Goal: Use online tool/utility: Utilize a website feature to perform a specific function

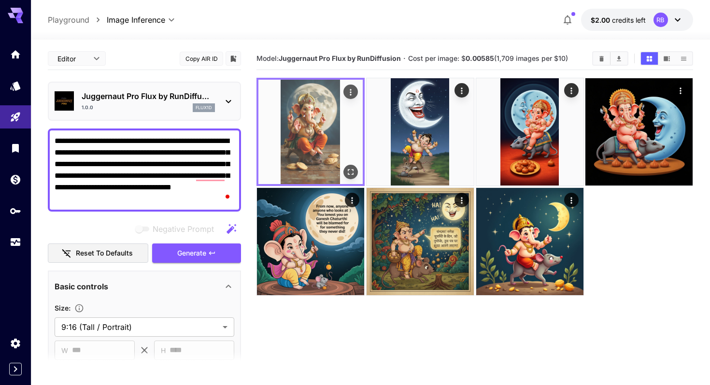
scroll to position [309, 0]
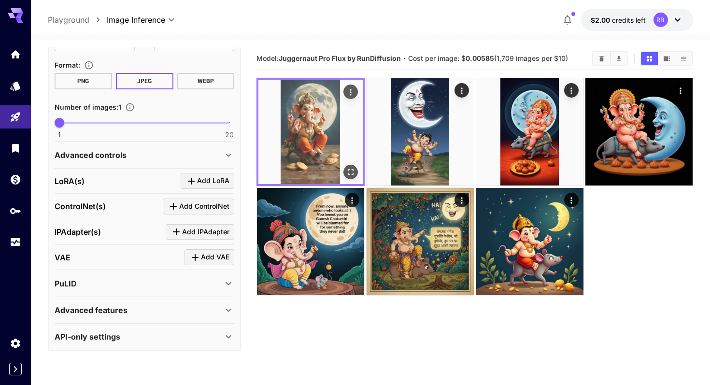
click at [297, 106] on img at bounding box center [310, 132] width 104 height 104
click at [347, 172] on icon "Open in fullscreen" at bounding box center [351, 172] width 10 height 10
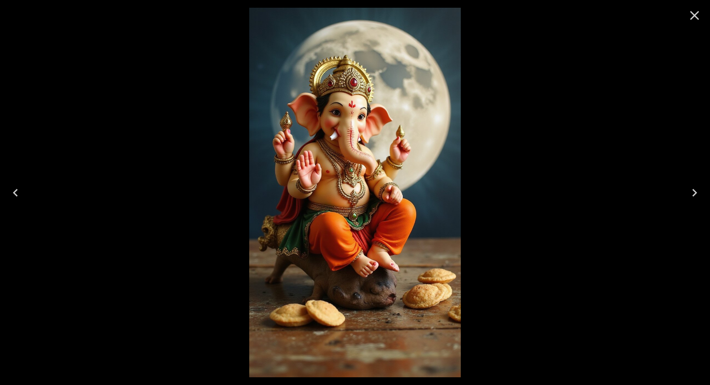
click at [692, 19] on icon "Close" at bounding box center [694, 15] width 15 height 15
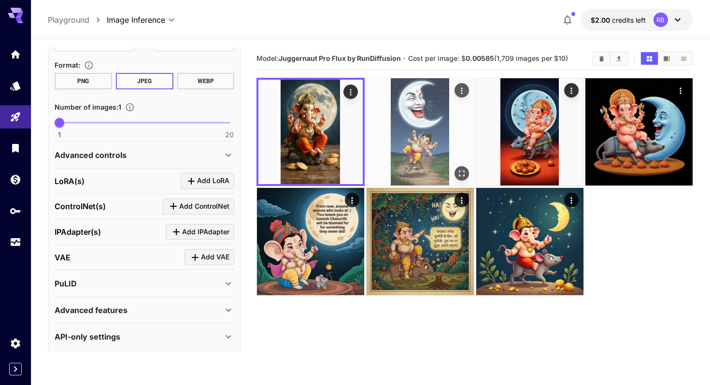
click at [421, 142] on img at bounding box center [420, 131] width 107 height 107
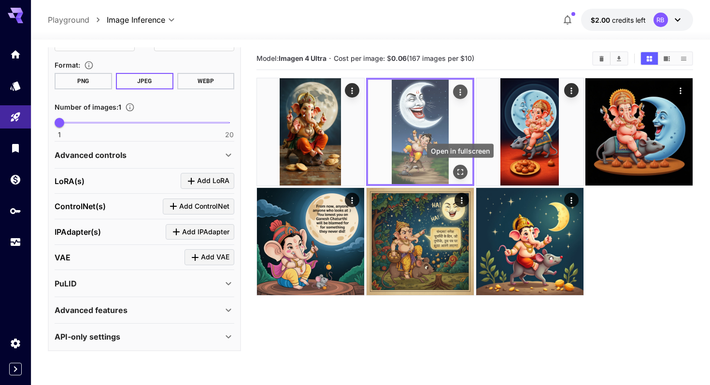
click at [461, 166] on button "Open in fullscreen" at bounding box center [460, 172] width 14 height 14
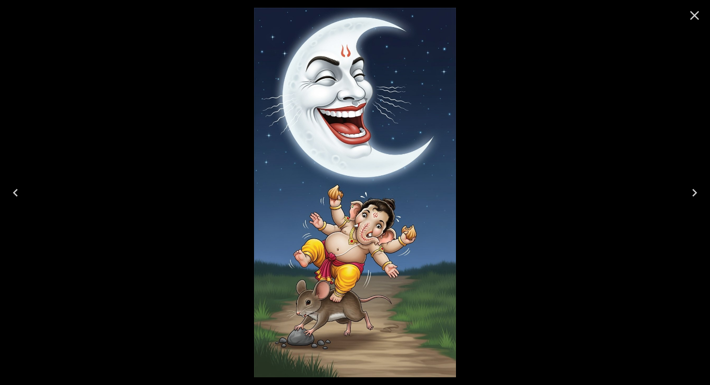
click at [693, 8] on icon "Close" at bounding box center [694, 15] width 15 height 15
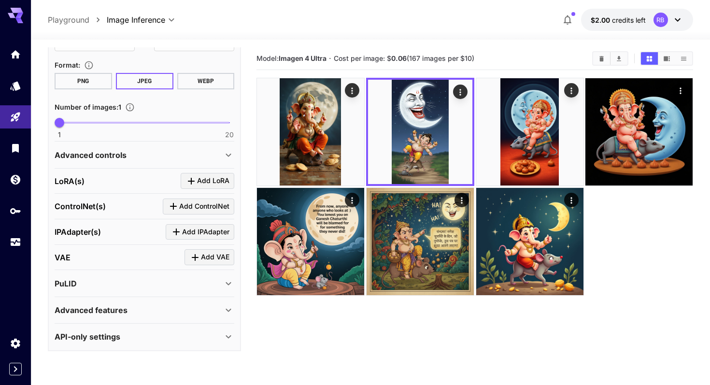
click at [640, 268] on div at bounding box center [474, 186] width 437 height 217
click at [678, 8] on div "**********" at bounding box center [370, 20] width 679 height 40
click at [678, 19] on icon at bounding box center [678, 20] width 12 height 12
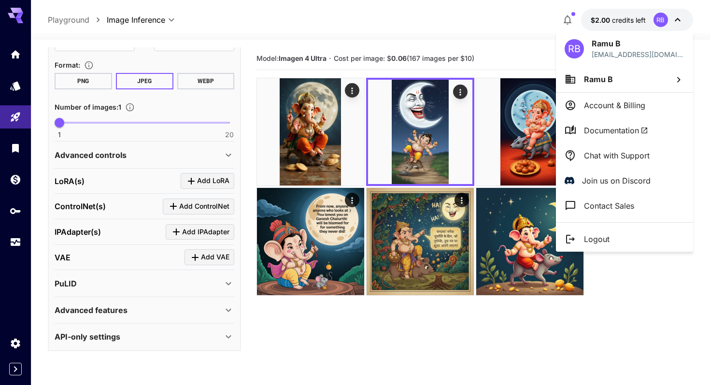
click at [678, 19] on div at bounding box center [355, 192] width 710 height 385
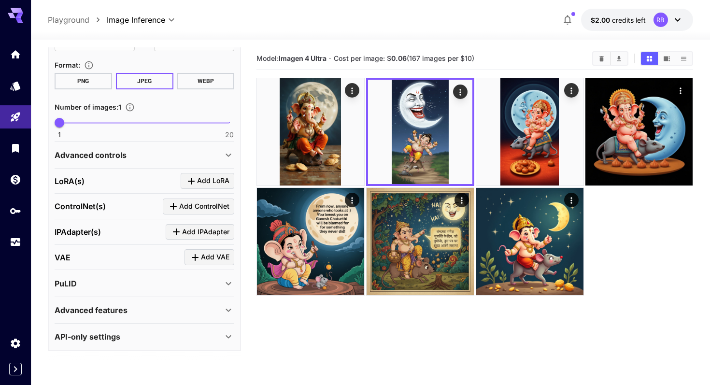
click at [643, 250] on div at bounding box center [474, 186] width 437 height 217
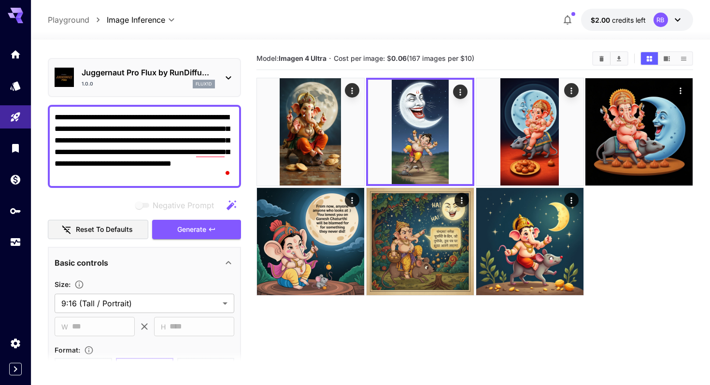
scroll to position [0, 0]
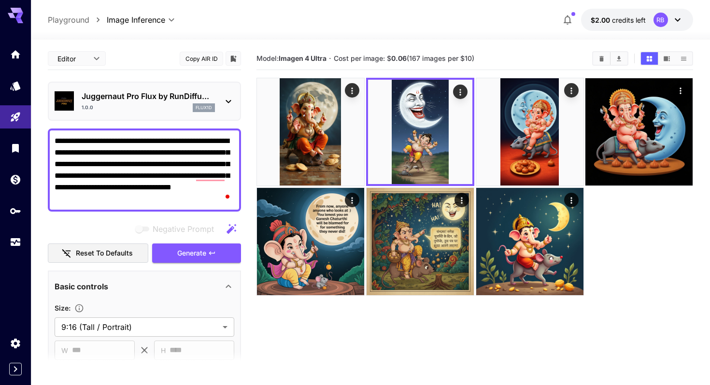
drag, startPoint x: 191, startPoint y: 197, endPoint x: 50, endPoint y: 134, distance: 154.4
click at [50, 134] on div "**********" at bounding box center [144, 169] width 193 height 83
click at [186, 107] on div "1.0.0 flux1d" at bounding box center [148, 107] width 133 height 9
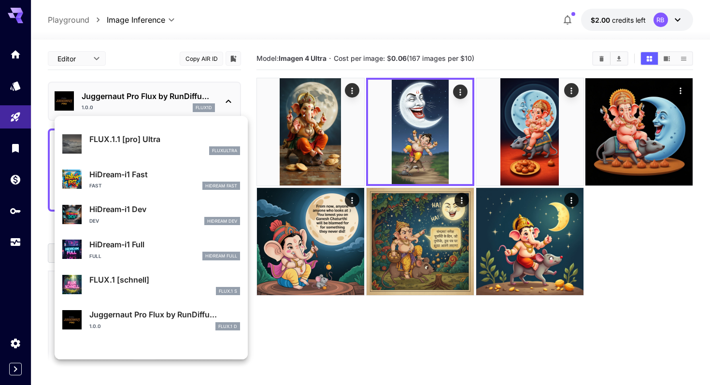
scroll to position [746, 0]
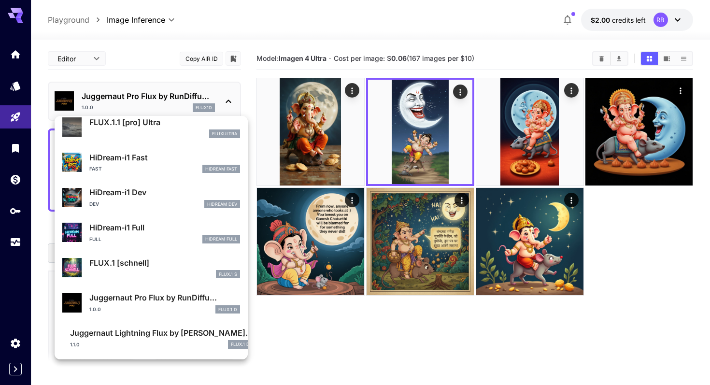
click at [509, 338] on div at bounding box center [355, 192] width 710 height 385
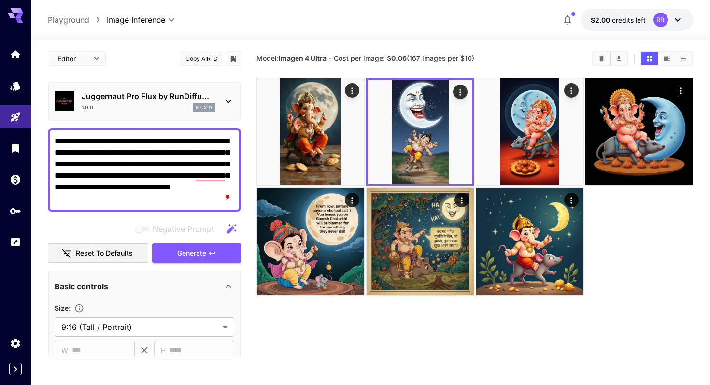
click at [181, 104] on div "1.0.0 flux1d" at bounding box center [148, 107] width 133 height 9
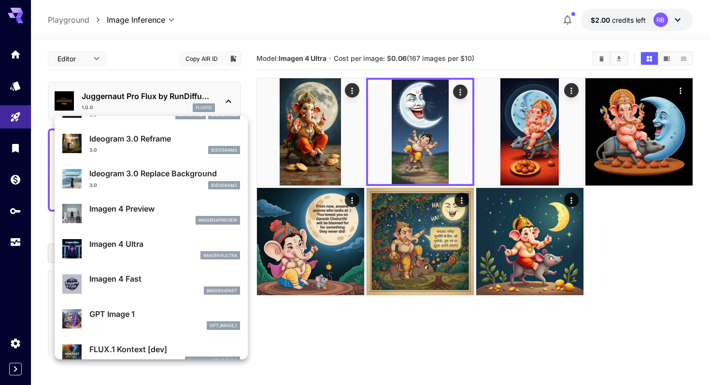
scroll to position [376, 0]
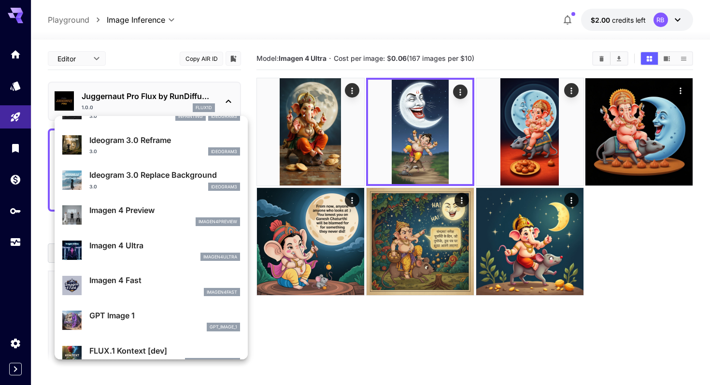
click at [166, 273] on div "Imagen 4 Fast imagen4fast" at bounding box center [151, 285] width 178 height 29
type input "**********"
type input "****"
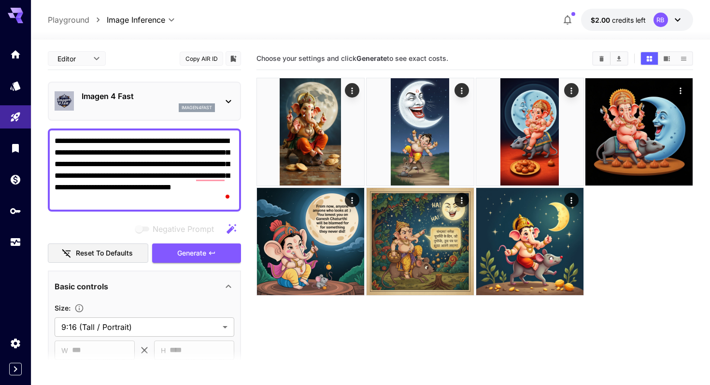
click at [201, 154] on textarea "**********" at bounding box center [145, 170] width 180 height 70
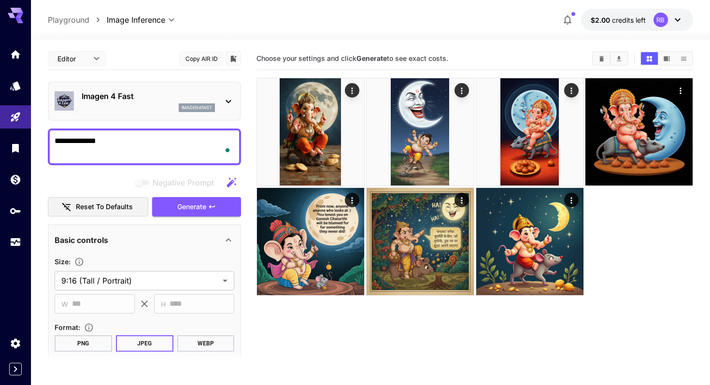
type textarea "*******"
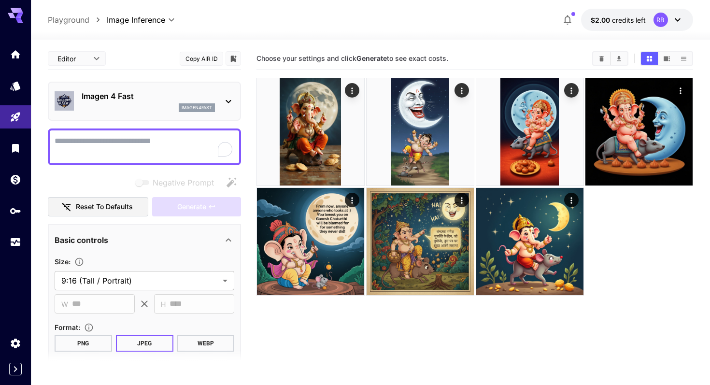
paste textarea "**********"
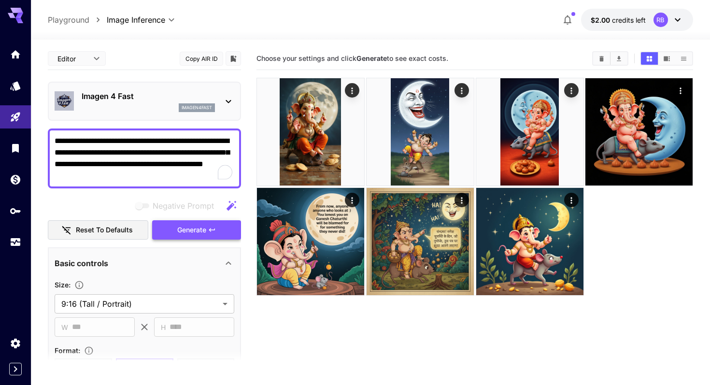
click at [190, 225] on span "Generate" at bounding box center [191, 230] width 29 height 12
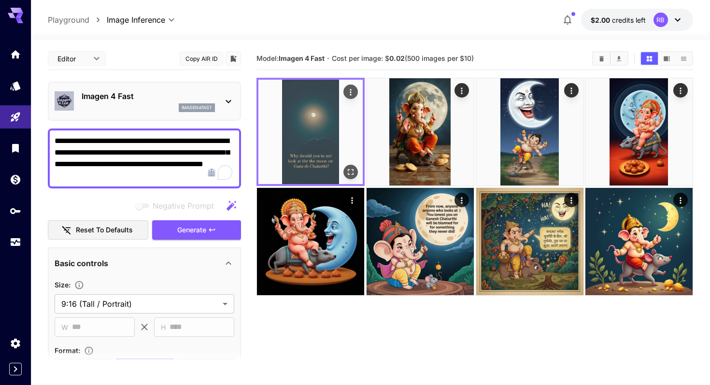
click at [323, 144] on img at bounding box center [310, 132] width 104 height 104
click at [352, 170] on icon "Open in fullscreen" at bounding box center [351, 172] width 10 height 10
click at [351, 176] on icon "Open in fullscreen" at bounding box center [351, 172] width 10 height 10
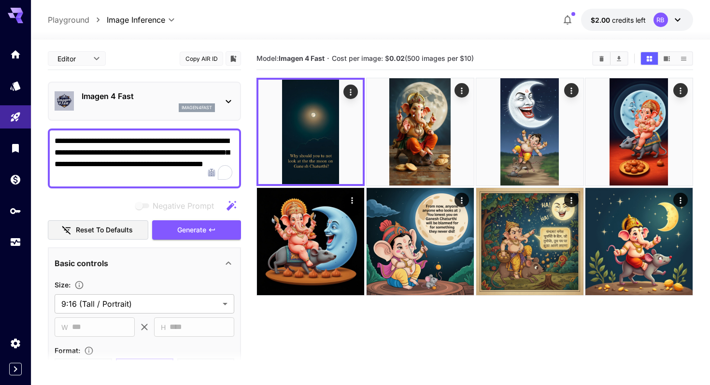
click at [162, 175] on textarea "**********" at bounding box center [145, 158] width 180 height 46
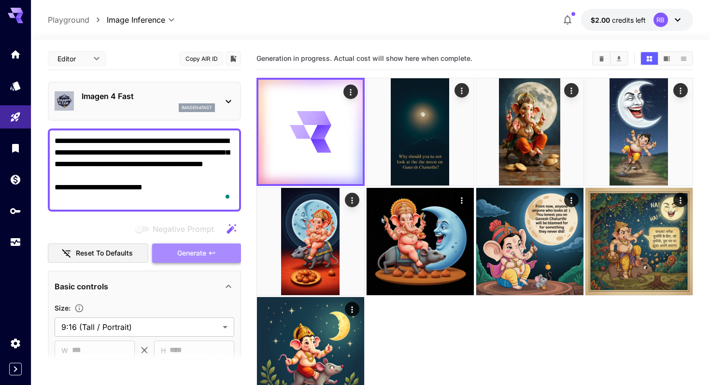
click at [194, 248] on span "Generate" at bounding box center [191, 253] width 29 height 12
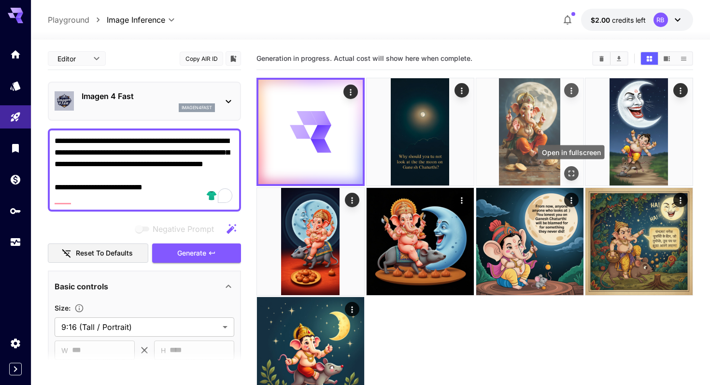
click at [570, 172] on icon "Open in fullscreen" at bounding box center [571, 174] width 10 height 10
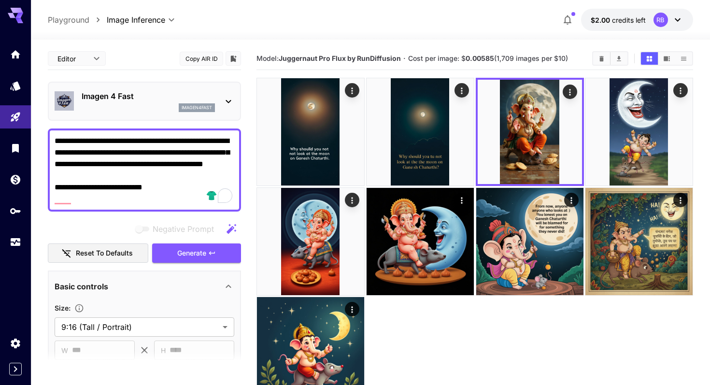
click at [185, 172] on textarea "**********" at bounding box center [145, 170] width 180 height 70
paste textarea "To enrich screen reader interactions, please activate Accessibility in Grammarl…"
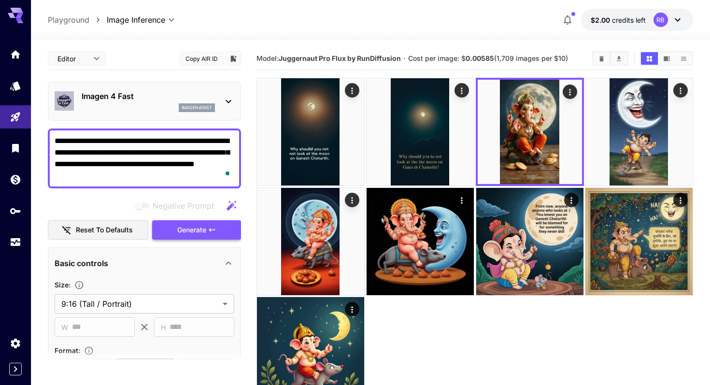
type textarea "**********"
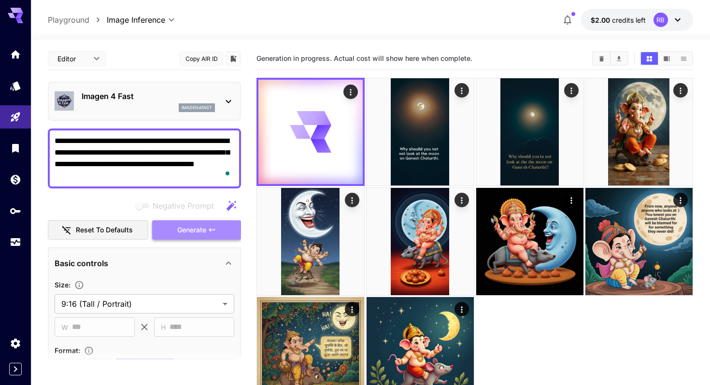
click at [189, 228] on span "Generate" at bounding box center [191, 230] width 29 height 12
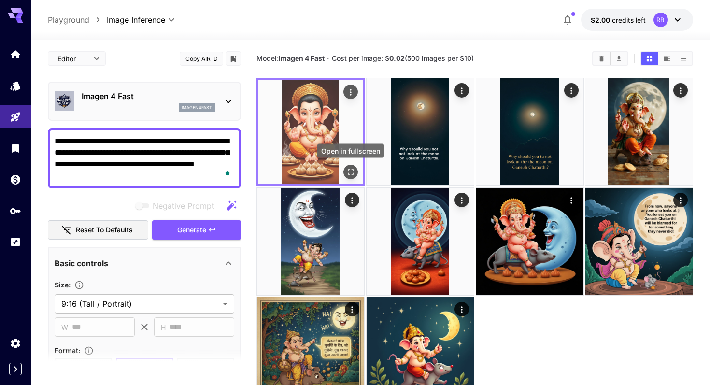
click at [348, 172] on icon "Open in fullscreen" at bounding box center [351, 172] width 6 height 6
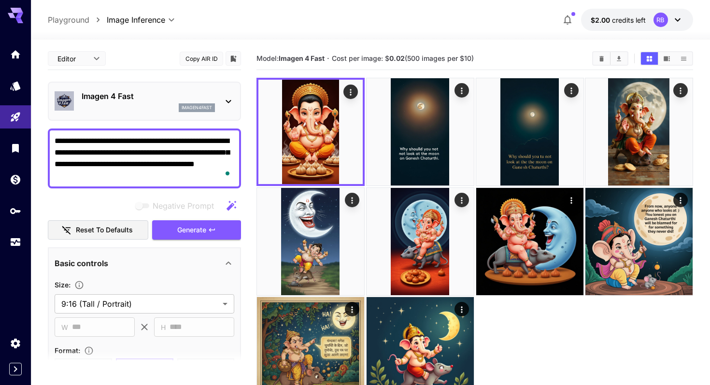
click at [122, 97] on p "Imagen 4 Fast" at bounding box center [148, 96] width 133 height 12
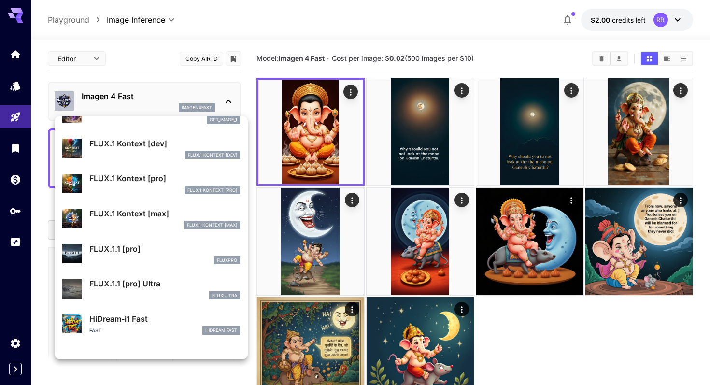
scroll to position [746, 0]
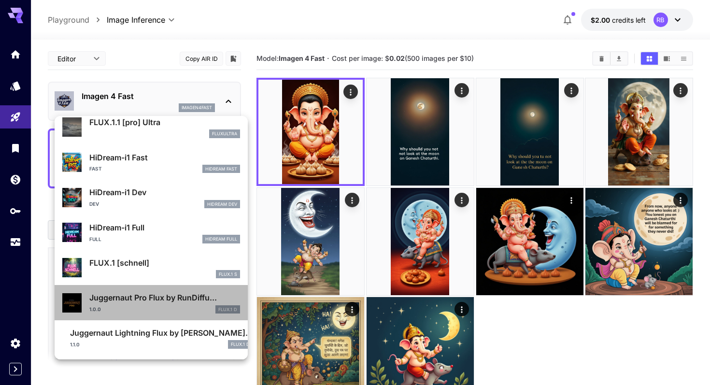
click at [147, 307] on div "1.0.0 FLUX.1 D" at bounding box center [164, 309] width 151 height 9
type input "**********"
type input "****"
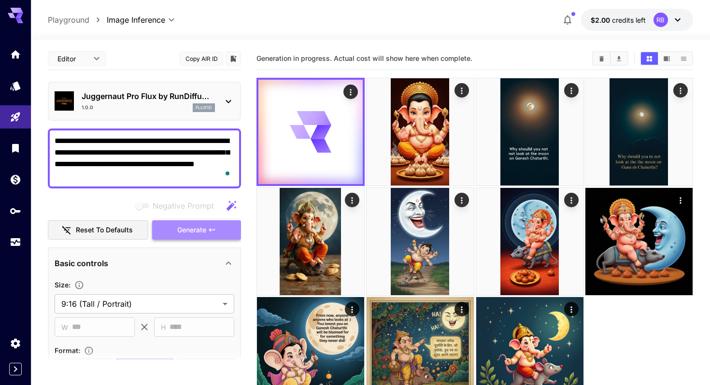
click at [202, 225] on span "Generate" at bounding box center [191, 230] width 29 height 12
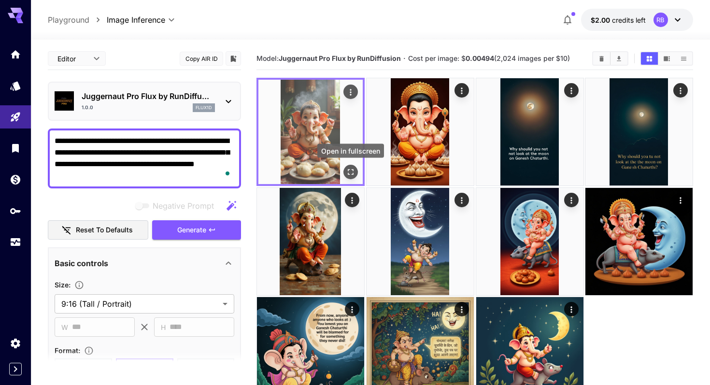
click at [350, 174] on icon "Open in fullscreen" at bounding box center [351, 172] width 10 height 10
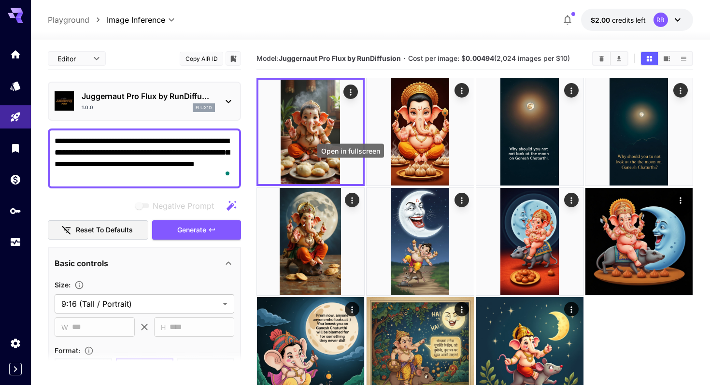
click at [0, 0] on icon "Open in fullscreen" at bounding box center [0, 0] width 0 height 0
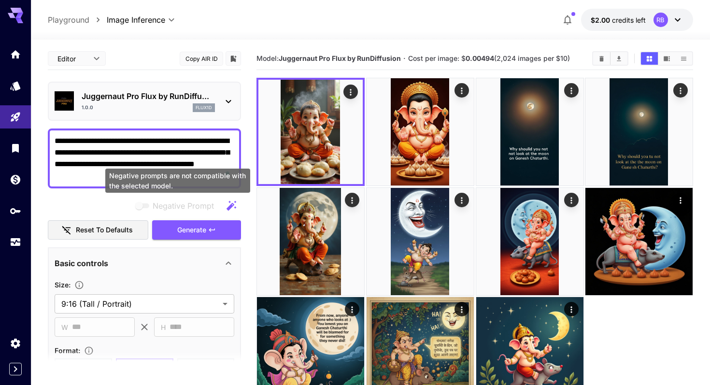
click at [176, 172] on div "Negative prompts are not compatible with the selected model." at bounding box center [177, 181] width 145 height 24
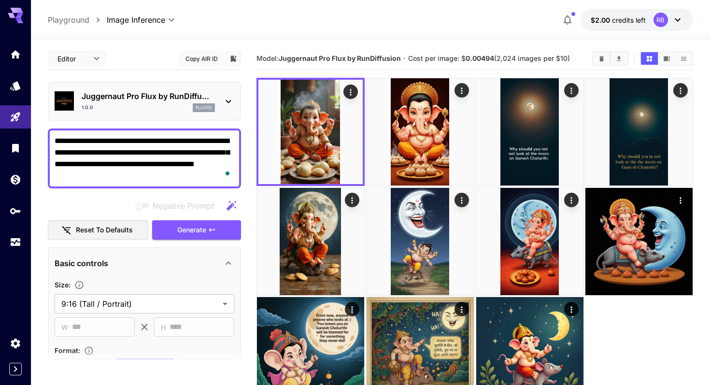
click at [185, 157] on textarea "**********" at bounding box center [145, 158] width 180 height 46
paste textarea "To enrich screen reader interactions, please activate Accessibility in Grammarl…"
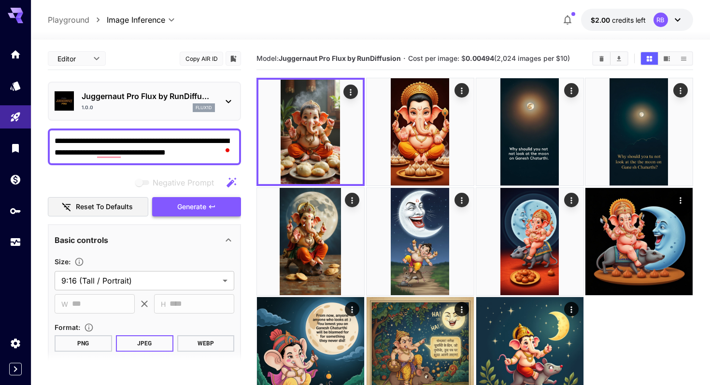
type textarea "**********"
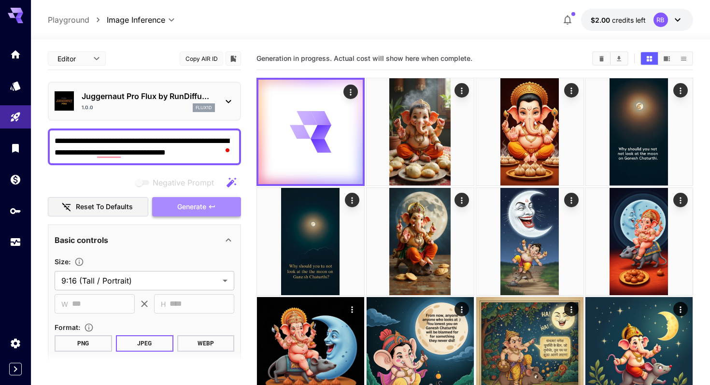
click at [183, 201] on span "Generate" at bounding box center [191, 207] width 29 height 12
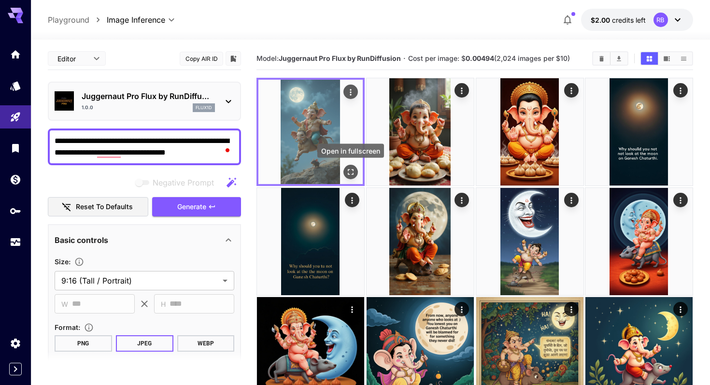
click at [353, 171] on icon "Open in fullscreen" at bounding box center [351, 172] width 10 height 10
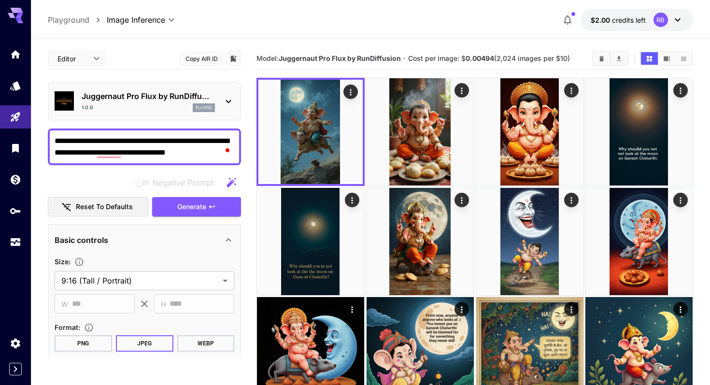
click at [170, 105] on div "1.0.0 flux1d" at bounding box center [148, 107] width 133 height 9
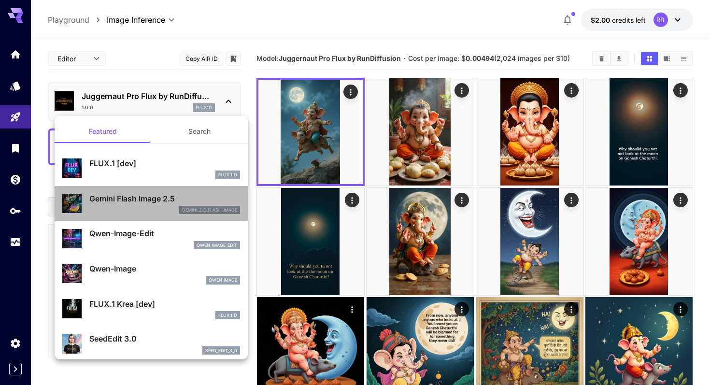
click at [179, 213] on div "gemini_2_5_flash_image" at bounding box center [209, 210] width 61 height 9
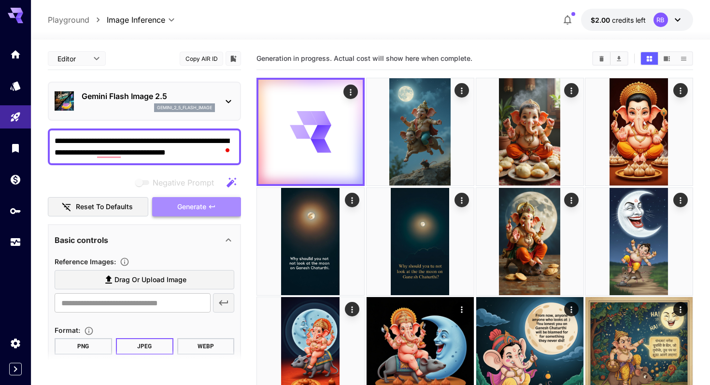
click at [216, 206] on button "Generate" at bounding box center [196, 207] width 89 height 20
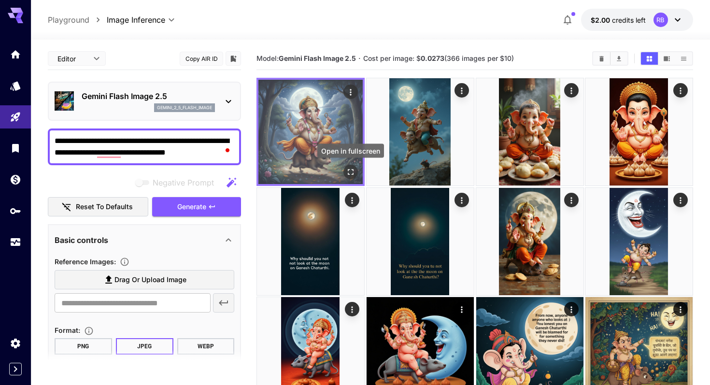
click at [349, 171] on icon "Open in fullscreen" at bounding box center [351, 172] width 10 height 10
click at [350, 174] on icon "Open in fullscreen" at bounding box center [351, 172] width 10 height 10
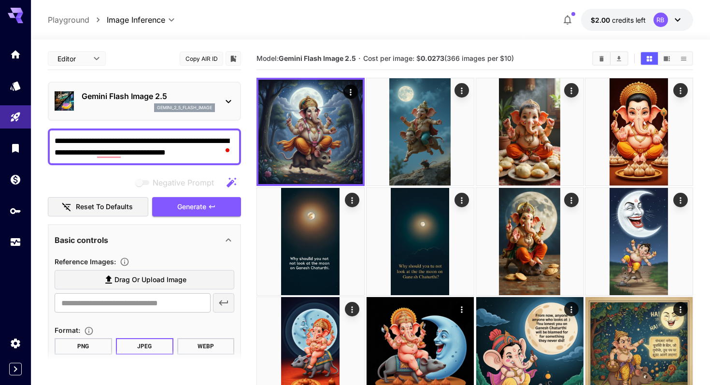
click at [459, 62] on span "Cost per image: $ 0.0273 (366 images per $10)" at bounding box center [438, 58] width 151 height 8
click at [508, 58] on span "Cost per image: $ 0.0273 (366 images per $10)" at bounding box center [438, 58] width 151 height 8
drag, startPoint x: 448, startPoint y: 58, endPoint x: 531, endPoint y: 59, distance: 83.6
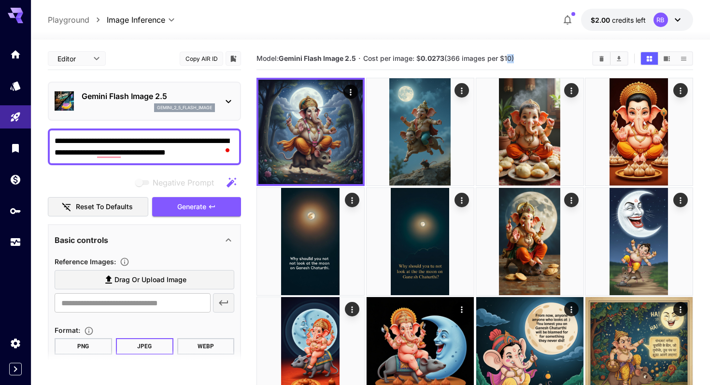
click at [531, 59] on section "Model: Gemini Flash Image 2.5 · Cost per image: $ 0.0273 (366 images per $10)" at bounding box center [420, 59] width 328 height 12
click at [180, 95] on p "Gemini Flash Image 2.5" at bounding box center [148, 96] width 133 height 12
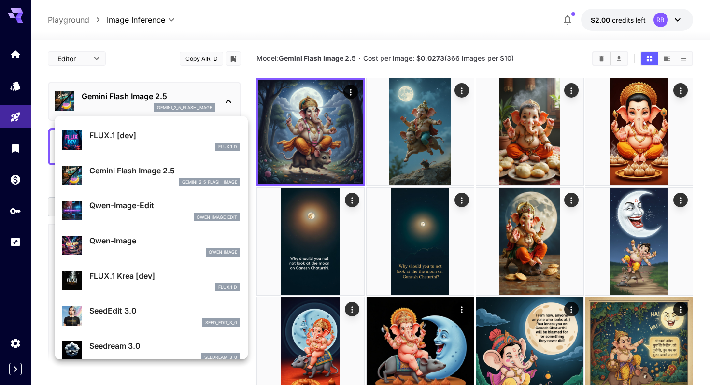
scroll to position [41, 0]
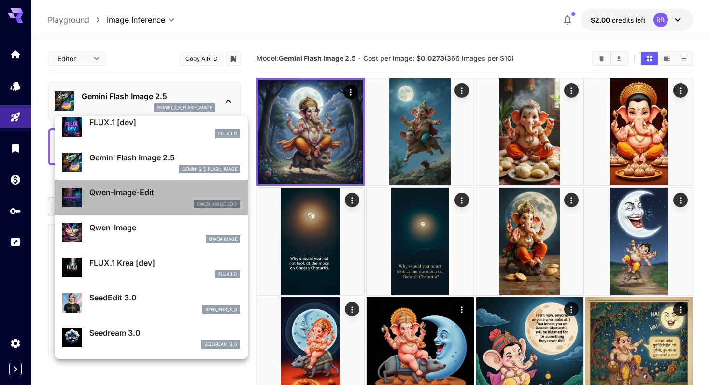
click at [179, 202] on div "qwen_image_edit" at bounding box center [164, 204] width 151 height 9
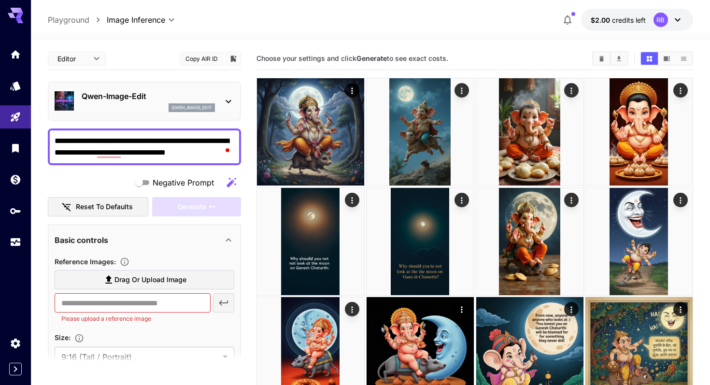
click at [168, 94] on p "Qwen-Image-Edit" at bounding box center [148, 96] width 133 height 12
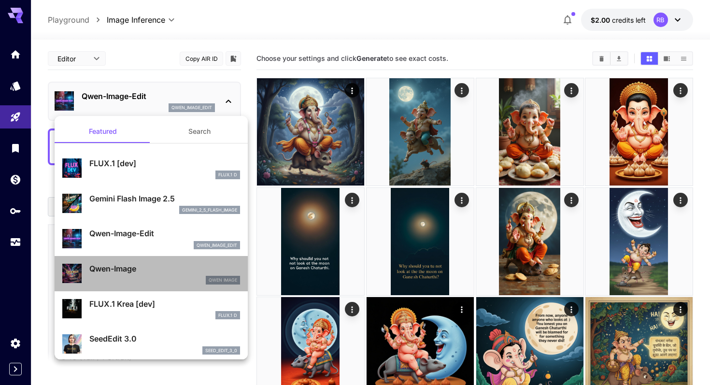
click at [154, 281] on div "Qwen Image" at bounding box center [164, 280] width 151 height 9
type input "**"
type input "***"
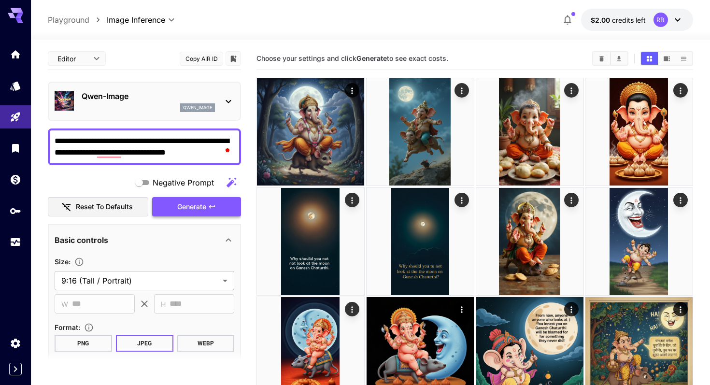
click at [208, 209] on button "Generate" at bounding box center [196, 207] width 89 height 20
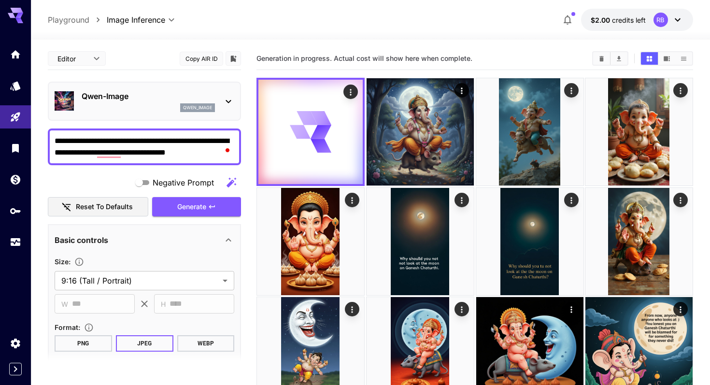
click at [247, 232] on main "**********" at bounding box center [370, 284] width 645 height 475
click at [245, 209] on main "**********" at bounding box center [370, 284] width 645 height 475
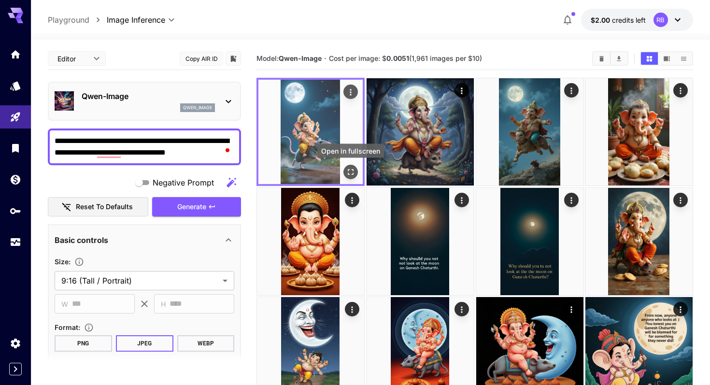
click at [348, 171] on icon "Open in fullscreen" at bounding box center [351, 172] width 10 height 10
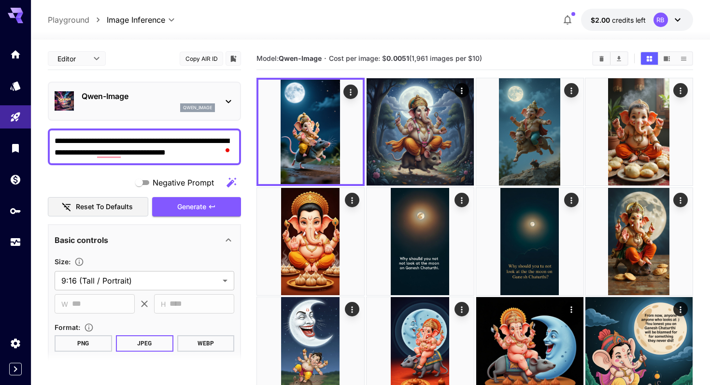
click at [421, 58] on span "Cost per image: $ 0.0051 (1,961 images per $10)" at bounding box center [405, 58] width 153 height 8
copy span "1,961"
click at [430, 38] on div at bounding box center [370, 34] width 679 height 12
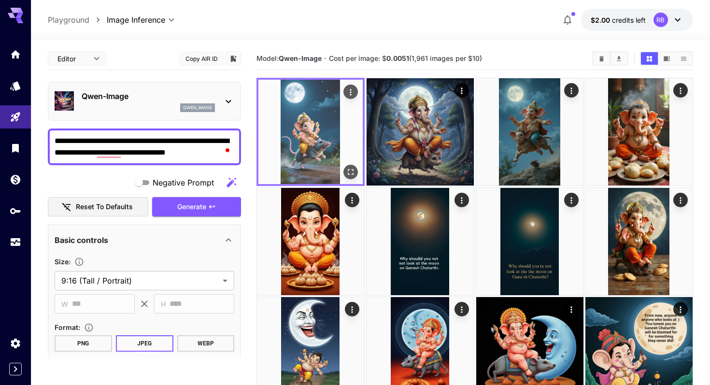
click at [327, 114] on img at bounding box center [310, 132] width 104 height 104
click at [353, 175] on icon "Open in fullscreen" at bounding box center [351, 172] width 10 height 10
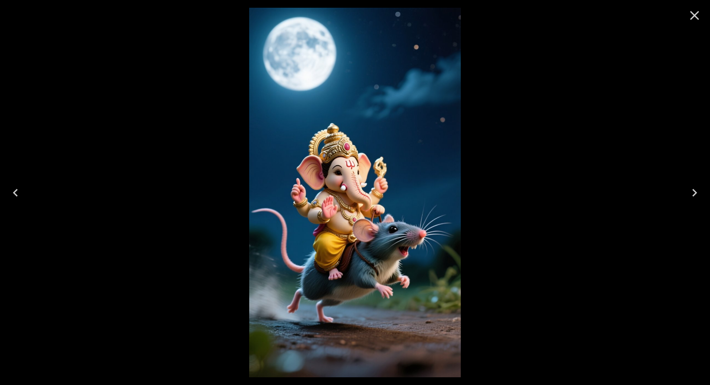
click at [353, 175] on img at bounding box center [354, 193] width 211 height 370
click at [354, 176] on img at bounding box center [354, 193] width 211 height 370
click at [365, 179] on img at bounding box center [354, 193] width 211 height 370
click at [367, 180] on img at bounding box center [354, 193] width 211 height 370
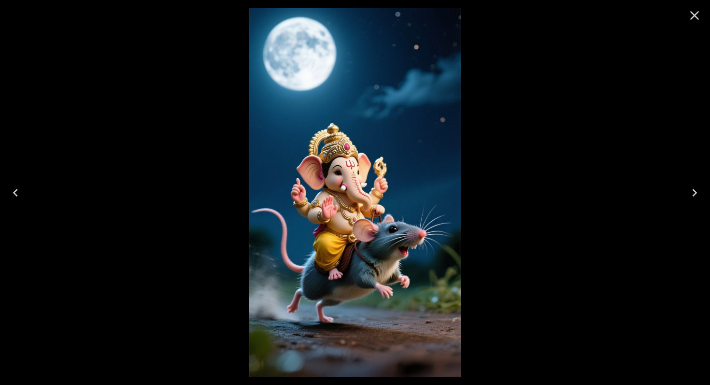
click at [367, 180] on img at bounding box center [354, 193] width 211 height 370
click at [694, 14] on icon "Close" at bounding box center [694, 15] width 9 height 9
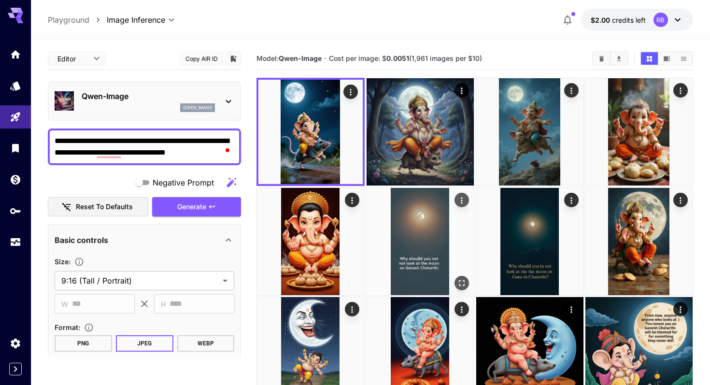
click at [420, 243] on img at bounding box center [420, 241] width 107 height 107
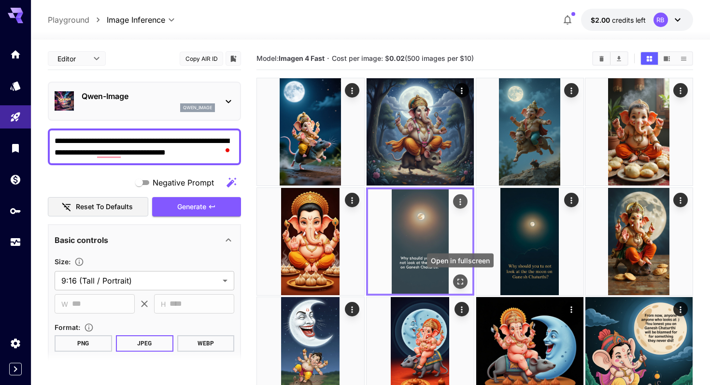
click at [459, 279] on icon "Open in fullscreen" at bounding box center [460, 281] width 10 height 10
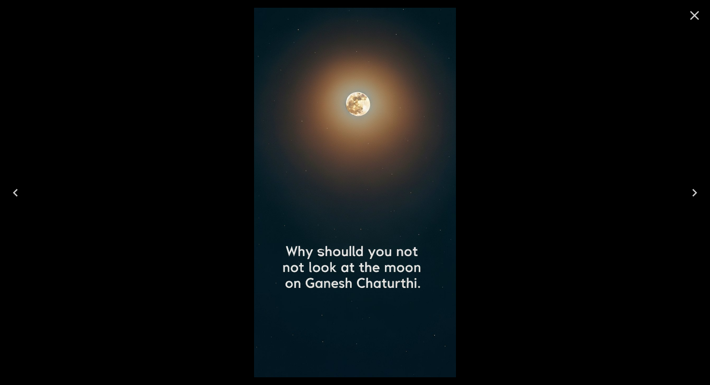
click at [698, 15] on icon "Close" at bounding box center [694, 15] width 15 height 15
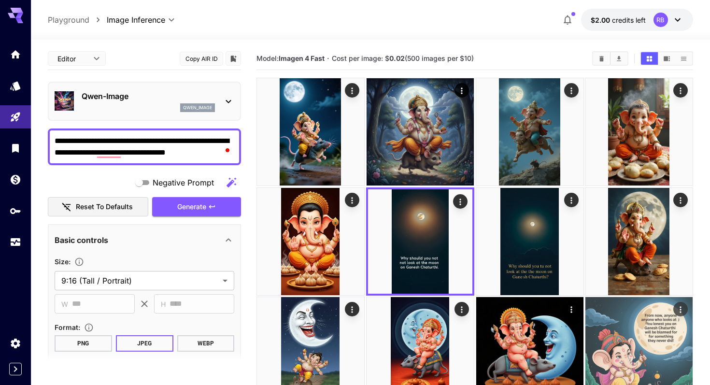
click at [637, 330] on img at bounding box center [638, 350] width 107 height 107
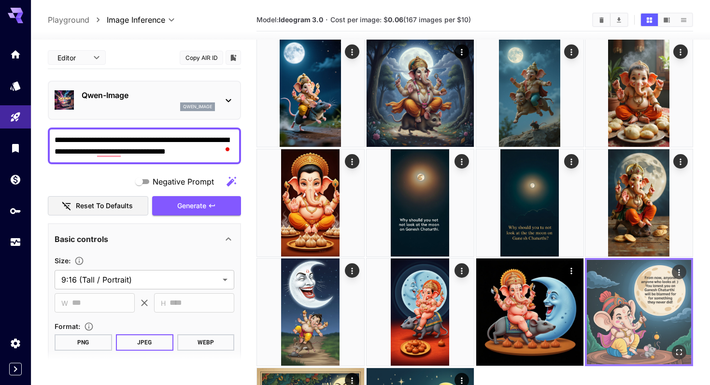
scroll to position [58, 0]
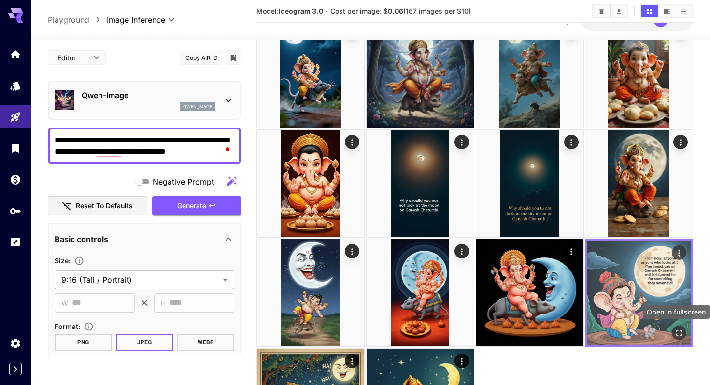
click at [681, 334] on icon "Open in fullscreen" at bounding box center [679, 333] width 6 height 6
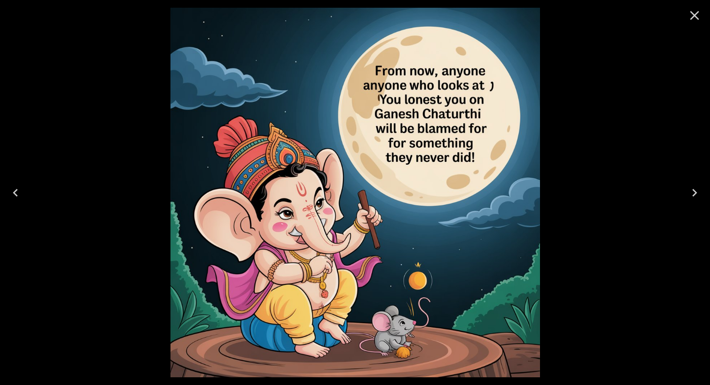
click at [698, 18] on icon "Close" at bounding box center [694, 15] width 15 height 15
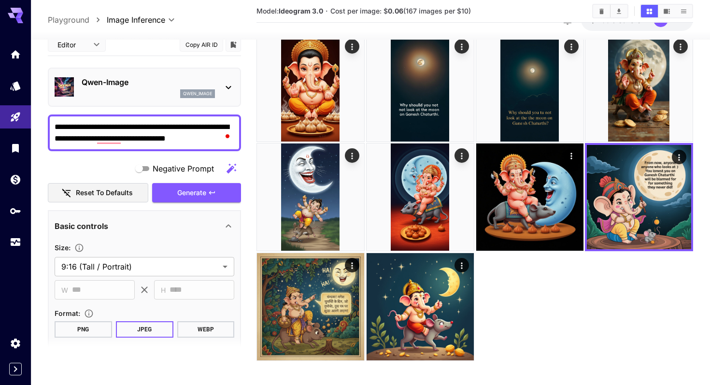
scroll to position [155, 0]
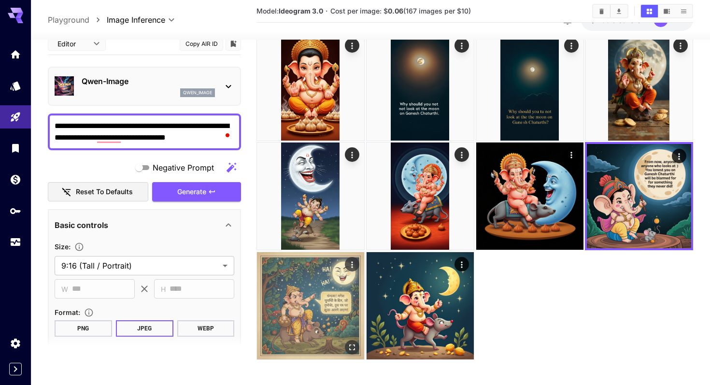
click at [313, 313] on img at bounding box center [310, 305] width 107 height 107
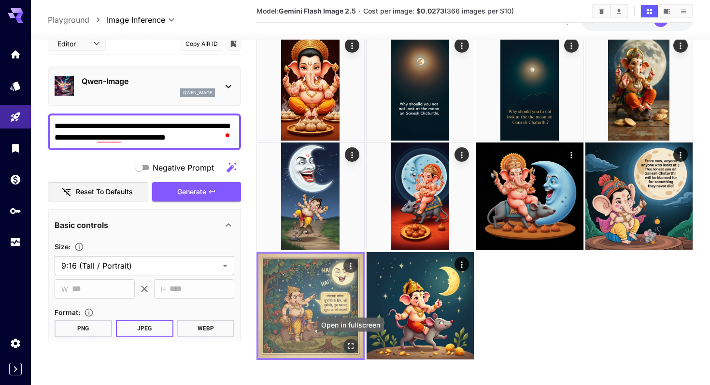
click at [348, 343] on icon "Open in fullscreen" at bounding box center [351, 346] width 6 height 6
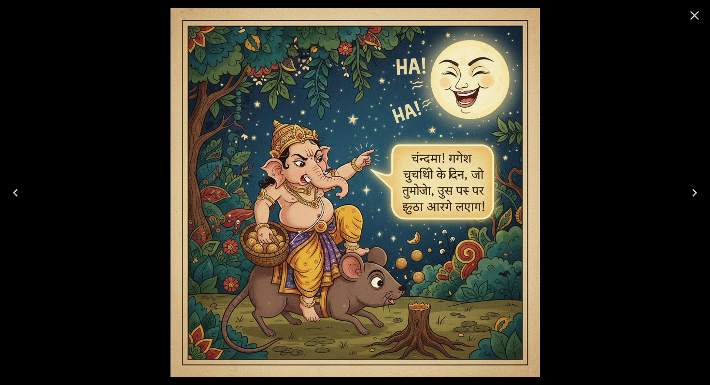
click at [697, 10] on icon "Close" at bounding box center [694, 15] width 15 height 15
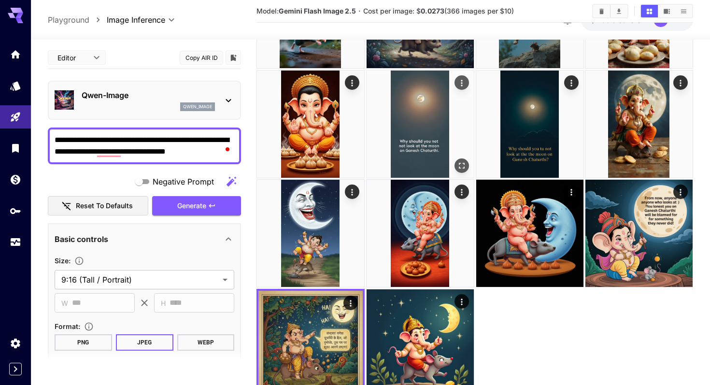
scroll to position [116, 0]
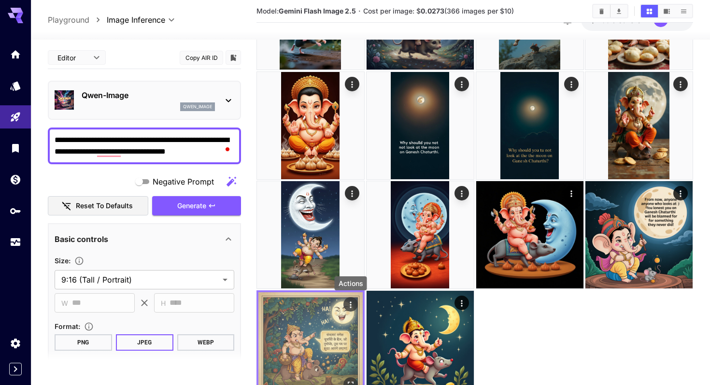
click at [351, 301] on icon "Actions" at bounding box center [351, 305] width 10 height 10
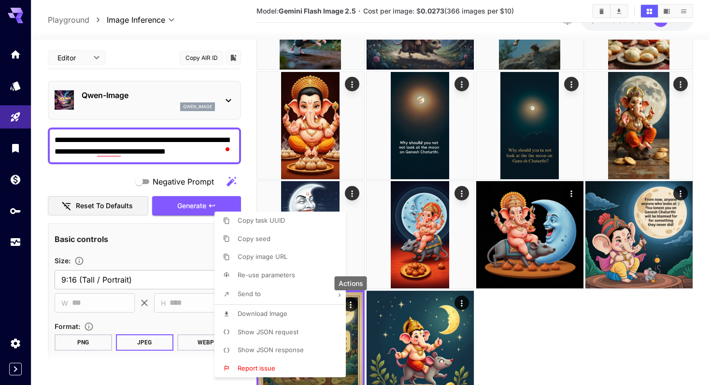
click at [271, 350] on span "Show JSON response" at bounding box center [271, 350] width 66 height 8
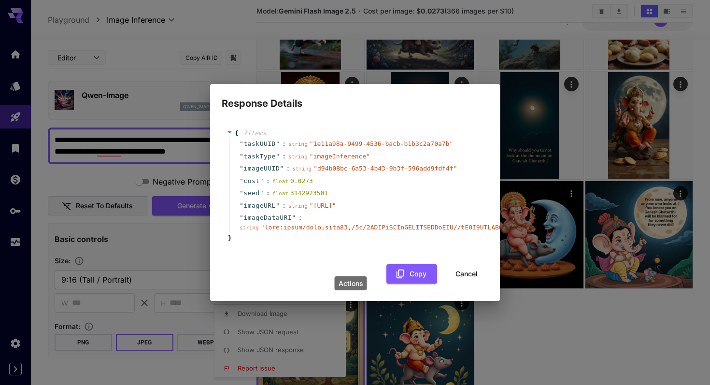
click at [460, 282] on button "Cancel" at bounding box center [466, 274] width 43 height 20
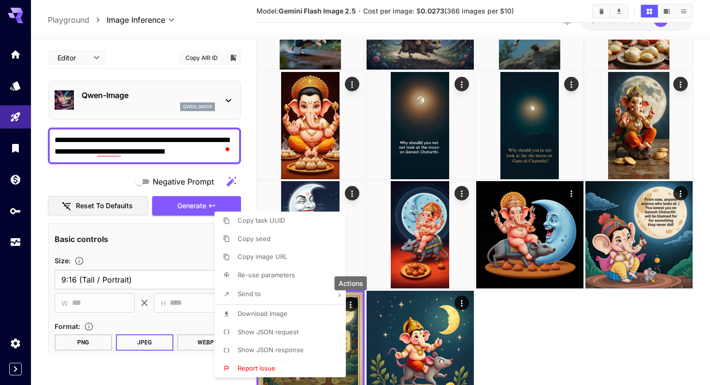
click at [290, 328] on span "Show JSON request" at bounding box center [268, 332] width 61 height 8
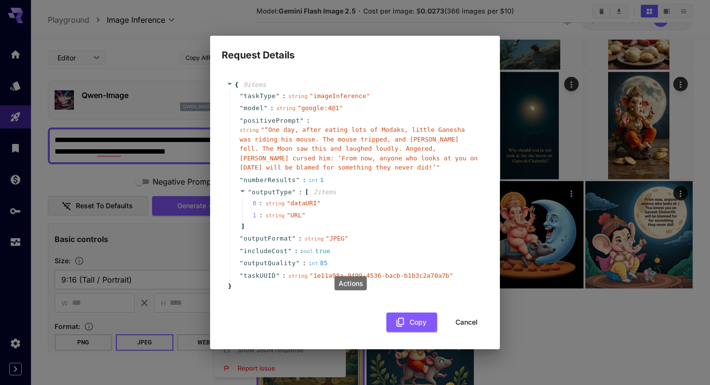
click at [455, 320] on button "Cancel" at bounding box center [466, 323] width 43 height 20
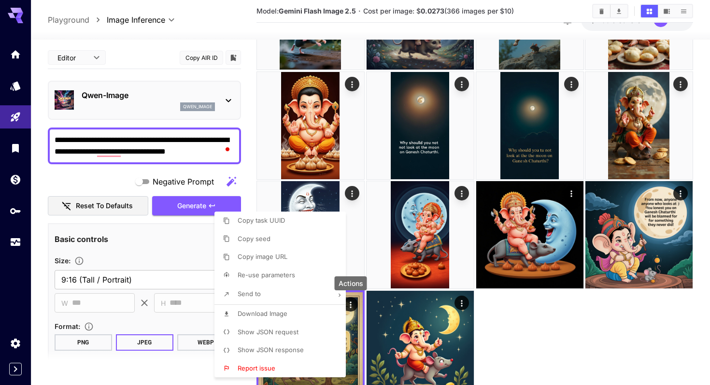
click at [297, 351] on span "Show JSON response" at bounding box center [271, 350] width 66 height 8
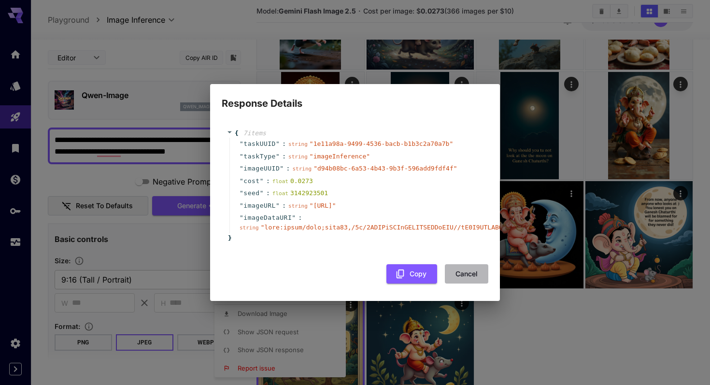
click at [462, 284] on button "Cancel" at bounding box center [466, 274] width 43 height 20
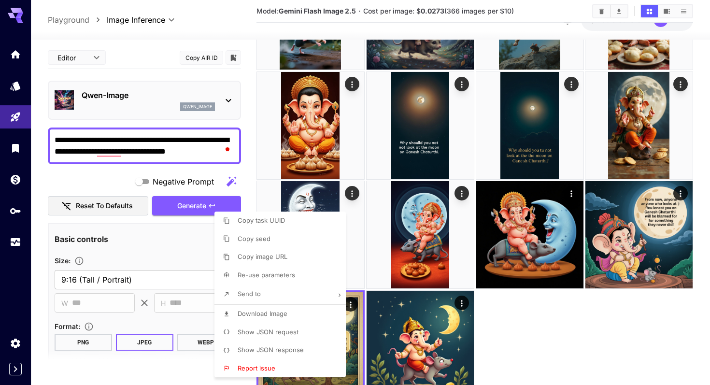
click at [508, 334] on div at bounding box center [355, 192] width 710 height 385
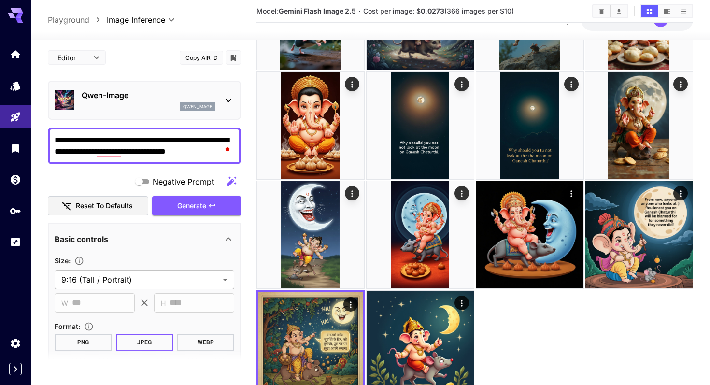
scroll to position [0, 0]
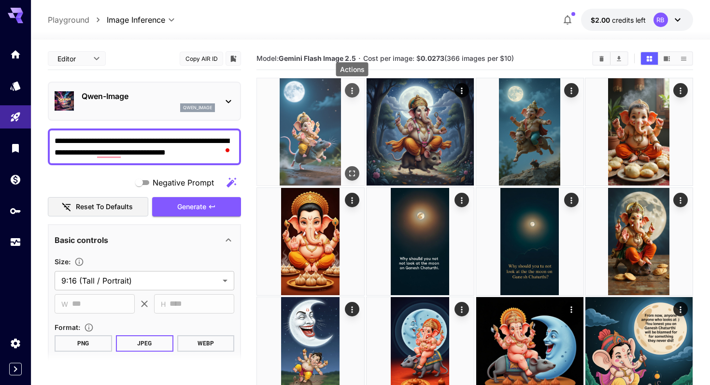
click at [351, 93] on icon "Actions" at bounding box center [351, 90] width 1 height 6
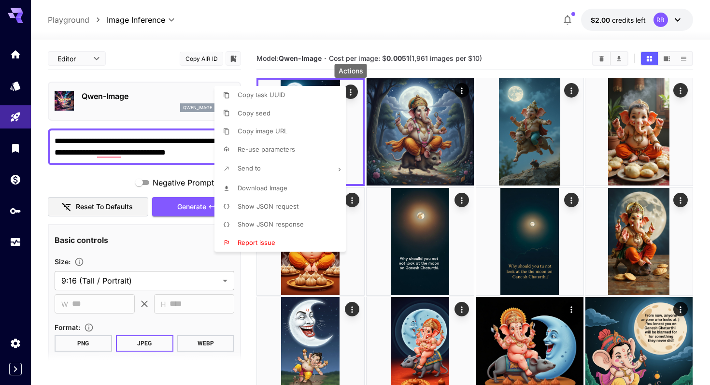
click at [283, 223] on span "Show JSON response" at bounding box center [271, 224] width 66 height 8
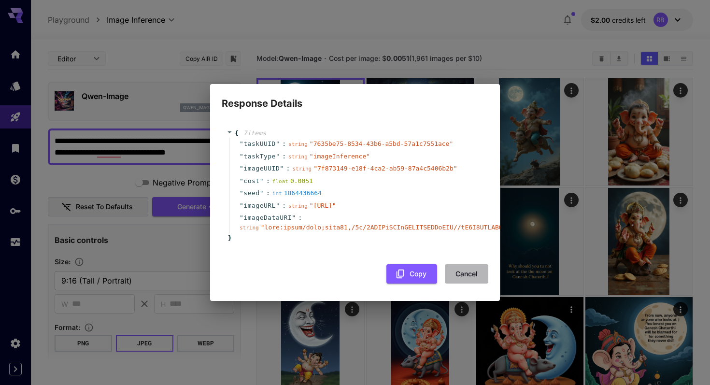
click at [458, 284] on button "Cancel" at bounding box center [466, 274] width 43 height 20
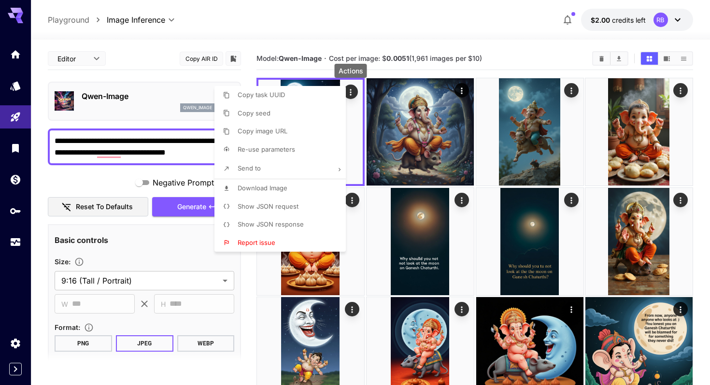
click at [277, 39] on div at bounding box center [355, 192] width 710 height 385
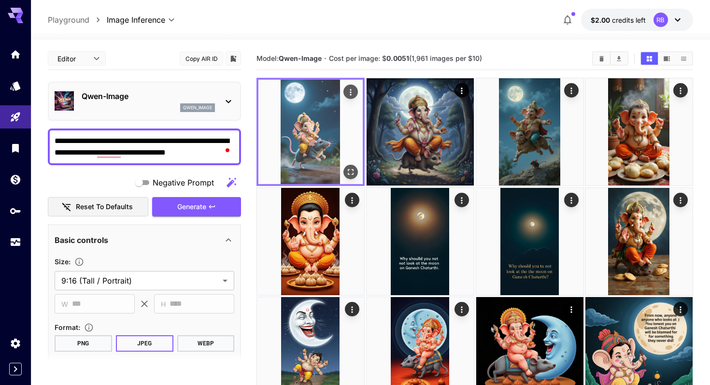
click at [315, 135] on img at bounding box center [310, 132] width 104 height 104
click at [311, 139] on img at bounding box center [310, 132] width 104 height 104
click at [355, 173] on icon "Open in fullscreen" at bounding box center [351, 172] width 10 height 10
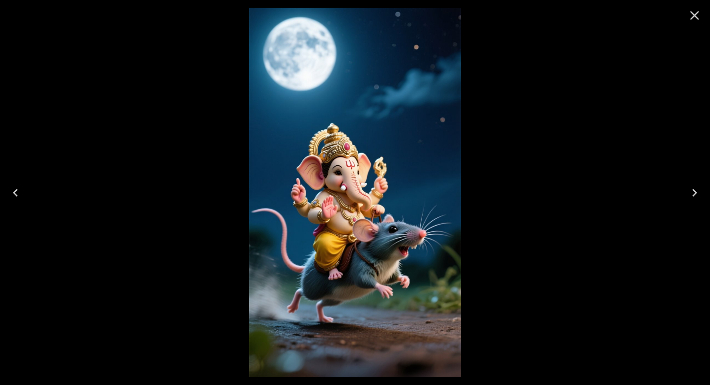
click at [693, 18] on icon "Close" at bounding box center [694, 15] width 15 height 15
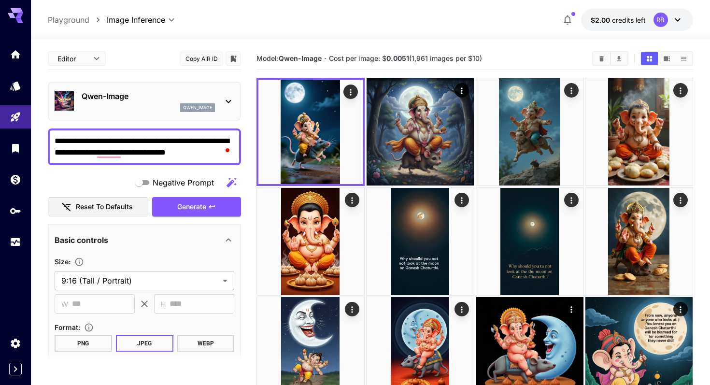
click at [152, 95] on p "Qwen-Image" at bounding box center [148, 96] width 133 height 12
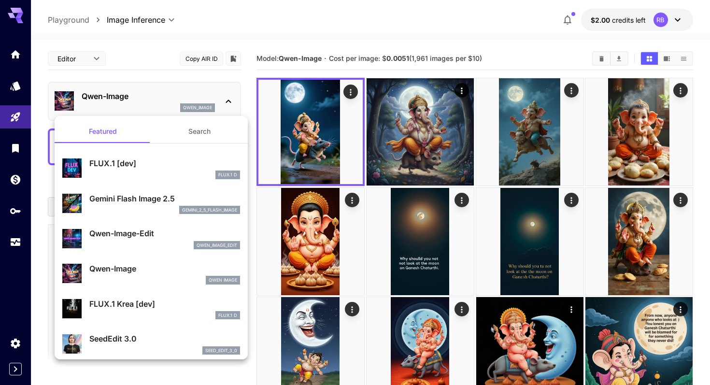
click at [290, 16] on div at bounding box center [355, 192] width 710 height 385
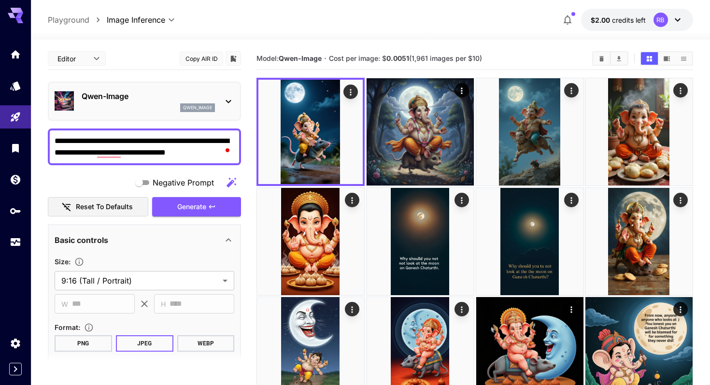
click at [280, 23] on div "**********" at bounding box center [370, 20] width 645 height 22
click at [95, 137] on textarea "**********" at bounding box center [145, 146] width 180 height 23
click at [97, 150] on textarea "**********" at bounding box center [145, 146] width 180 height 23
paste textarea "To enrich screen reader interactions, please activate Accessibility in Grammarl…"
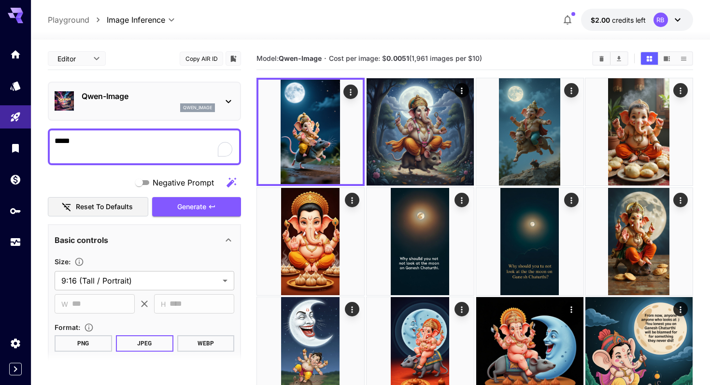
click at [139, 155] on textarea "*****" at bounding box center [145, 146] width 180 height 23
paste textarea "**********"
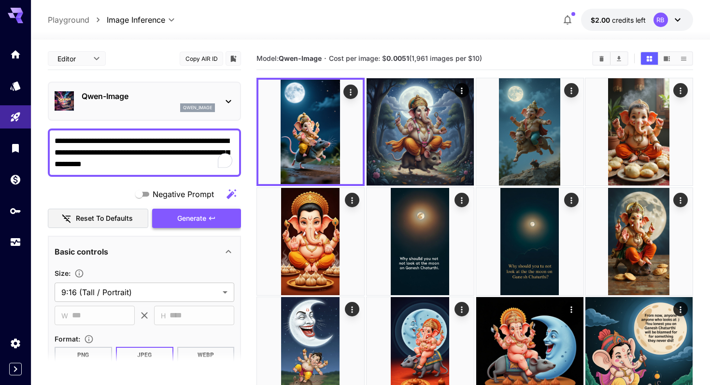
type textarea "**********"
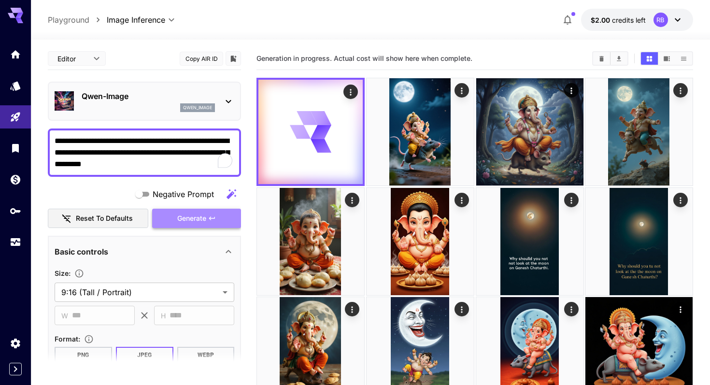
click at [188, 222] on span "Generate" at bounding box center [191, 219] width 29 height 12
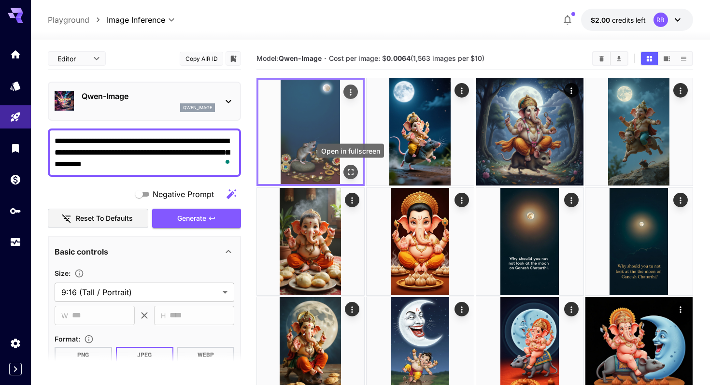
click at [350, 169] on icon "Open in fullscreen" at bounding box center [351, 172] width 10 height 10
click at [325, 153] on img at bounding box center [310, 132] width 104 height 104
click at [285, 124] on img at bounding box center [310, 132] width 104 height 104
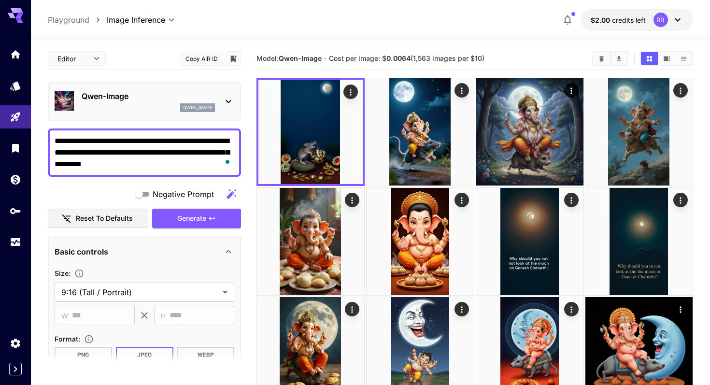
click at [213, 101] on p "Qwen-Image" at bounding box center [148, 96] width 133 height 12
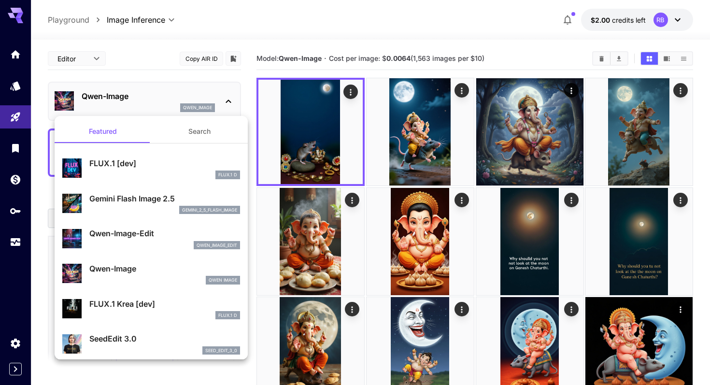
click at [155, 230] on p "Qwen-Image-Edit" at bounding box center [164, 234] width 151 height 12
type input "*"
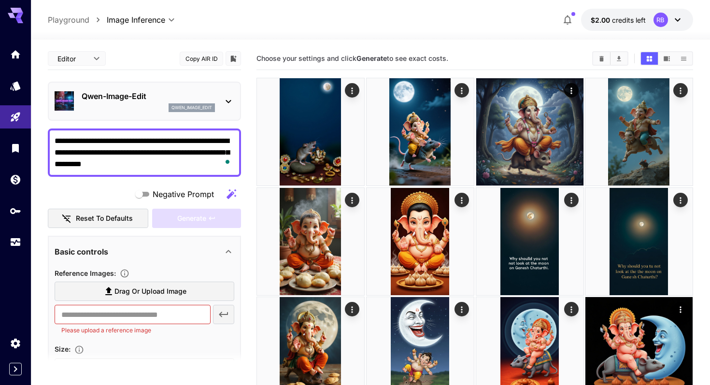
click at [197, 106] on p "qwen_image_edit" at bounding box center [191, 107] width 41 height 7
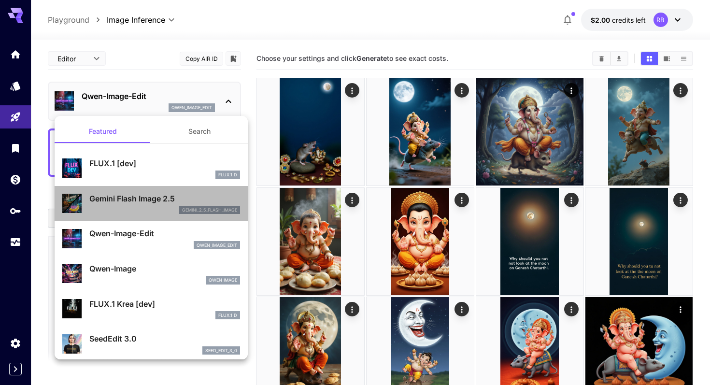
click at [156, 206] on div "gemini_2_5_flash_image" at bounding box center [164, 210] width 151 height 9
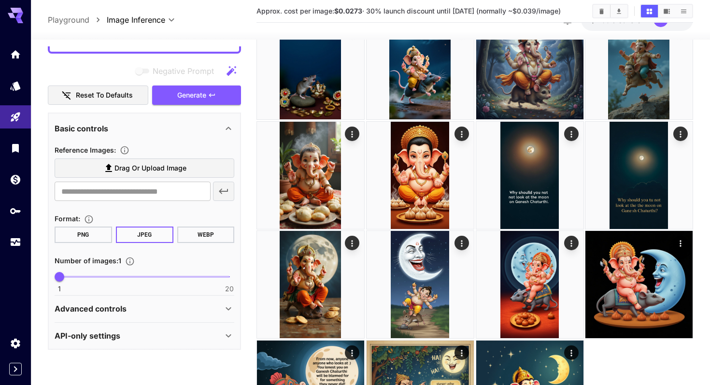
scroll to position [67, 0]
click at [114, 314] on div "Advanced controls" at bounding box center [145, 308] width 180 height 23
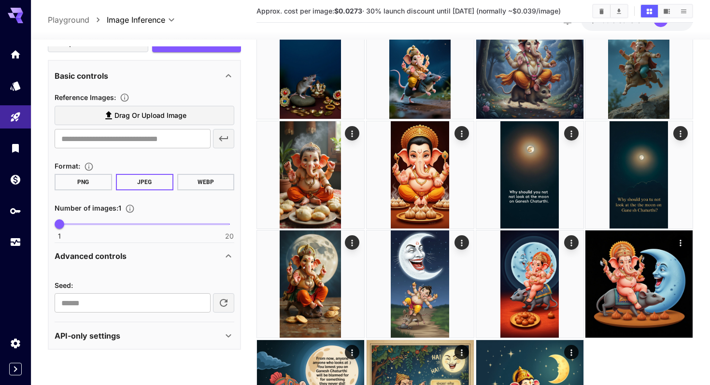
scroll to position [174, 0]
click at [106, 344] on div "API-only settings" at bounding box center [145, 336] width 180 height 23
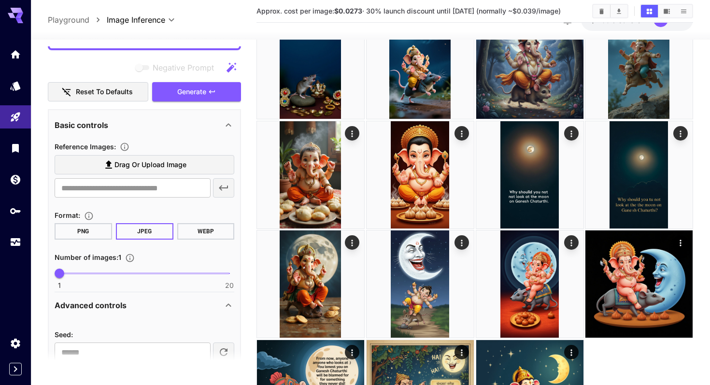
scroll to position [228, 0]
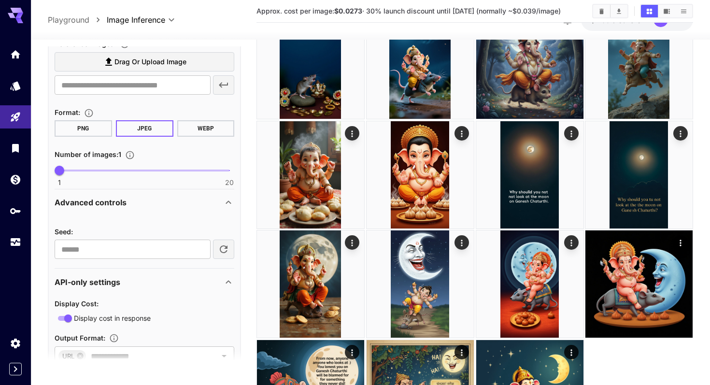
click at [227, 201] on icon at bounding box center [229, 203] width 12 height 12
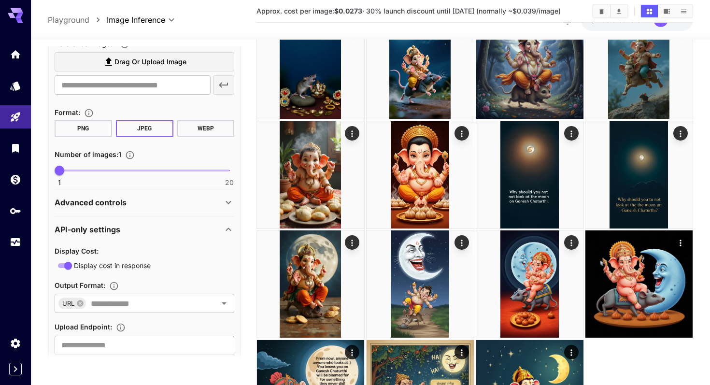
click at [229, 231] on icon at bounding box center [229, 230] width 12 height 12
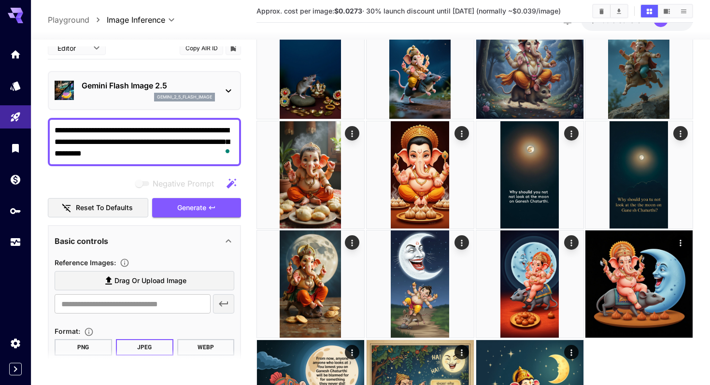
scroll to position [0, 0]
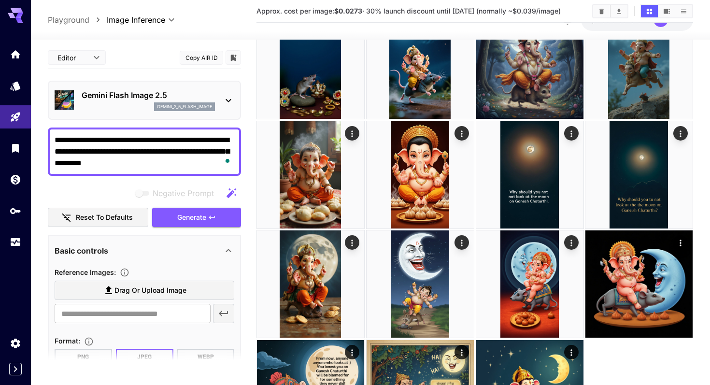
click at [191, 86] on div "Gemini Flash Image 2.5 gemini_2_5_flash_image" at bounding box center [145, 99] width 180 height 29
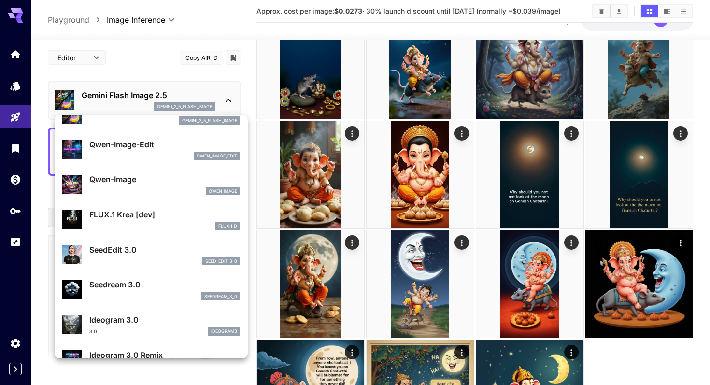
scroll to position [102, 0]
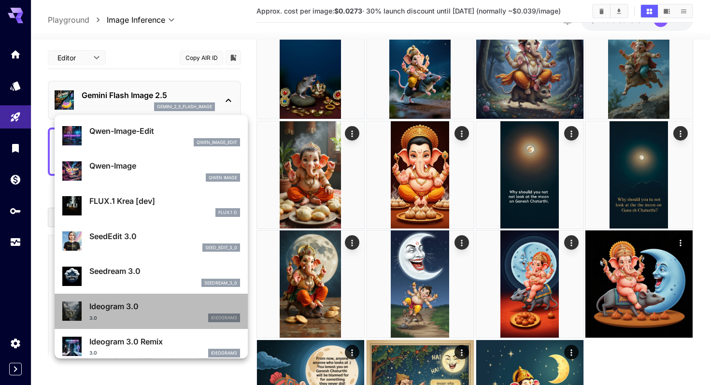
click at [127, 313] on div "3.0 ideogram3" at bounding box center [164, 317] width 151 height 9
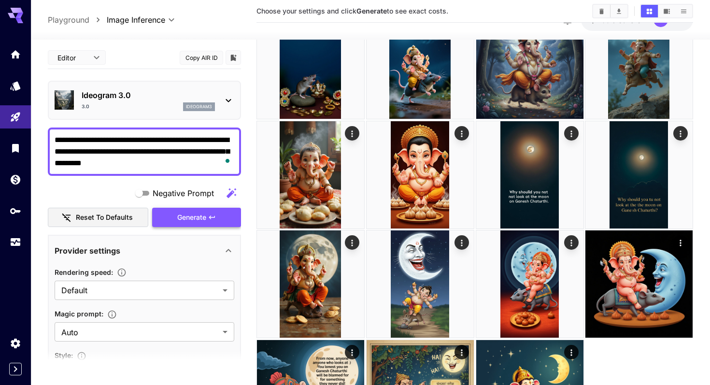
click at [205, 216] on span "Generate" at bounding box center [191, 218] width 29 height 12
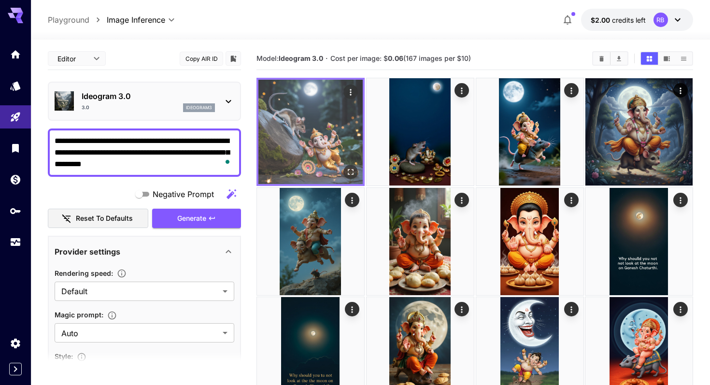
click at [325, 139] on img at bounding box center [310, 132] width 104 height 104
click at [316, 117] on img at bounding box center [310, 132] width 104 height 104
click at [315, 129] on img at bounding box center [310, 132] width 104 height 104
click at [347, 172] on icon "Open in fullscreen" at bounding box center [351, 172] width 10 height 10
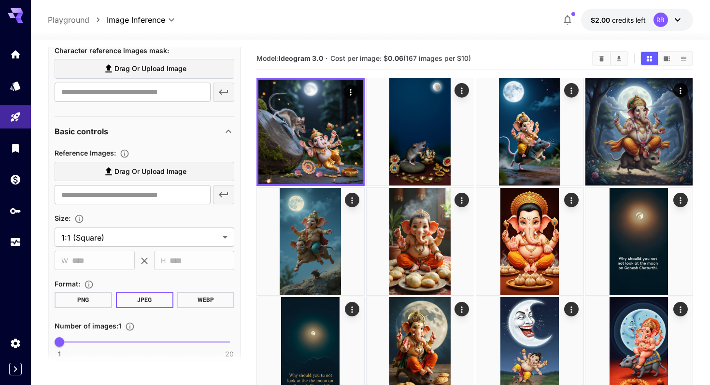
scroll to position [481, 0]
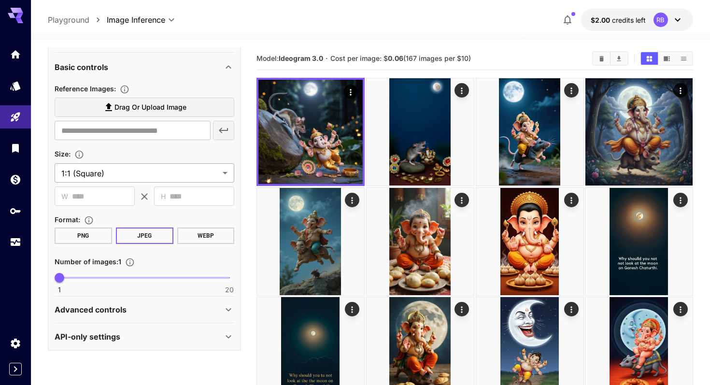
click at [134, 173] on body "**********" at bounding box center [355, 271] width 710 height 543
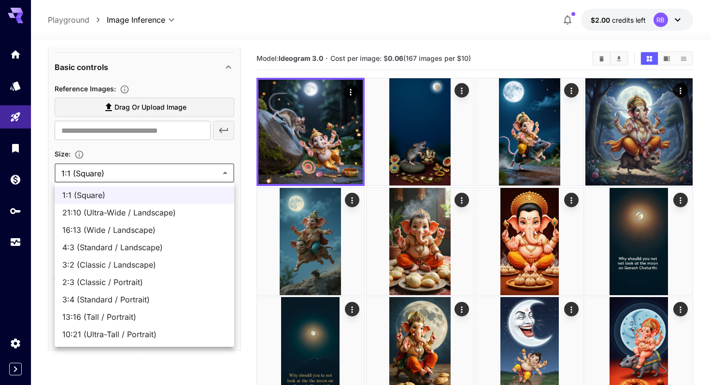
click at [247, 207] on div at bounding box center [355, 192] width 710 height 385
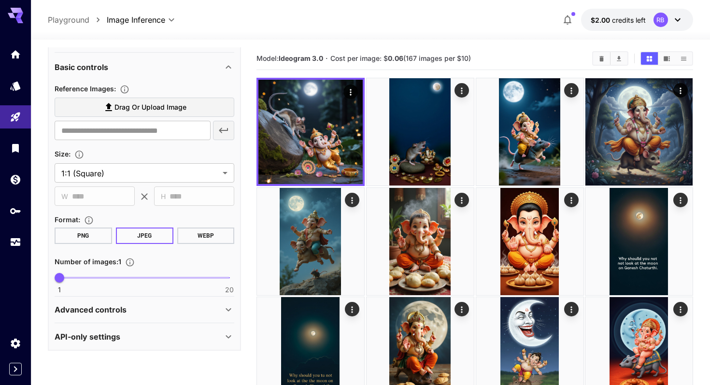
click at [392, 57] on b "0.06" at bounding box center [395, 58] width 15 height 8
click at [412, 58] on span "Cost per image: $ 0.06 (167 images per $10)" at bounding box center [400, 58] width 141 height 8
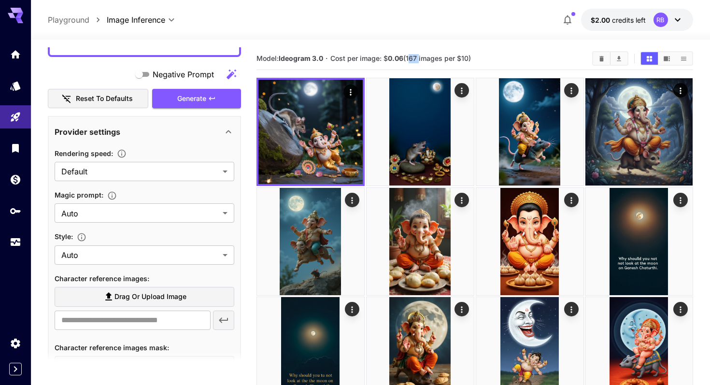
scroll to position [0, 0]
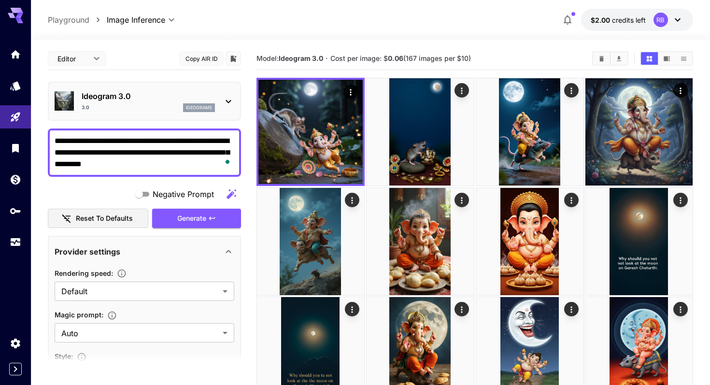
click at [137, 95] on p "Ideogram 3.0" at bounding box center [148, 96] width 133 height 12
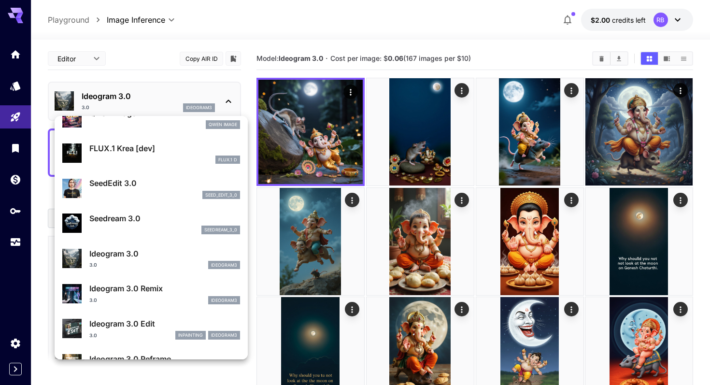
scroll to position [157, 0]
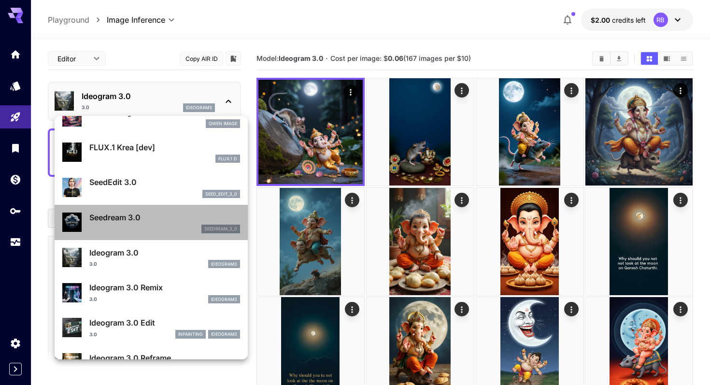
click at [161, 225] on div "seedream_3_0" at bounding box center [164, 229] width 151 height 9
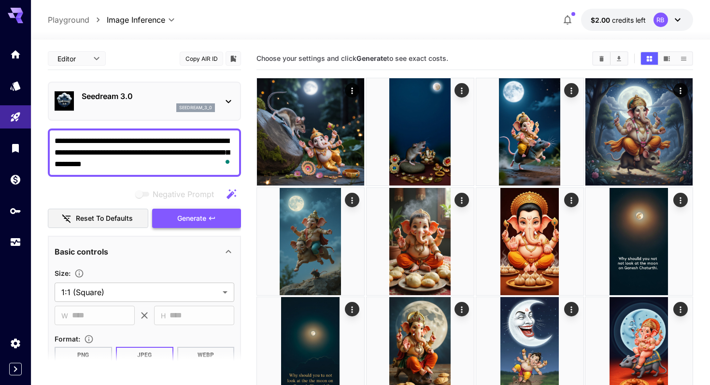
click at [191, 222] on span "Generate" at bounding box center [191, 219] width 29 height 12
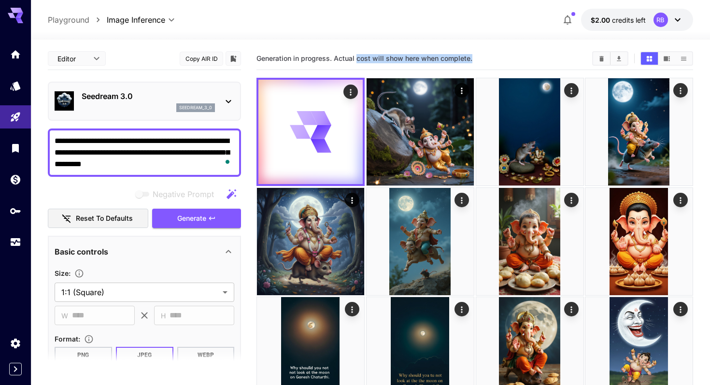
drag, startPoint x: 357, startPoint y: 58, endPoint x: 480, endPoint y: 60, distance: 122.2
click at [480, 60] on section "Generation in progress. Actual cost will show here when complete." at bounding box center [420, 58] width 328 height 9
drag, startPoint x: 378, startPoint y: 58, endPoint x: 506, endPoint y: 58, distance: 128.0
click at [506, 58] on section "Generation in progress. Actual cost will show here when complete." at bounding box center [420, 58] width 328 height 9
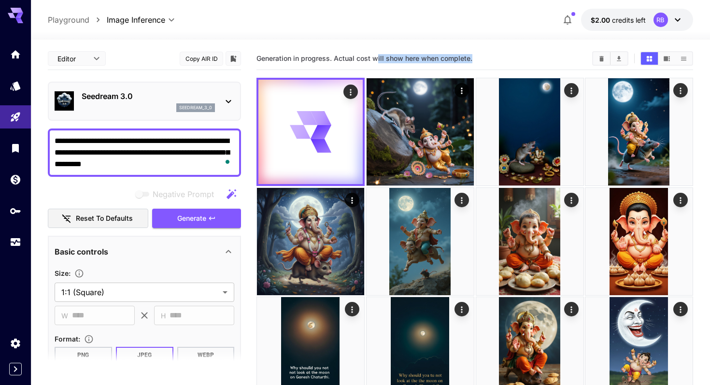
click at [506, 58] on section "Generation in progress. Actual cost will show here when complete." at bounding box center [420, 58] width 328 height 9
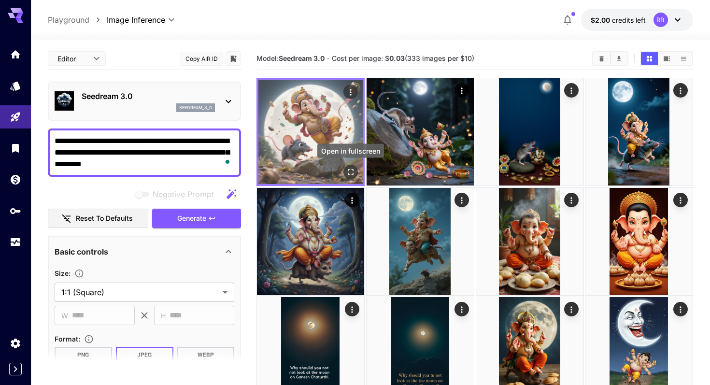
click at [354, 171] on icon "Open in fullscreen" at bounding box center [351, 172] width 10 height 10
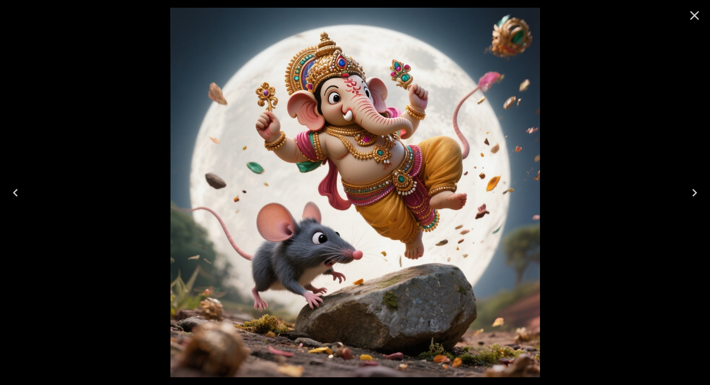
click at [686, 18] on button "Close" at bounding box center [694, 15] width 23 height 23
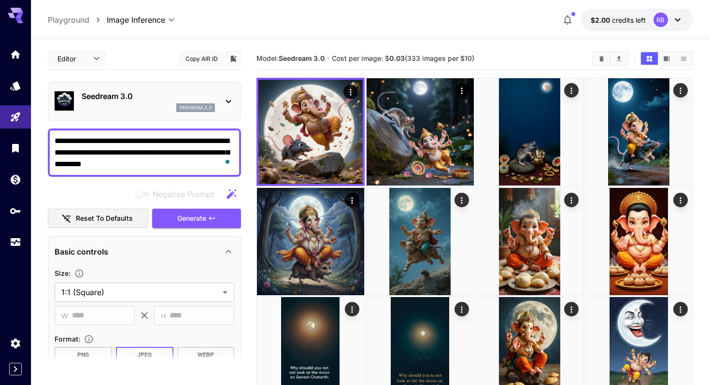
click at [126, 100] on p "Seedream 3.0" at bounding box center [148, 96] width 133 height 12
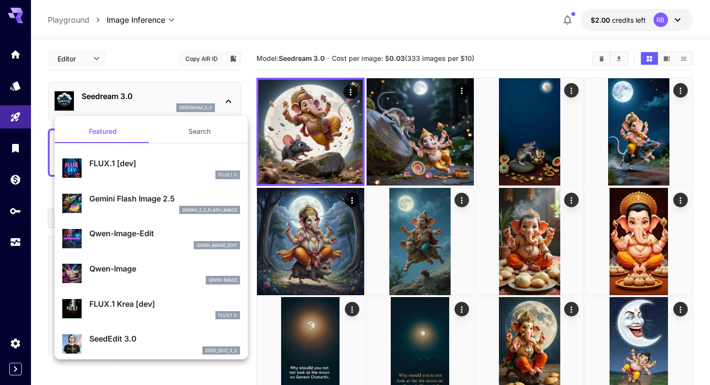
click at [395, 57] on div at bounding box center [355, 192] width 710 height 385
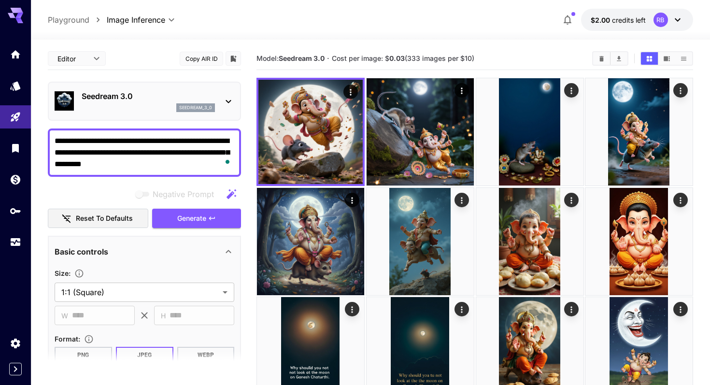
click at [395, 57] on body "**********" at bounding box center [355, 326] width 710 height 653
click at [120, 98] on p "Seedream 3.0" at bounding box center [148, 96] width 133 height 12
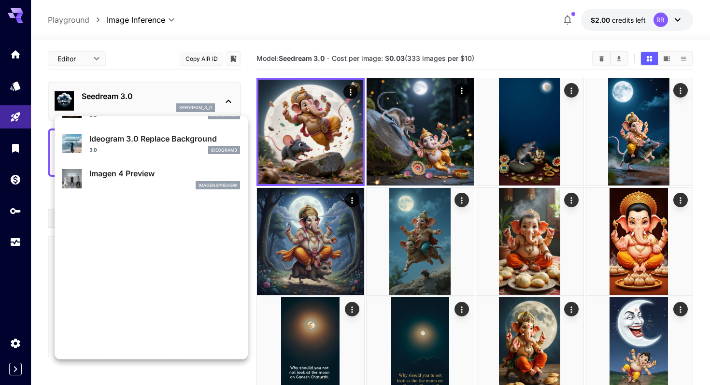
scroll to position [514, 0]
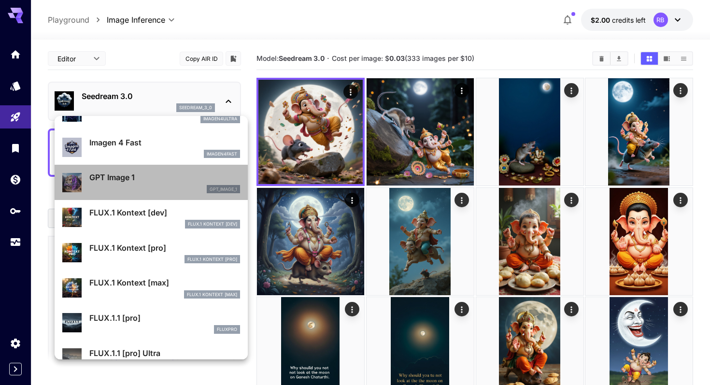
click at [155, 183] on p "GPT Image 1" at bounding box center [164, 177] width 151 height 12
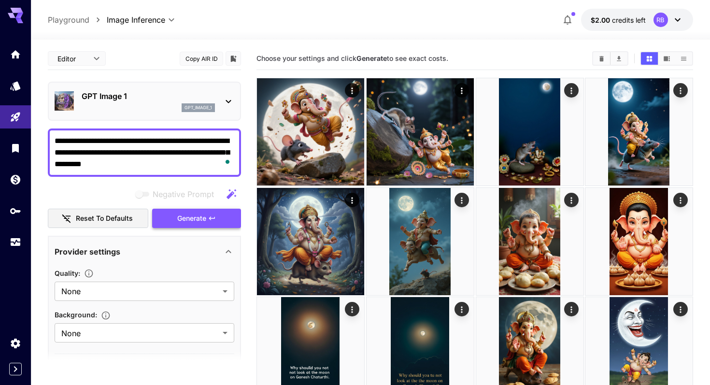
click at [188, 221] on span "Generate" at bounding box center [191, 219] width 29 height 12
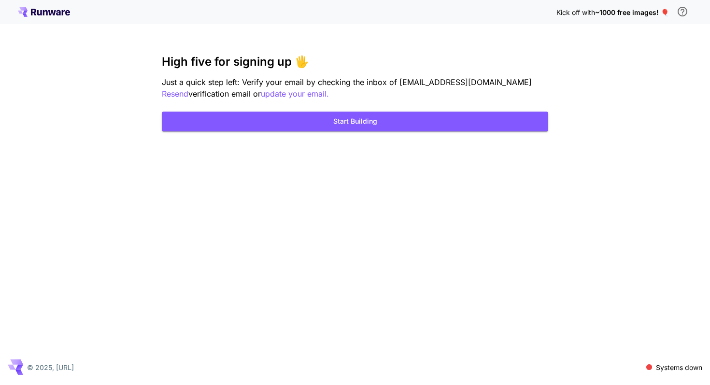
click at [29, 26] on div "Kick off with ~1000 free images! 🎈 High five for signing up 🖐️ Just a quick ste…" at bounding box center [355, 192] width 710 height 385
click at [42, 11] on icon at bounding box center [44, 12] width 52 height 10
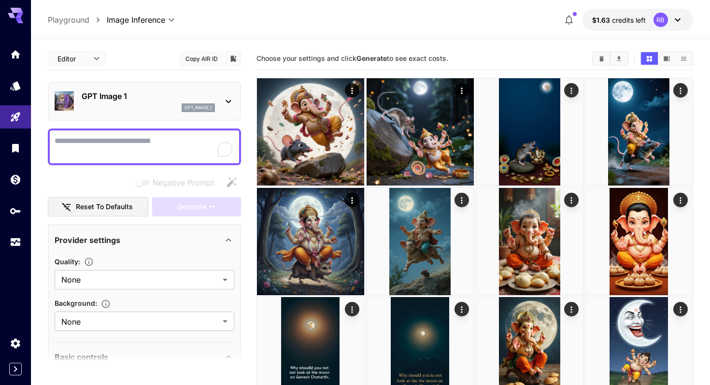
click at [119, 136] on textarea "Negative Prompt" at bounding box center [145, 146] width 180 height 23
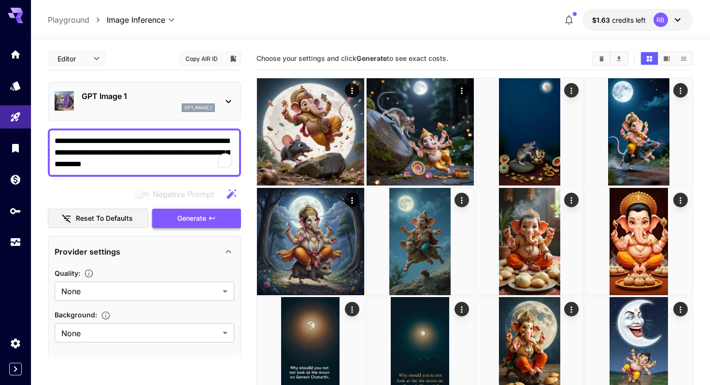
type textarea "**********"
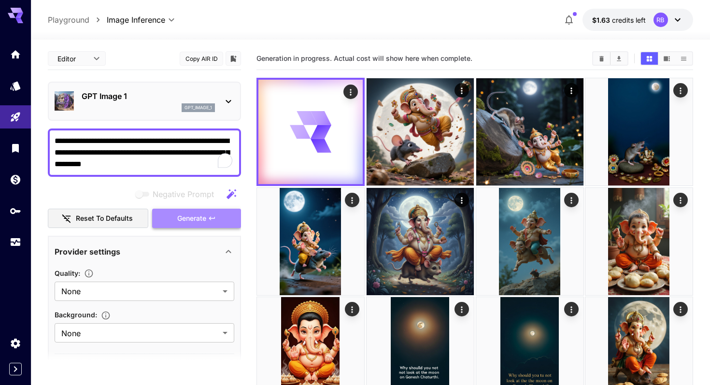
click at [190, 227] on button "Generate" at bounding box center [196, 219] width 89 height 20
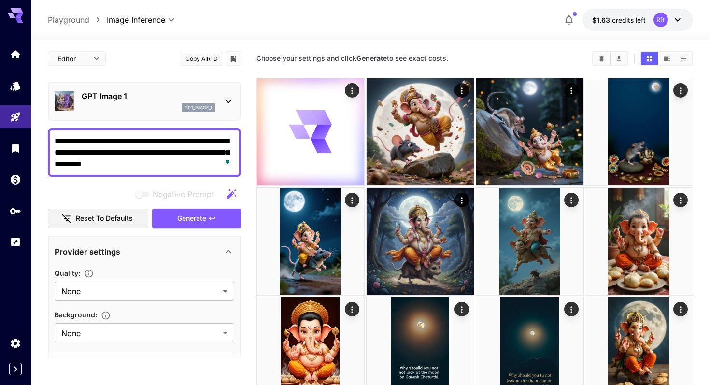
click at [151, 98] on p "GPT Image 1" at bounding box center [148, 96] width 133 height 12
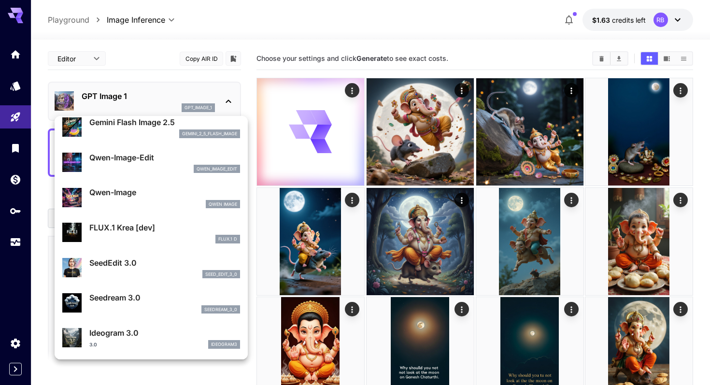
scroll to position [77, 0]
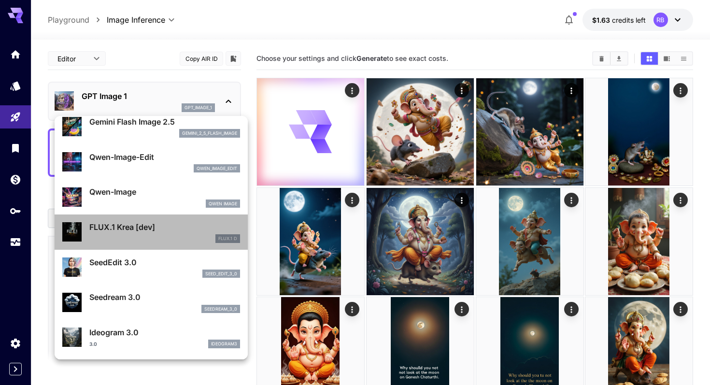
click at [151, 235] on div "FLUX.1 D" at bounding box center [164, 238] width 151 height 9
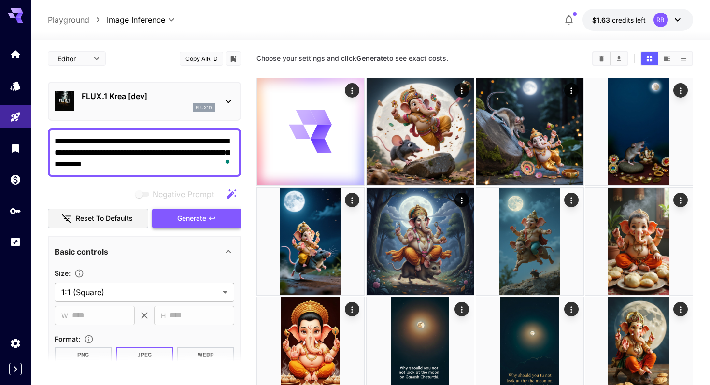
click at [186, 218] on span "Generate" at bounding box center [191, 219] width 29 height 12
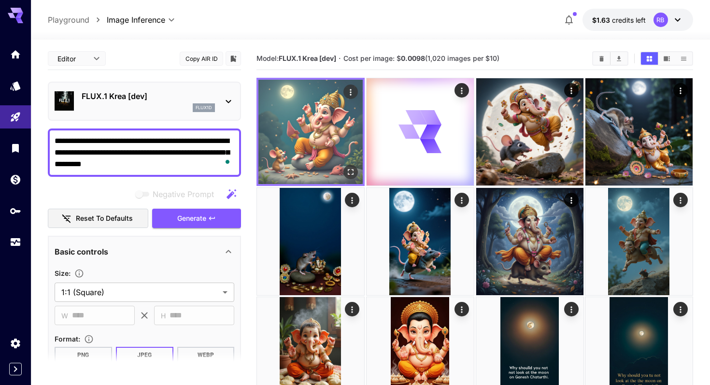
click at [338, 134] on img at bounding box center [310, 132] width 104 height 104
click at [350, 175] on icon "Open in fullscreen" at bounding box center [351, 172] width 10 height 10
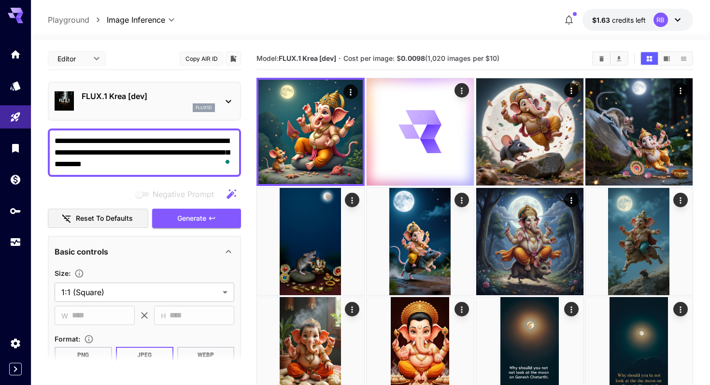
click at [186, 99] on p "FLUX.1 Krea [dev]" at bounding box center [148, 96] width 133 height 12
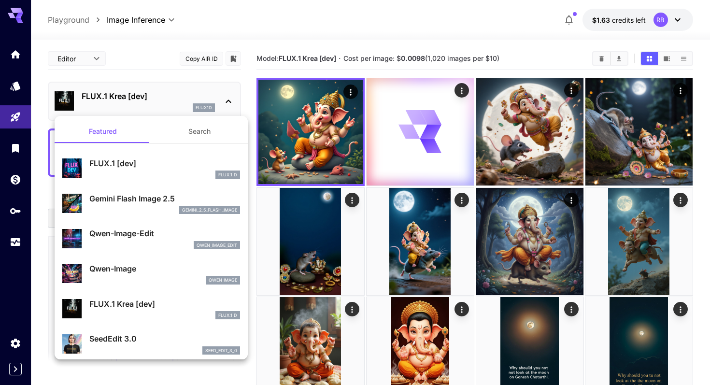
click at [71, 19] on div at bounding box center [355, 192] width 710 height 385
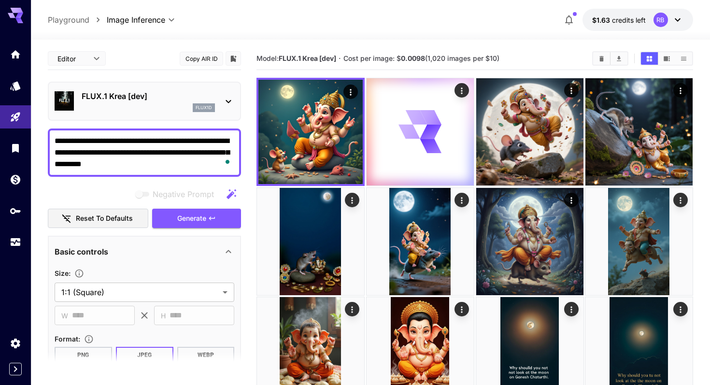
click at [60, 22] on p "Playground" at bounding box center [69, 20] width 42 height 12
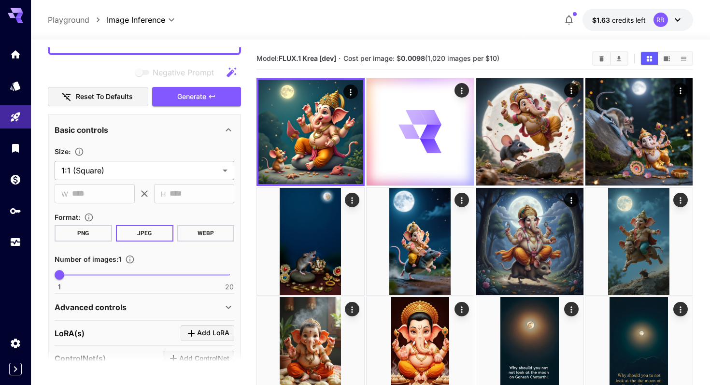
scroll to position [123, 0]
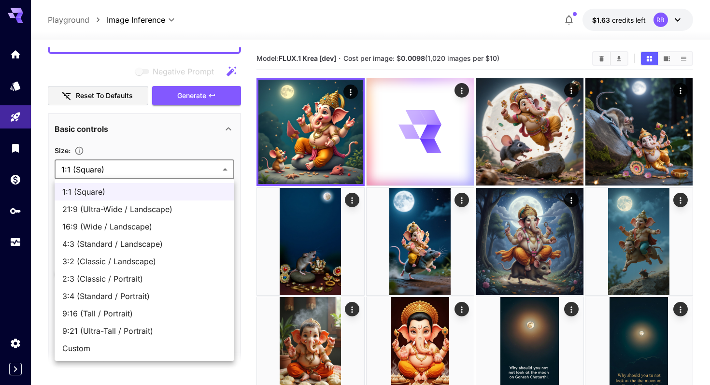
click at [183, 169] on body "**********" at bounding box center [355, 326] width 710 height 653
click at [244, 167] on div at bounding box center [355, 192] width 710 height 385
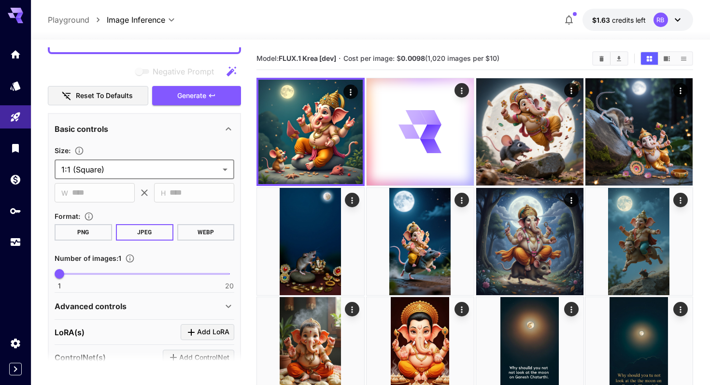
click at [354, 62] on h5 "Cost per image: $ 0.0098 (1,020 images per $10)" at bounding box center [421, 58] width 156 height 9
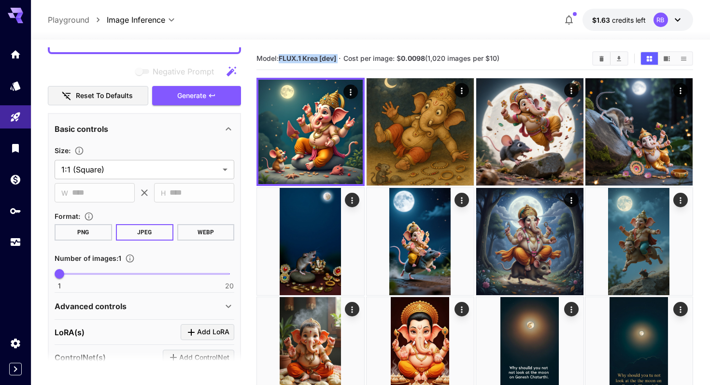
drag, startPoint x: 281, startPoint y: 58, endPoint x: 340, endPoint y: 59, distance: 58.9
click at [340, 59] on section "Model: FLUX.1 Krea [dev] · Cost per image: $ 0.0098 (1,020 images per $10)" at bounding box center [420, 59] width 328 height 12
copy b "FLUX.1 Krea [dev]"
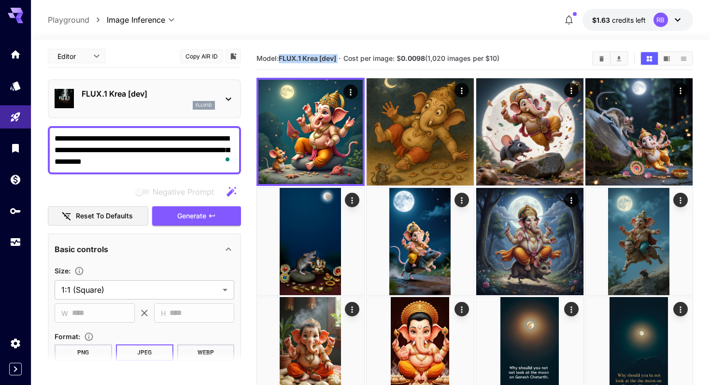
scroll to position [0, 0]
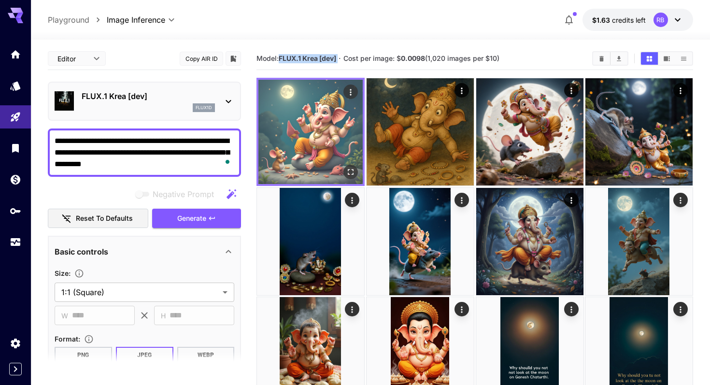
click at [339, 127] on img at bounding box center [310, 132] width 104 height 104
click at [353, 170] on icon "Open in fullscreen" at bounding box center [351, 172] width 6 height 6
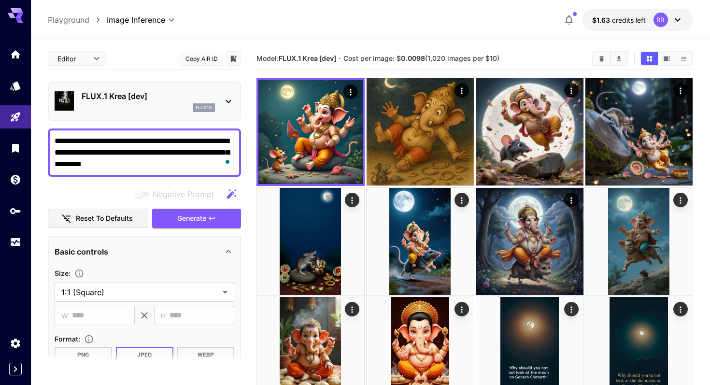
drag, startPoint x: 64, startPoint y: 142, endPoint x: 175, endPoint y: 164, distance: 113.9
click at [175, 164] on textarea "**********" at bounding box center [145, 152] width 180 height 35
drag, startPoint x: 173, startPoint y: 164, endPoint x: 98, endPoint y: 151, distance: 76.5
click at [98, 151] on textarea "**********" at bounding box center [145, 152] width 180 height 35
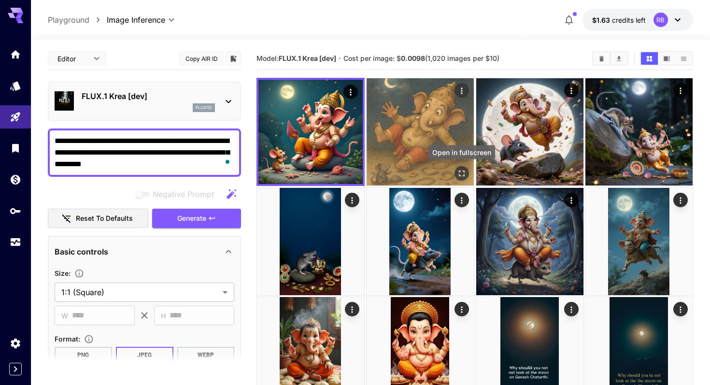
click at [463, 173] on icon "Open in fullscreen" at bounding box center [461, 174] width 10 height 10
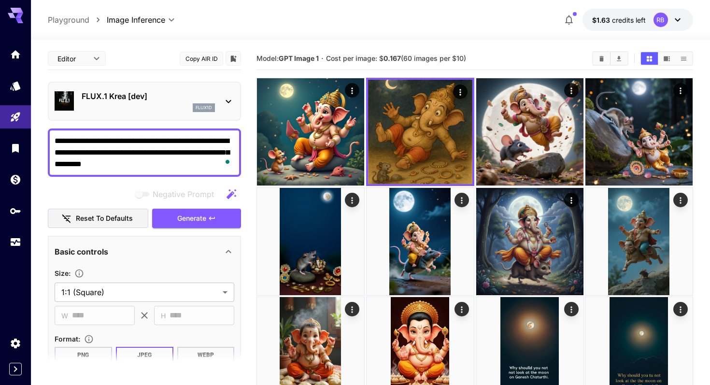
click at [394, 58] on b "0.167" at bounding box center [392, 58] width 17 height 8
click at [462, 58] on span "Cost per image: $ 0.167 (60 images per $10)" at bounding box center [396, 58] width 140 height 8
drag, startPoint x: 474, startPoint y: 59, endPoint x: 328, endPoint y: 59, distance: 145.9
click at [328, 59] on section "Model: GPT Image 1 · Cost per image: $ 0.167 (60 images per $10)" at bounding box center [420, 59] width 328 height 12
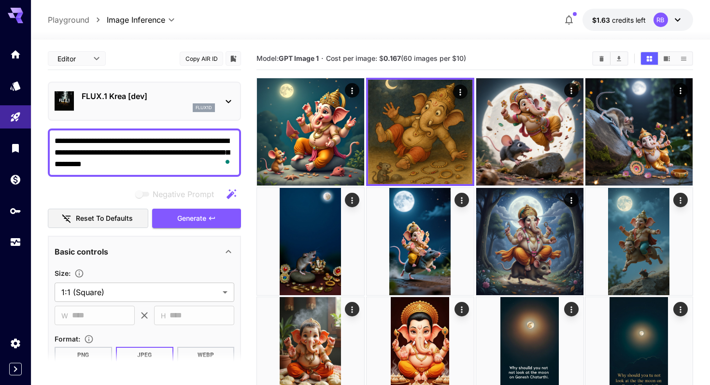
click at [328, 59] on span "Cost per image: $ 0.167 (60 images per $10)" at bounding box center [396, 58] width 140 height 8
drag, startPoint x: 328, startPoint y: 59, endPoint x: 522, endPoint y: 65, distance: 193.8
click at [522, 65] on div "Model: GPT Image 1 · Cost per image: $ 0.167 (60 images per $10)" at bounding box center [474, 58] width 437 height 14
click at [190, 106] on div "flux1d" at bounding box center [148, 107] width 133 height 9
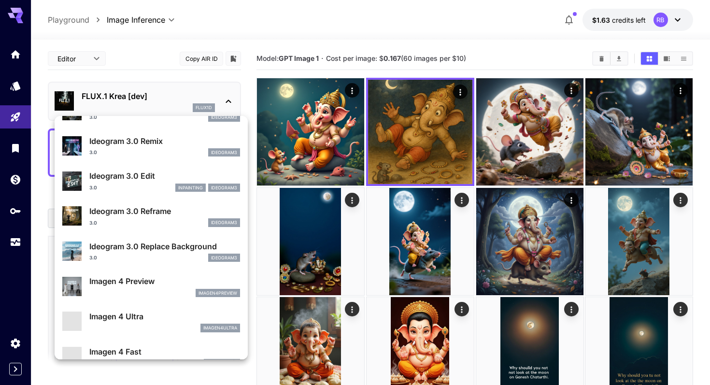
scroll to position [311, 0]
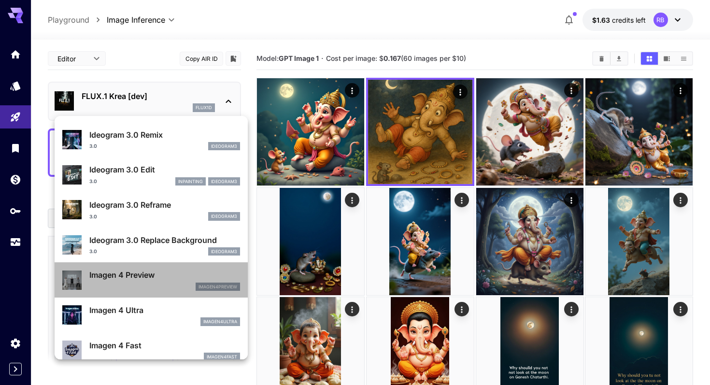
click at [162, 272] on p "Imagen 4 Preview" at bounding box center [164, 275] width 151 height 12
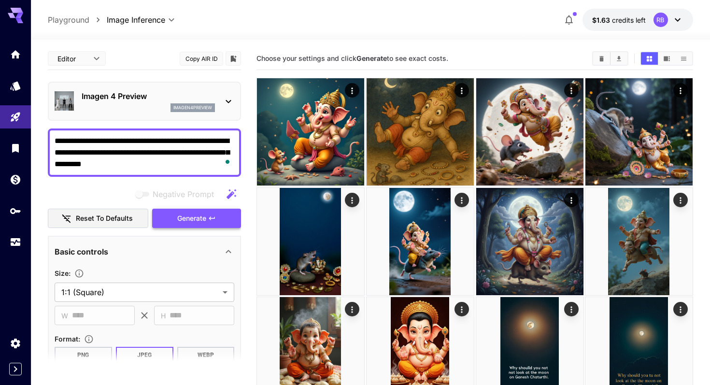
click at [207, 215] on button "Generate" at bounding box center [196, 219] width 89 height 20
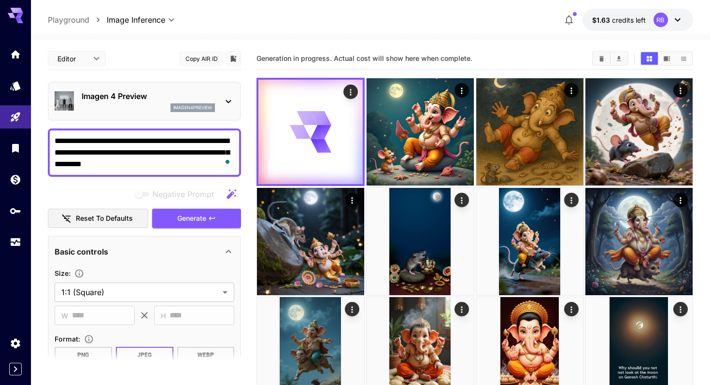
click at [248, 216] on main "**********" at bounding box center [370, 339] width 645 height 584
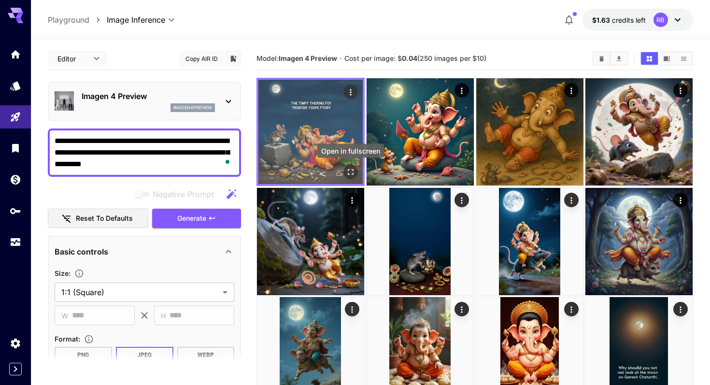
click at [352, 171] on icon "Open in fullscreen" at bounding box center [351, 172] width 10 height 10
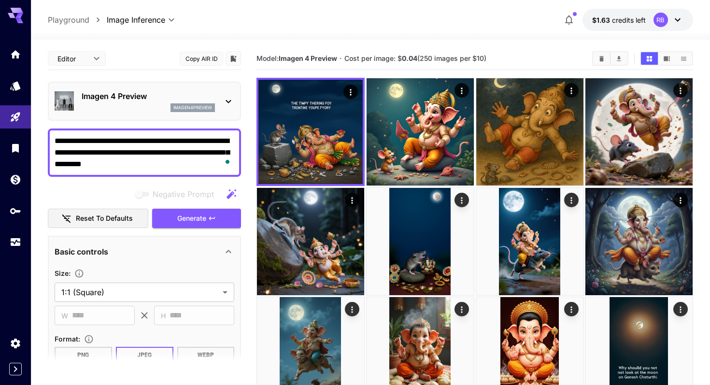
click at [155, 93] on p "Imagen 4 Preview" at bounding box center [148, 96] width 133 height 12
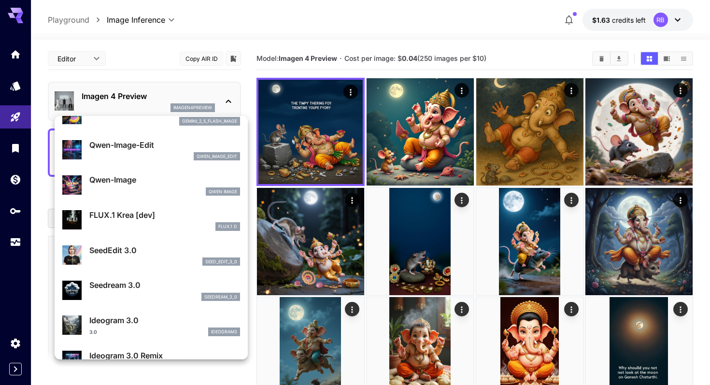
scroll to position [100, 0]
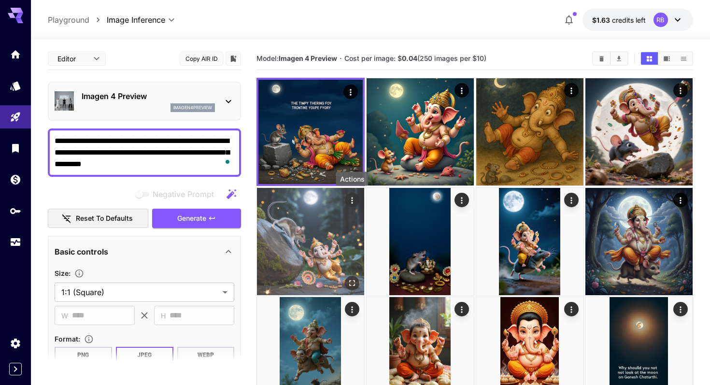
click at [355, 201] on icon "Actions" at bounding box center [352, 200] width 10 height 10
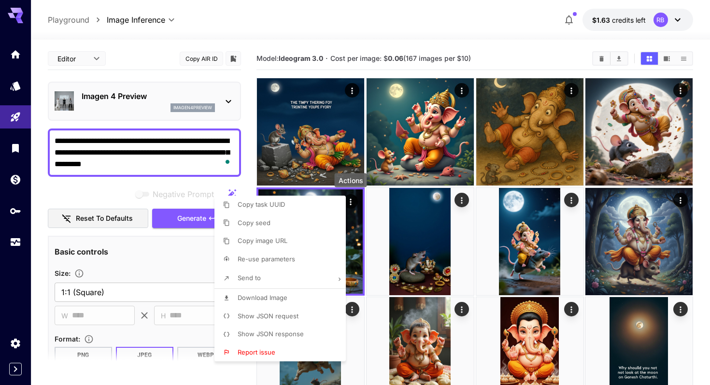
click at [259, 331] on span "Show JSON response" at bounding box center [271, 334] width 66 height 8
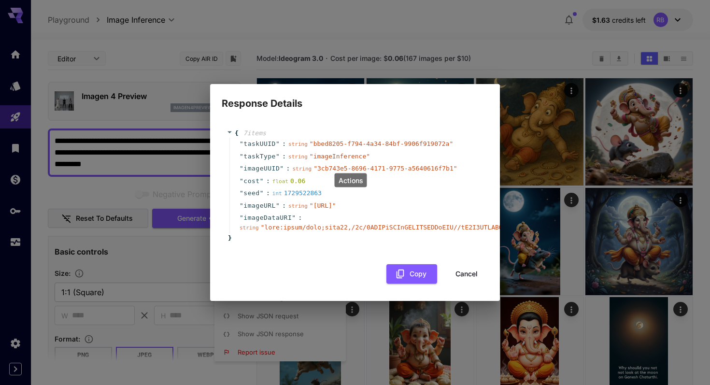
click at [334, 153] on span "" imageInference "" at bounding box center [340, 156] width 60 height 7
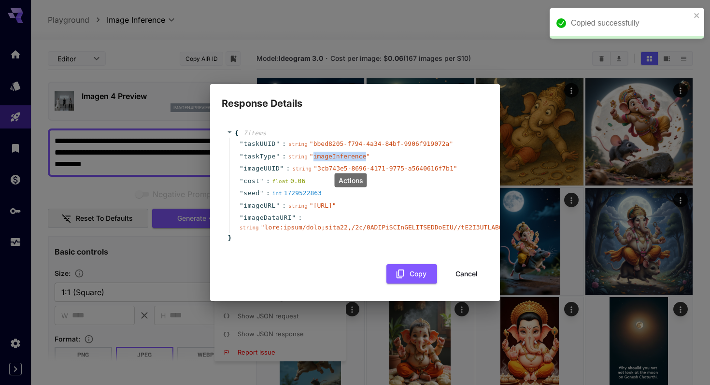
click at [334, 153] on span "" imageInference "" at bounding box center [340, 156] width 60 height 7
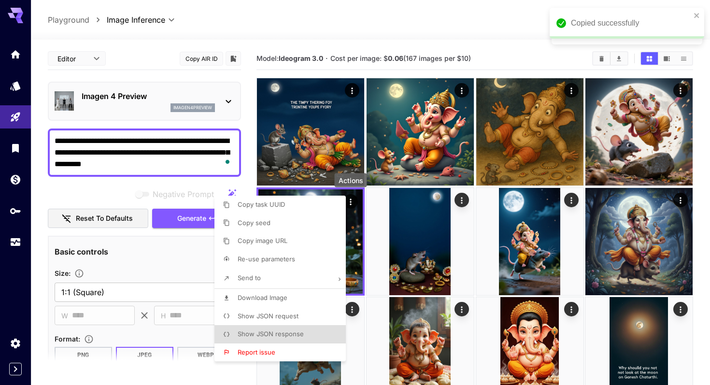
click at [105, 99] on div at bounding box center [355, 192] width 710 height 385
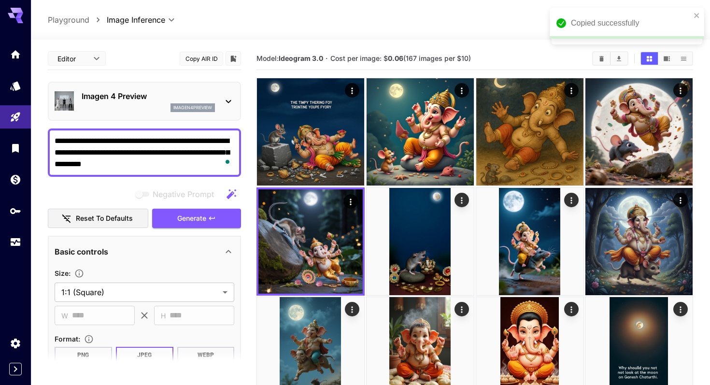
click at [145, 99] on p "Imagen 4 Preview" at bounding box center [148, 96] width 133 height 12
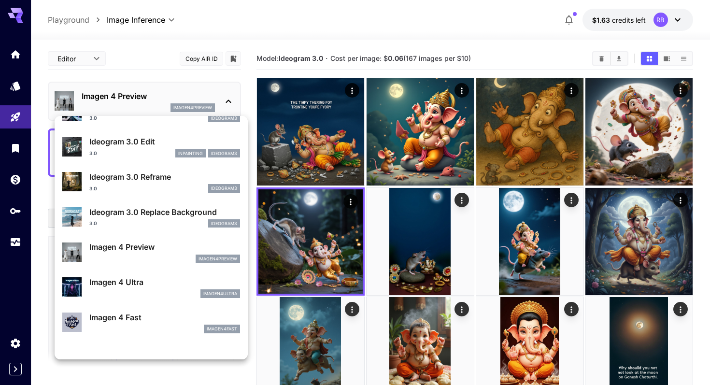
scroll to position [285, 0]
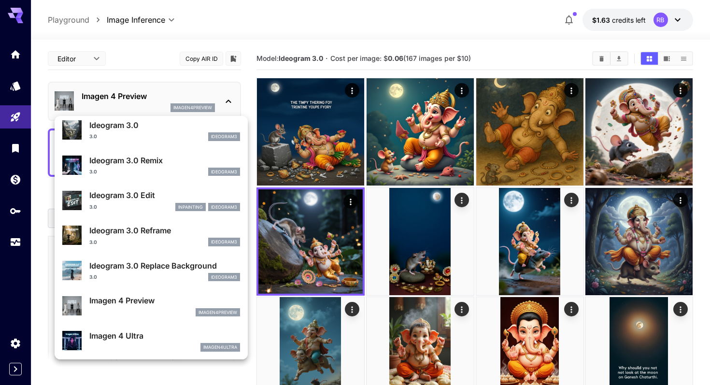
click at [374, 236] on div at bounding box center [355, 192] width 710 height 385
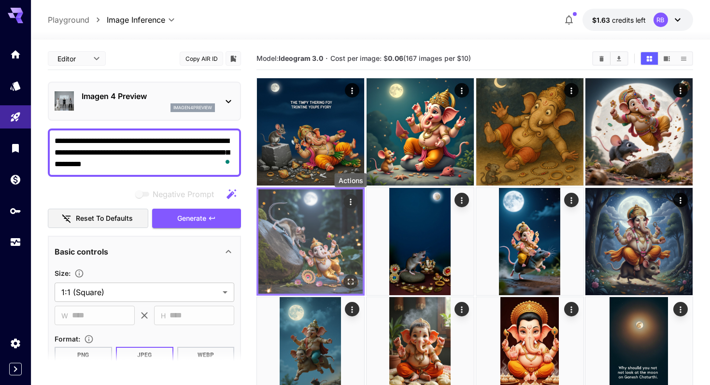
click at [351, 202] on icon "Actions" at bounding box center [351, 202] width 10 height 10
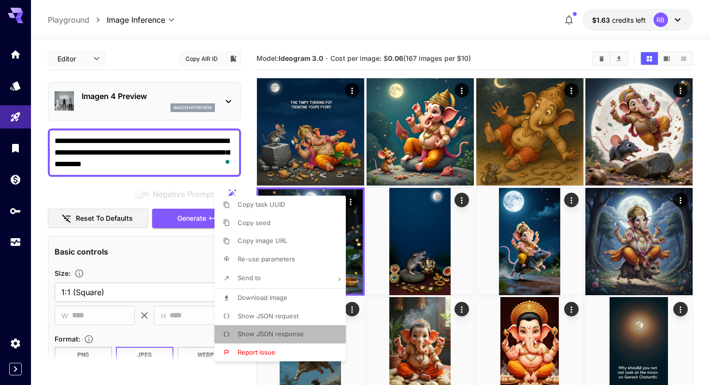
click at [268, 327] on li "Show JSON response" at bounding box center [282, 334] width 137 height 18
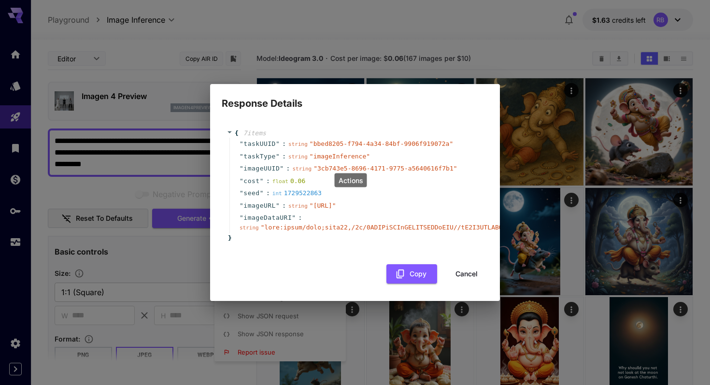
click at [268, 327] on div "Response Details { 7 item s " taskUUID " : string " bbed8205-f794-4a34-84bf-990…" at bounding box center [355, 192] width 710 height 385
drag, startPoint x: 473, startPoint y: 282, endPoint x: 355, endPoint y: 202, distance: 142.3
click at [355, 202] on div "{ 7 item s " taskUUID " : string " bbed8205-f794-4a34-84bf-9906f919072a " " tas…" at bounding box center [355, 201] width 267 height 165
click at [472, 284] on button "Cancel" at bounding box center [466, 274] width 43 height 20
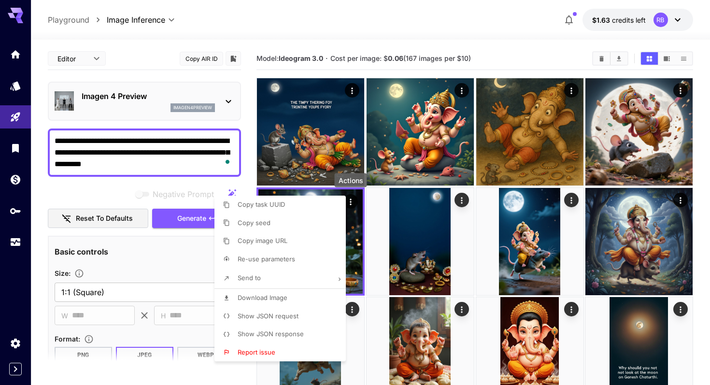
click at [258, 315] on span "Show JSON request" at bounding box center [268, 316] width 61 height 8
click at [162, 99] on div at bounding box center [355, 192] width 710 height 385
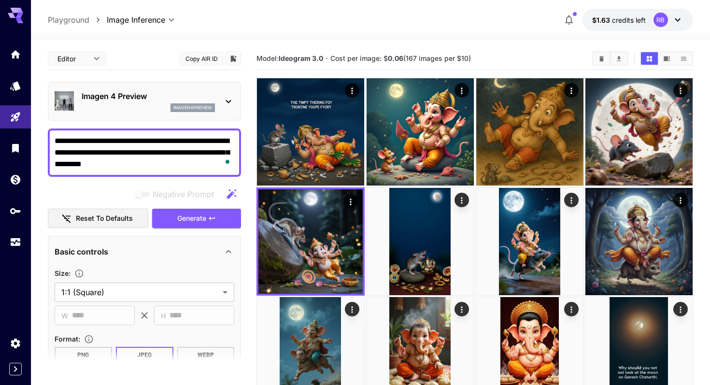
click at [143, 99] on div "Copy task UUID Copy seed Copy image URL Re-use parameters Send to Download Imag…" at bounding box center [73, 192] width 147 height 385
click at [143, 99] on p "Imagen 4 Preview" at bounding box center [148, 96] width 133 height 12
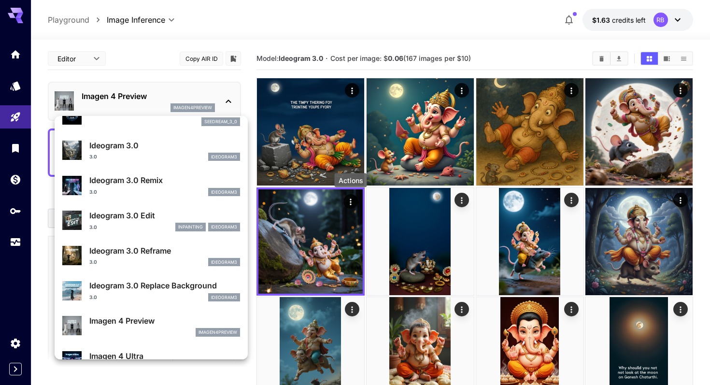
scroll to position [268, 0]
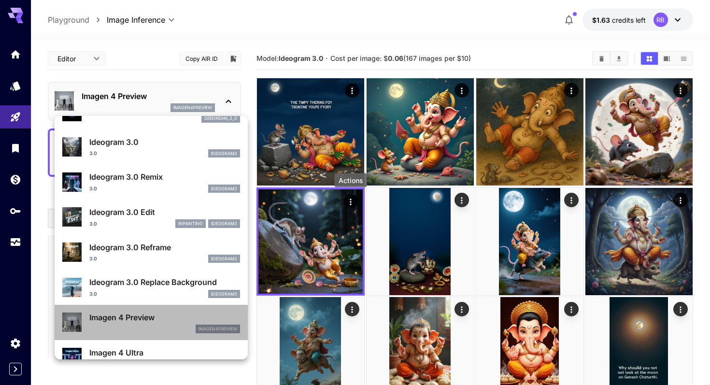
click at [146, 324] on div "Imagen 4 Preview imagen4preview" at bounding box center [164, 323] width 151 height 22
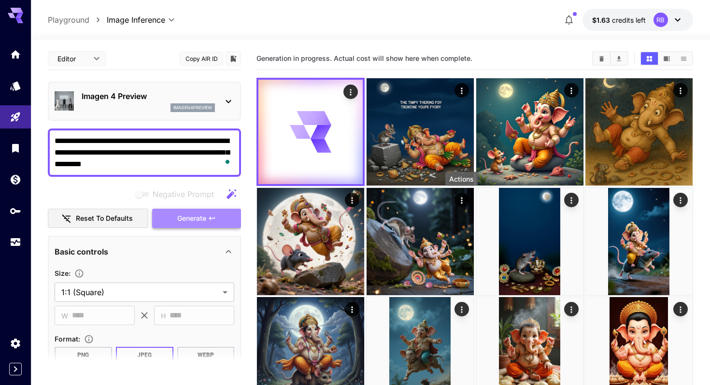
click at [193, 216] on span "Generate" at bounding box center [191, 219] width 29 height 12
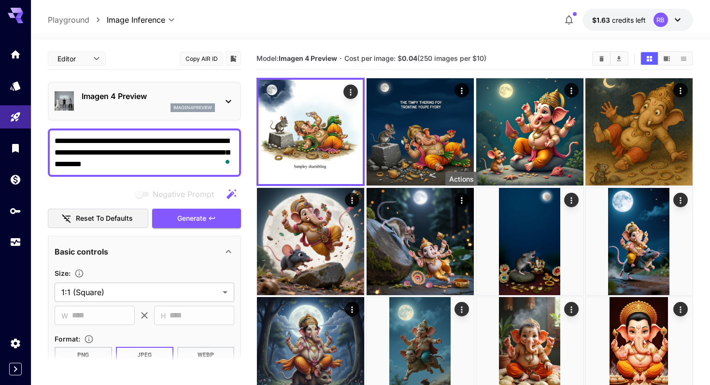
click at [163, 100] on p "Imagen 4 Preview" at bounding box center [148, 96] width 133 height 12
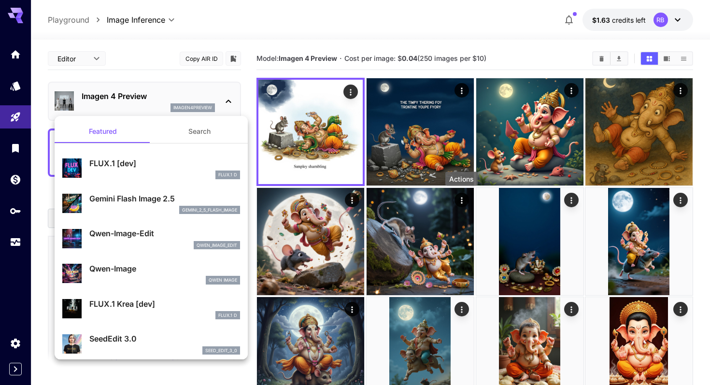
click at [338, 255] on div at bounding box center [355, 192] width 710 height 385
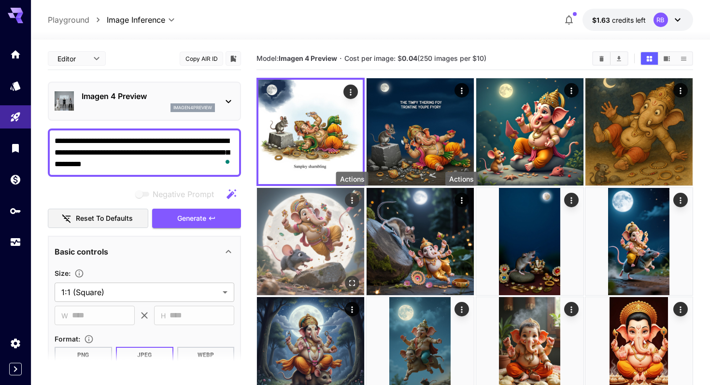
click at [351, 199] on icon "Actions" at bounding box center [352, 200] width 10 height 10
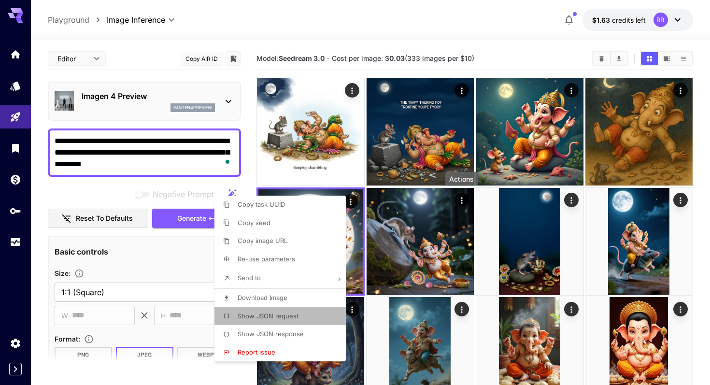
click at [261, 313] on span "Show JSON request" at bounding box center [268, 316] width 61 height 8
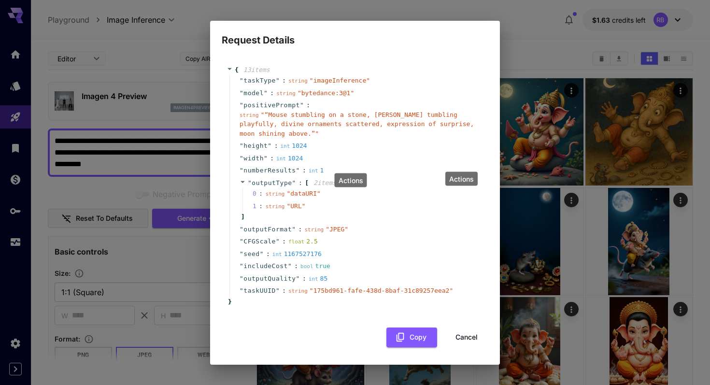
click at [317, 94] on span "" bytedance:3@1 "" at bounding box center [326, 92] width 57 height 7
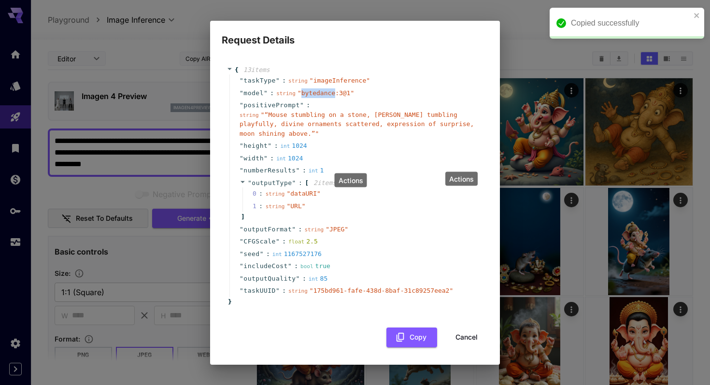
click at [317, 94] on span "" bytedance:3@1 "" at bounding box center [326, 92] width 57 height 7
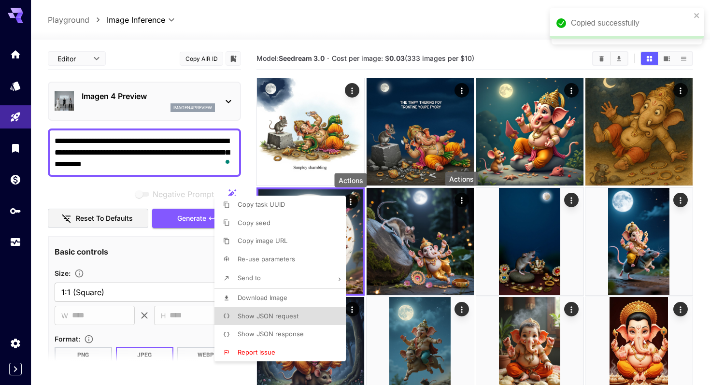
click at [121, 100] on div at bounding box center [355, 192] width 710 height 385
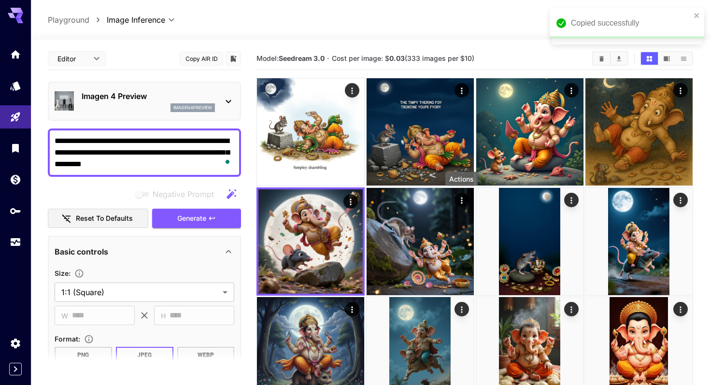
click at [118, 101] on p "Imagen 4 Preview" at bounding box center [148, 96] width 133 height 12
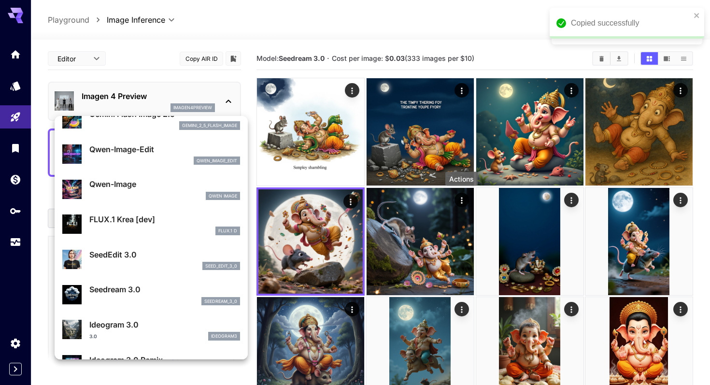
scroll to position [0, 0]
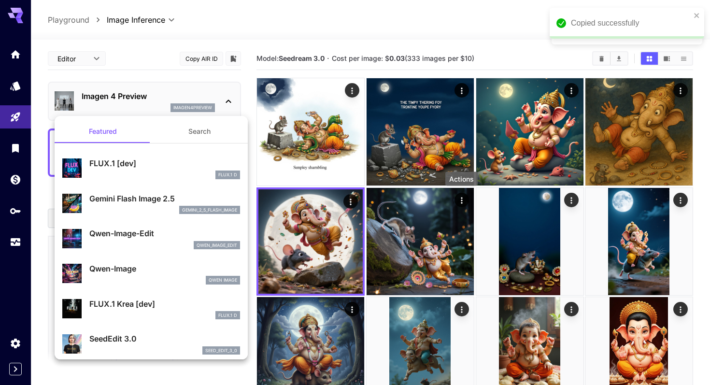
click at [201, 130] on button "Search" at bounding box center [199, 131] width 97 height 23
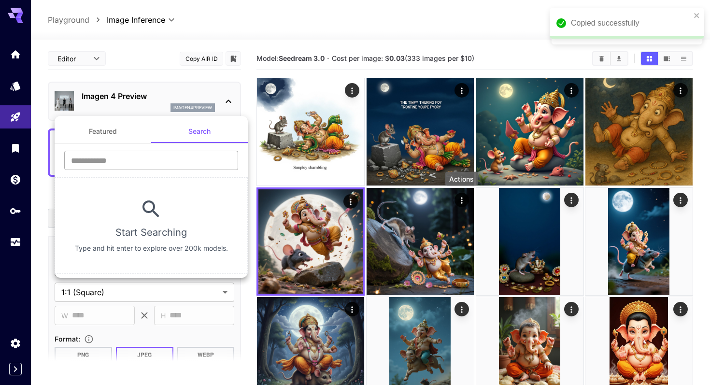
click at [127, 163] on input "text" at bounding box center [151, 160] width 174 height 19
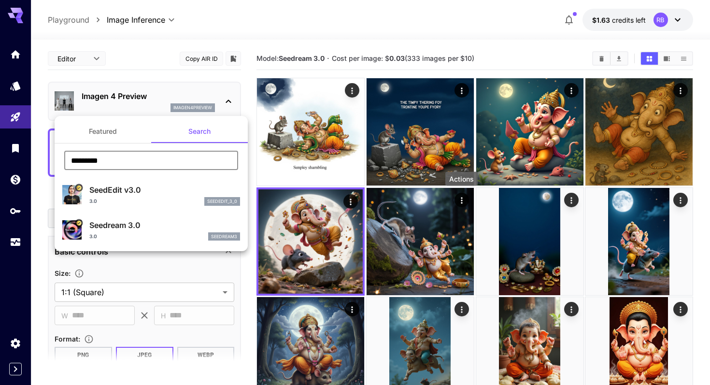
type input "*********"
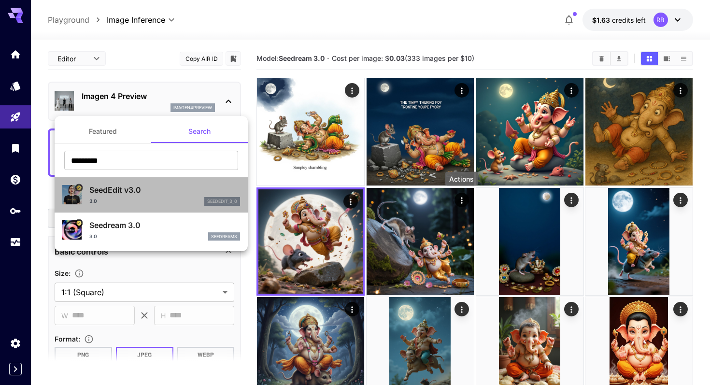
click at [142, 203] on div "3.0 seededit_3_0" at bounding box center [164, 201] width 151 height 9
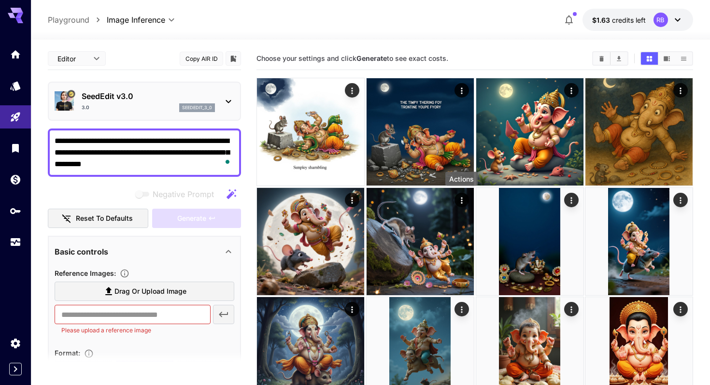
click at [157, 101] on p "SeedEdit v3.0" at bounding box center [148, 96] width 133 height 12
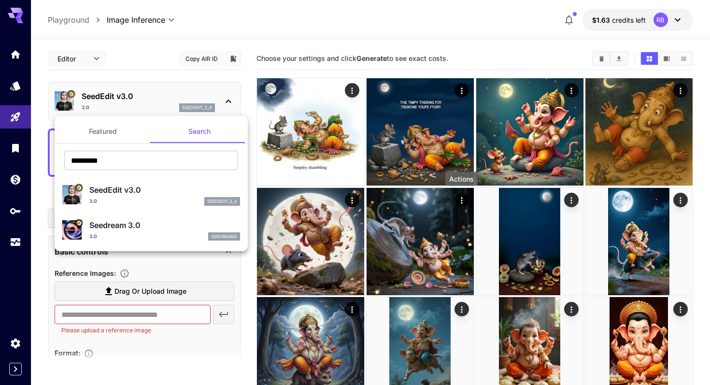
click at [136, 231] on div "Seedream 3.0 3.0 seedream3" at bounding box center [164, 230] width 151 height 22
type input "***"
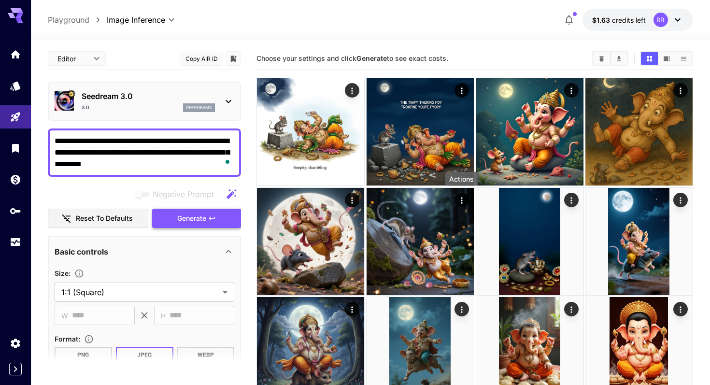
click at [185, 214] on span "Generate" at bounding box center [191, 219] width 29 height 12
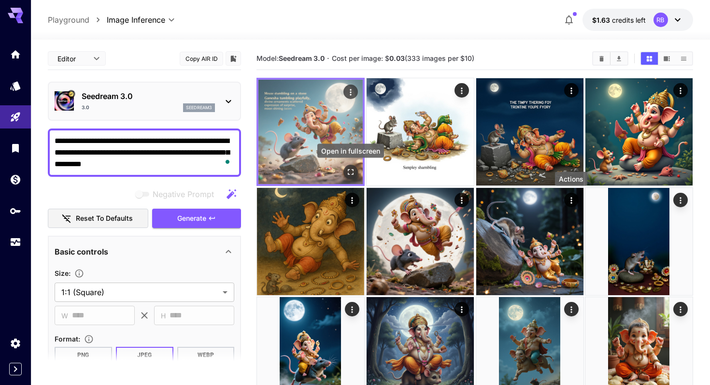
click at [351, 175] on icon "Open in fullscreen" at bounding box center [351, 172] width 10 height 10
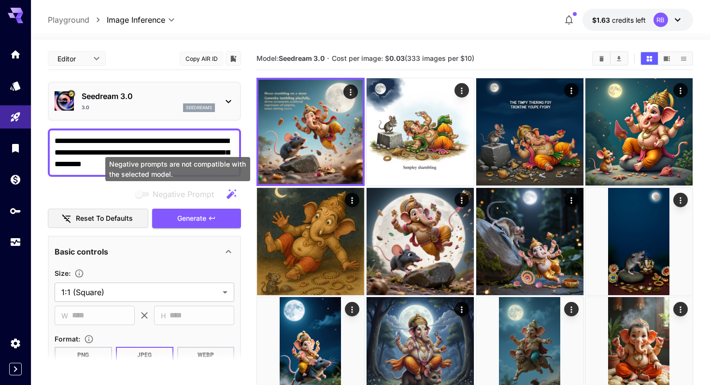
click at [180, 194] on span "Negative Prompt" at bounding box center [183, 194] width 61 height 12
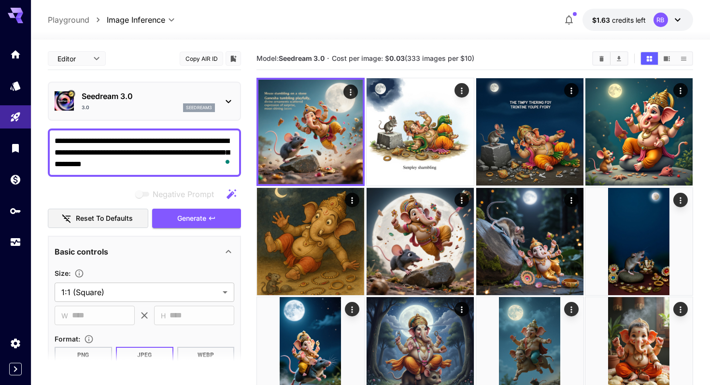
click at [195, 104] on div "seedream3" at bounding box center [199, 107] width 32 height 9
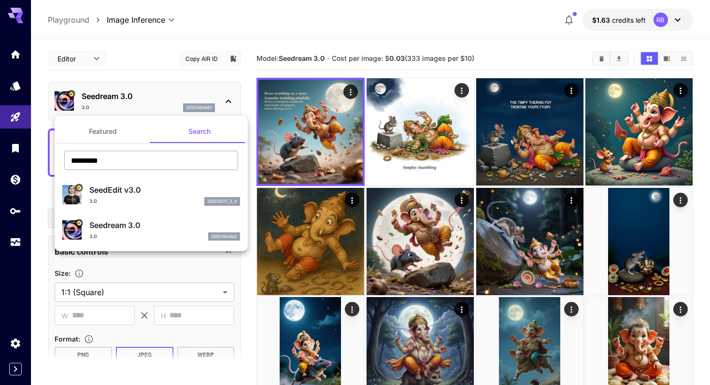
click at [224, 156] on input "*********" at bounding box center [151, 160] width 174 height 19
click at [100, 139] on button "Featured" at bounding box center [103, 131] width 97 height 23
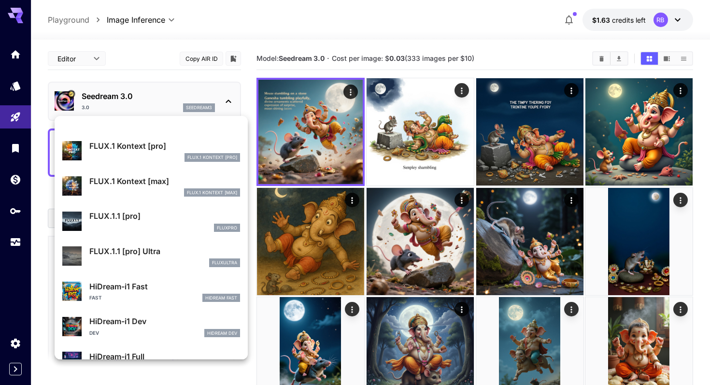
scroll to position [746, 0]
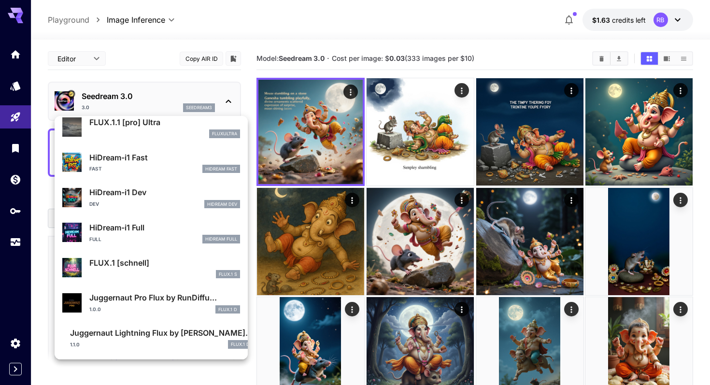
click at [156, 157] on p "HiDream-i1 Fast" at bounding box center [164, 158] width 151 height 12
type input "*"
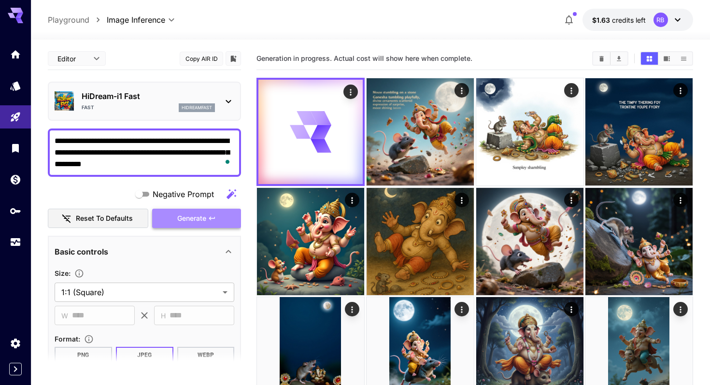
click at [198, 219] on span "Generate" at bounding box center [191, 219] width 29 height 12
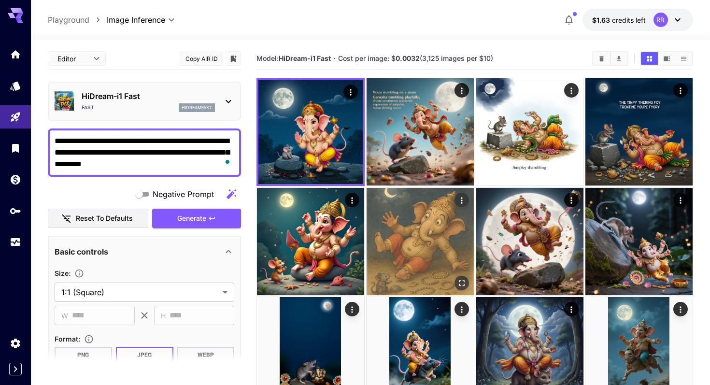
click at [425, 228] on img at bounding box center [420, 241] width 107 height 107
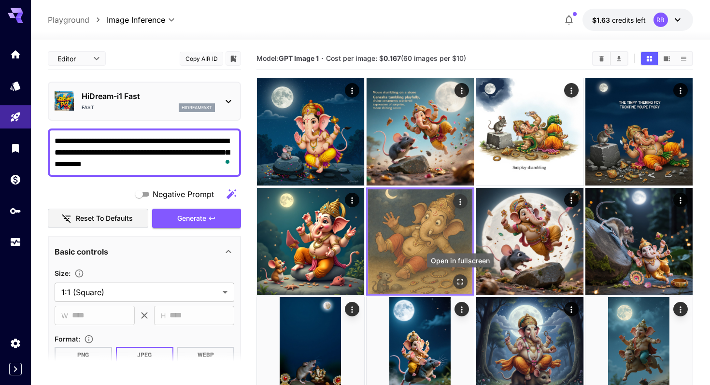
click at [461, 283] on icon "Open in fullscreen" at bounding box center [460, 281] width 10 height 10
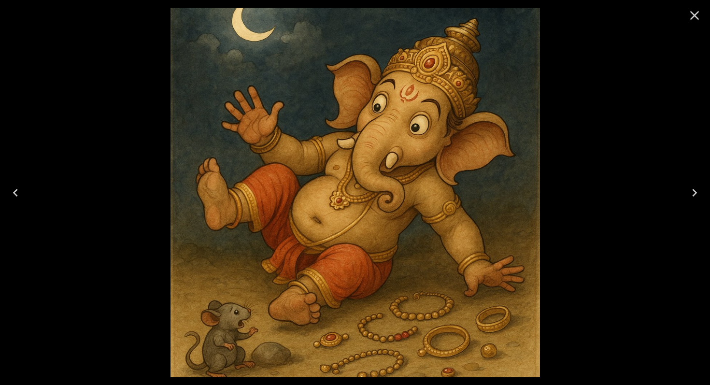
click at [696, 16] on icon "Close" at bounding box center [694, 15] width 9 height 9
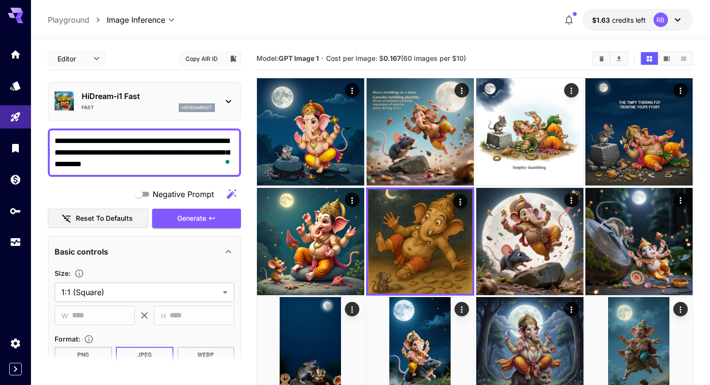
click at [160, 84] on div "HiDream-i1 Fast Fast hidreamfast" at bounding box center [144, 101] width 193 height 39
click at [148, 162] on textarea "**********" at bounding box center [145, 152] width 180 height 35
paste textarea "**********"
type textarea "**********"
click at [144, 81] on div "**********" at bounding box center [144, 310] width 193 height 526
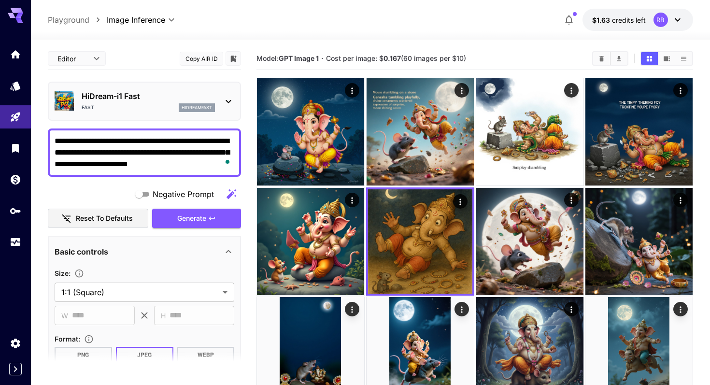
click at [135, 104] on div "Fast hidreamfast" at bounding box center [148, 107] width 133 height 9
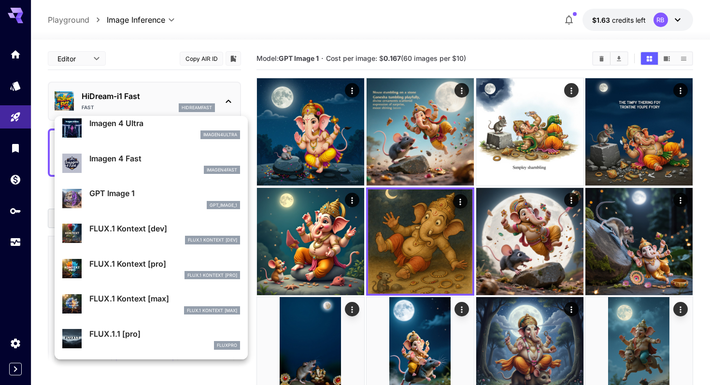
scroll to position [514, 0]
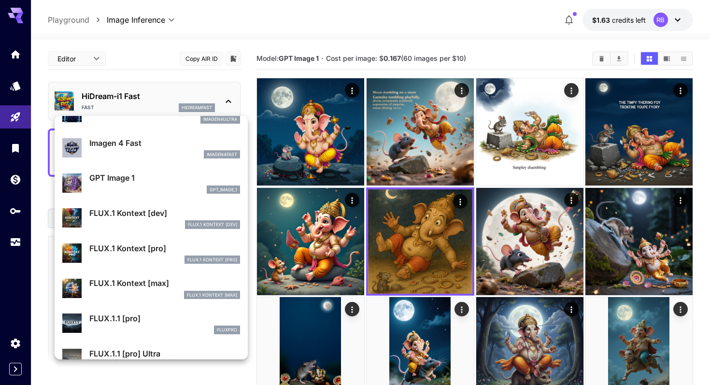
click at [159, 189] on div "gpt_image_1" at bounding box center [164, 189] width 151 height 9
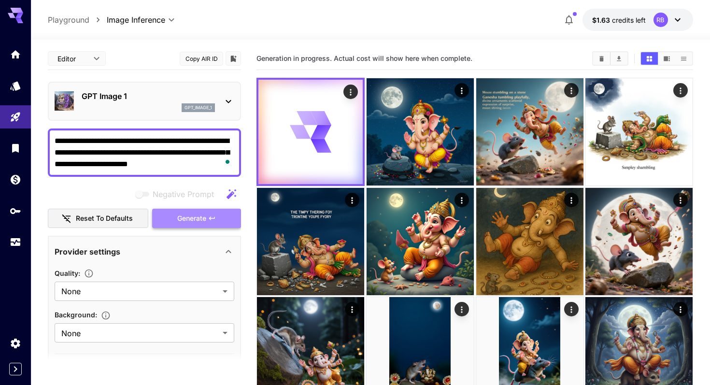
click at [203, 210] on button "Generate" at bounding box center [196, 219] width 89 height 20
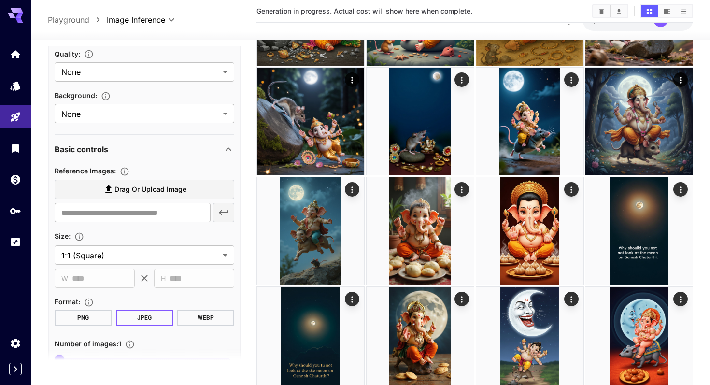
scroll to position [274, 0]
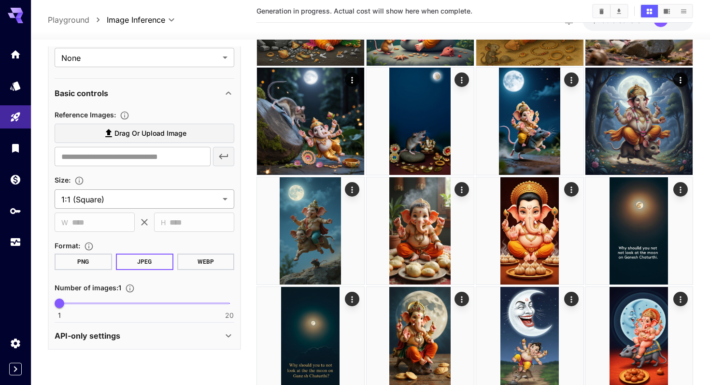
click at [122, 201] on body "**********" at bounding box center [355, 152] width 710 height 762
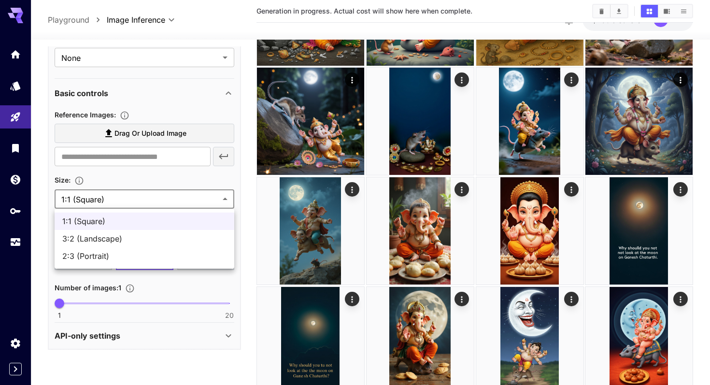
click at [247, 144] on div at bounding box center [355, 192] width 710 height 385
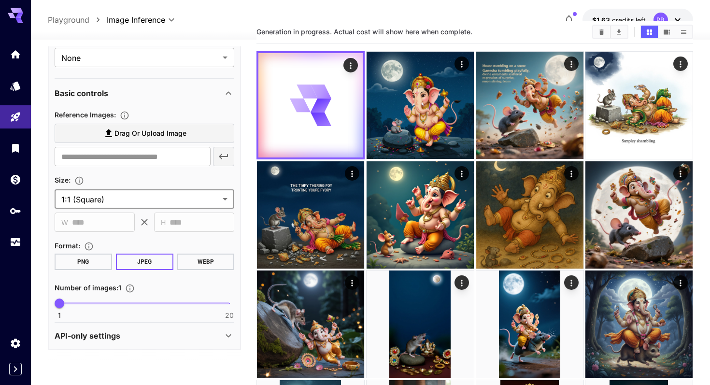
scroll to position [0, 0]
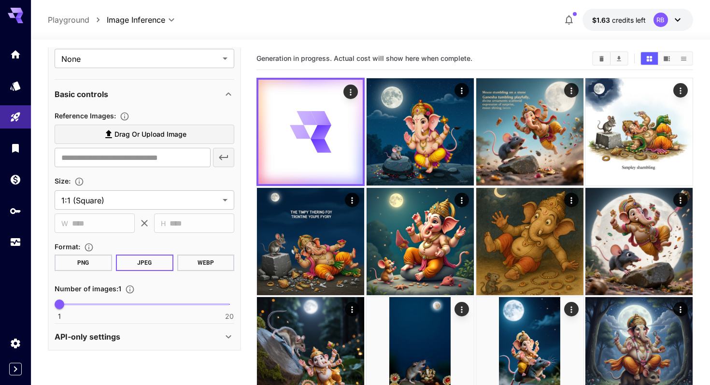
click at [413, 30] on div at bounding box center [370, 34] width 679 height 12
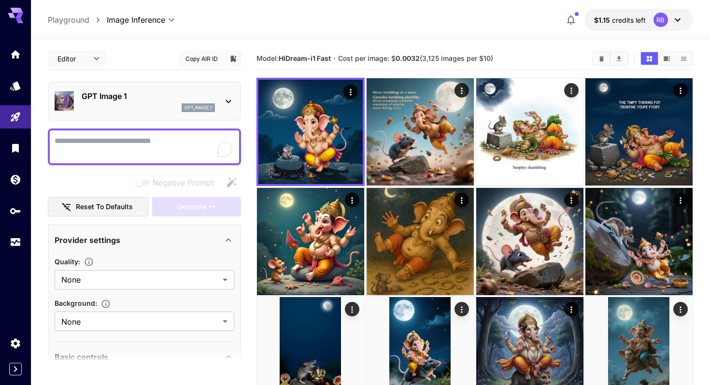
click at [177, 153] on textarea "Negative Prompt" at bounding box center [145, 146] width 180 height 23
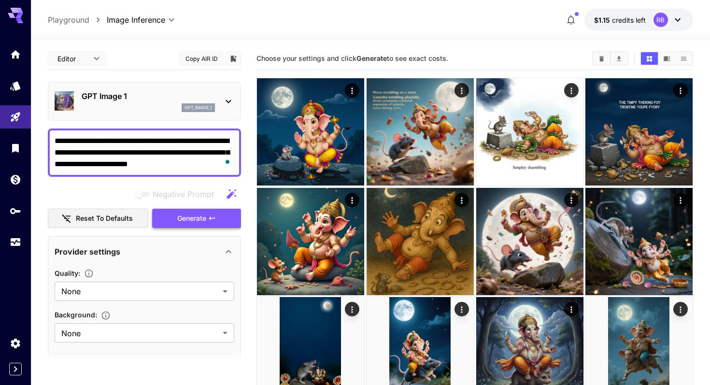
type textarea "**********"
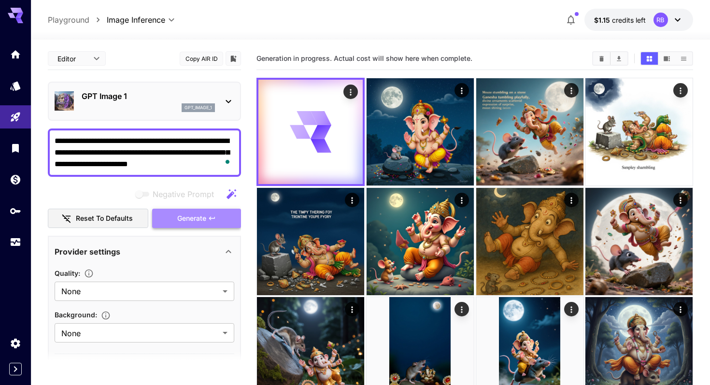
click at [197, 218] on span "Generate" at bounding box center [191, 219] width 29 height 12
click at [361, 48] on div "Generation in progress. Actual cost will show here when complete." at bounding box center [474, 58] width 437 height 23
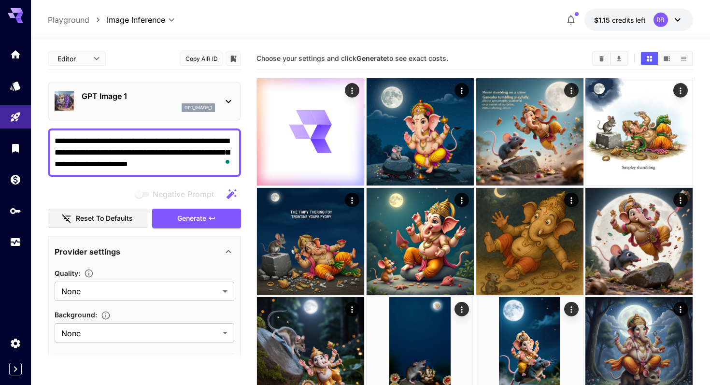
click at [372, 63] on div "Choose your settings and click Generate to see exact costs." at bounding box center [474, 58] width 437 height 14
drag, startPoint x: 464, startPoint y: 55, endPoint x: 257, endPoint y: 61, distance: 206.8
click at [257, 61] on section "Choose your settings and click Generate to see exact costs." at bounding box center [420, 58] width 328 height 9
click at [257, 61] on span "Choose your settings and click Generate to see exact costs." at bounding box center [352, 58] width 192 height 8
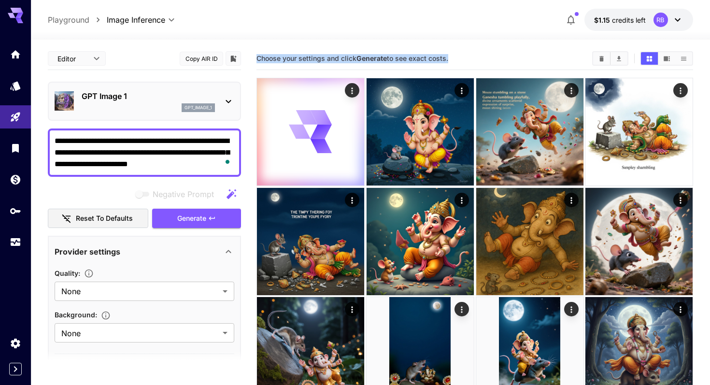
drag, startPoint x: 257, startPoint y: 61, endPoint x: 472, endPoint y: 63, distance: 214.5
click at [472, 63] on div "Choose your settings and click Generate to see exact costs." at bounding box center [474, 58] width 437 height 14
drag, startPoint x: 472, startPoint y: 63, endPoint x: 256, endPoint y: 61, distance: 215.4
click at [256, 61] on div "Choose your settings and click Generate to see exact costs." at bounding box center [474, 58] width 437 height 14
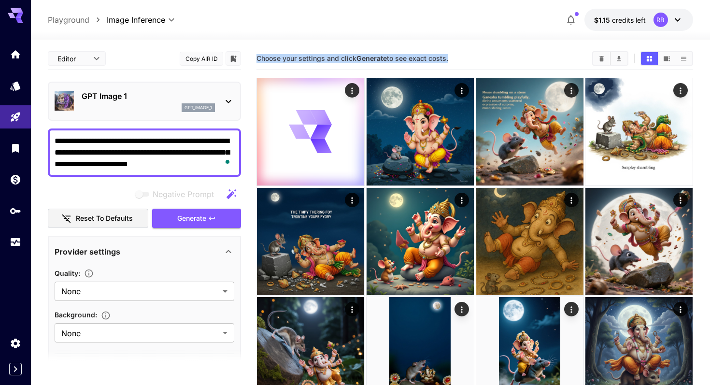
click at [256, 61] on span "Choose your settings and click Generate to see exact costs." at bounding box center [352, 58] width 192 height 8
drag, startPoint x: 256, startPoint y: 61, endPoint x: 476, endPoint y: 55, distance: 219.4
click at [476, 55] on section "Choose your settings and click Generate to see exact costs." at bounding box center [420, 58] width 328 height 9
drag, startPoint x: 476, startPoint y: 55, endPoint x: 255, endPoint y: 59, distance: 221.3
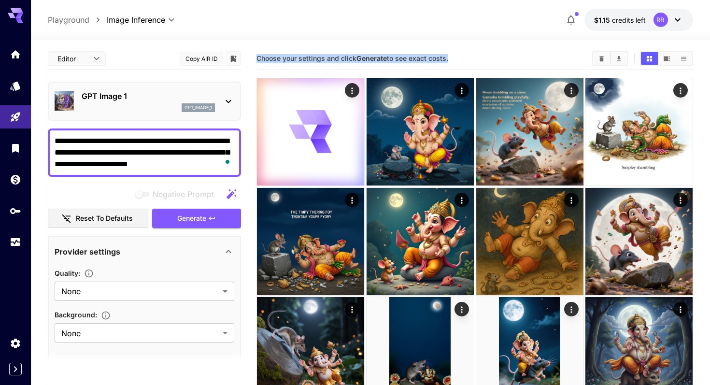
drag, startPoint x: 255, startPoint y: 59, endPoint x: 478, endPoint y: 62, distance: 223.2
click at [478, 62] on section "Choose your settings and click Generate to see exact costs." at bounding box center [420, 58] width 328 height 9
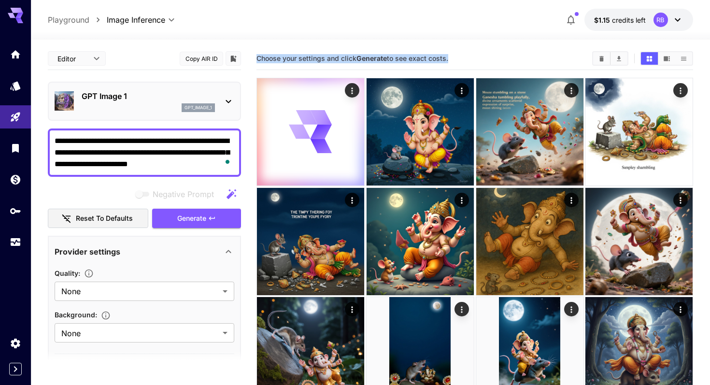
drag, startPoint x: 478, startPoint y: 62, endPoint x: 251, endPoint y: 61, distance: 227.0
drag, startPoint x: 251, startPoint y: 61, endPoint x: 472, endPoint y: 57, distance: 221.8
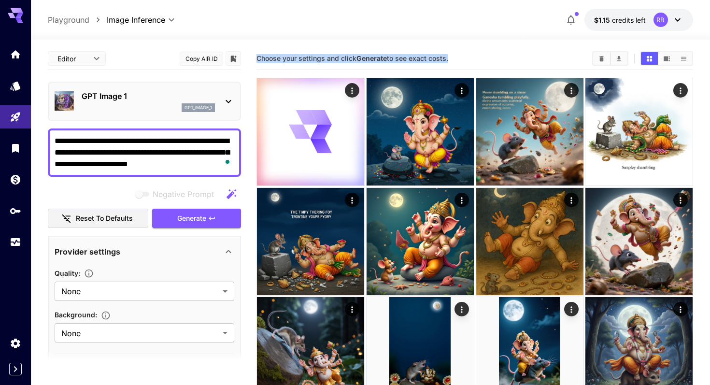
click at [472, 57] on section "Choose your settings and click Generate to see exact costs." at bounding box center [420, 58] width 328 height 9
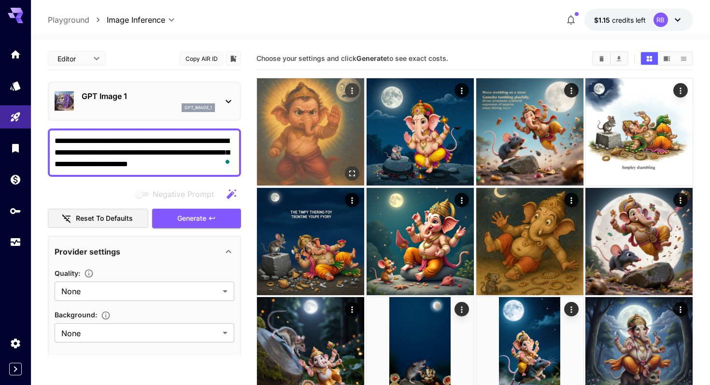
click at [353, 169] on icon "Open in fullscreen" at bounding box center [352, 174] width 10 height 10
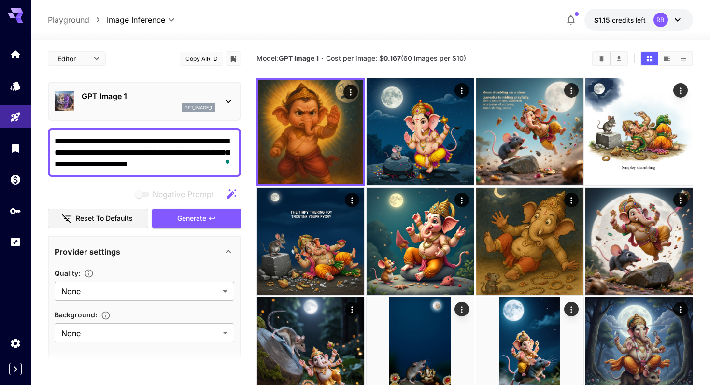
click at [391, 60] on b "0.167" at bounding box center [392, 58] width 17 height 8
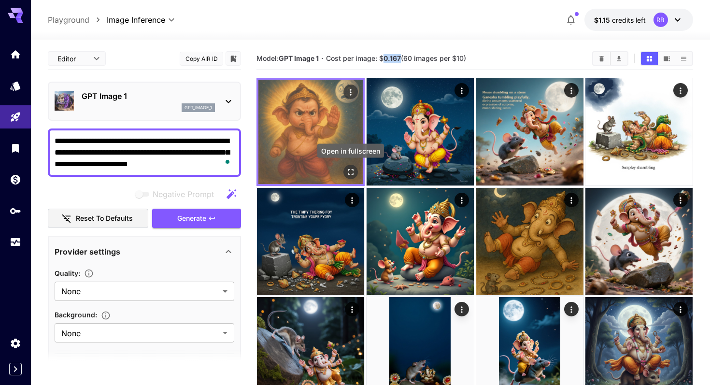
click at [352, 174] on icon "Open in fullscreen" at bounding box center [351, 172] width 6 height 6
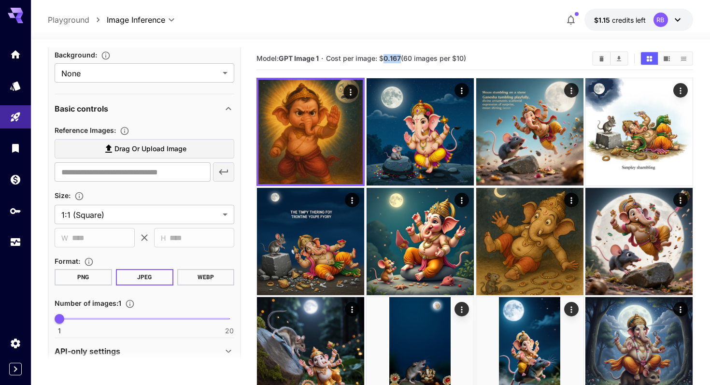
scroll to position [274, 0]
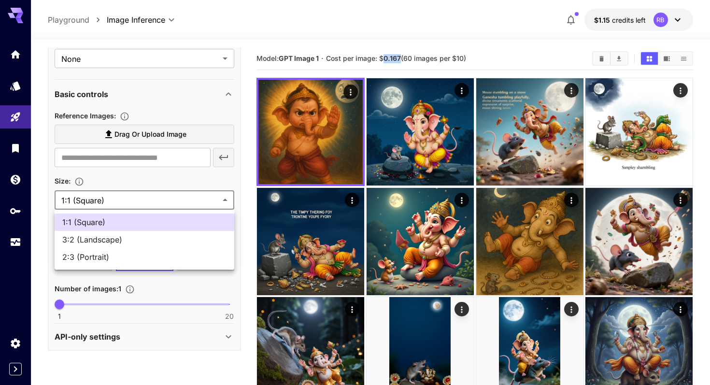
click at [158, 203] on body "**********" at bounding box center [355, 381] width 710 height 762
click at [488, 60] on div at bounding box center [355, 192] width 710 height 385
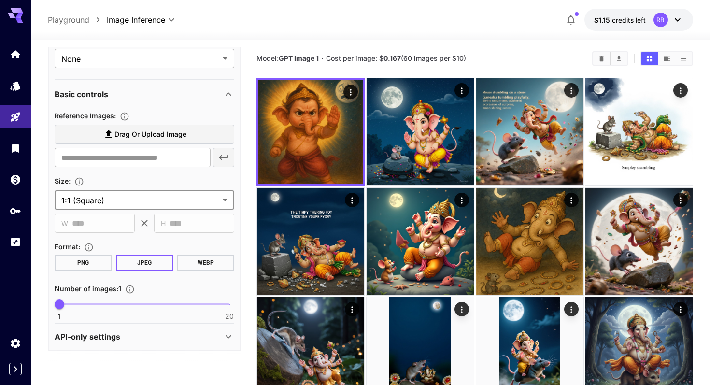
click at [488, 60] on section "Model: GPT Image 1 · Cost per image: $ 0.167 (60 images per $10)" at bounding box center [420, 59] width 328 height 12
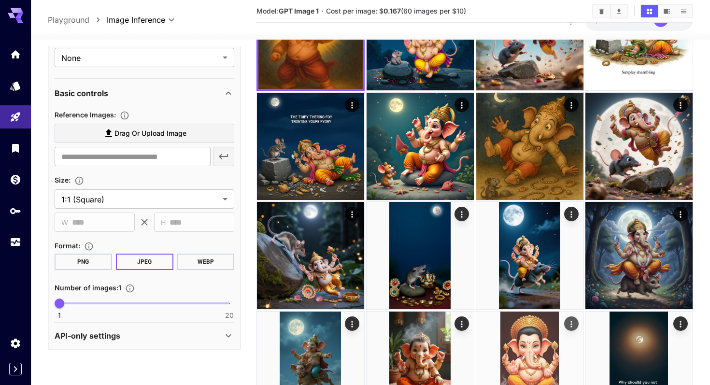
scroll to position [0, 0]
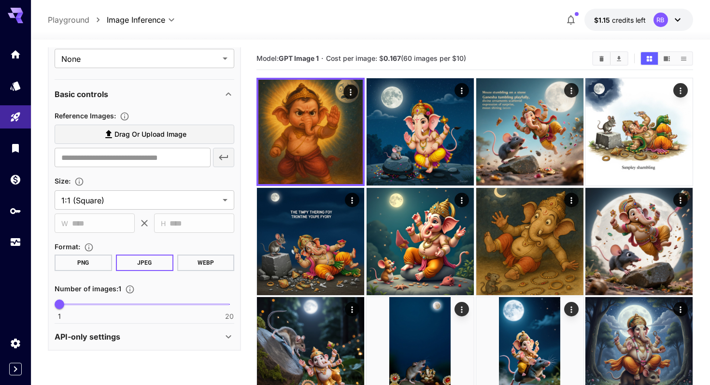
click at [507, 53] on section "Model: GPT Image 1 · Cost per image: $ 0.167 (60 images per $10)" at bounding box center [420, 59] width 328 height 12
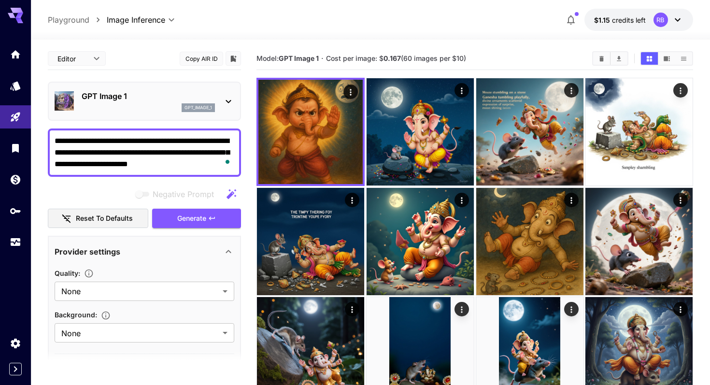
click at [409, 13] on div "**********" at bounding box center [370, 20] width 645 height 22
click at [397, 57] on b "0.167" at bounding box center [392, 58] width 17 height 8
copy b "0.167"
click at [396, 57] on b "0.167" at bounding box center [392, 58] width 17 height 8
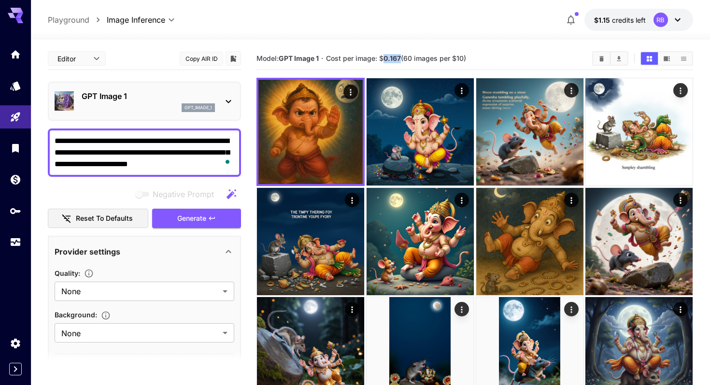
click at [396, 57] on b "0.167" at bounding box center [392, 58] width 17 height 8
click at [540, 51] on div "Model: GPT Image 1 · Cost per image: $ 0.167 (60 images per $10)" at bounding box center [474, 58] width 437 height 14
drag, startPoint x: 523, startPoint y: 56, endPoint x: 256, endPoint y: 60, distance: 266.7
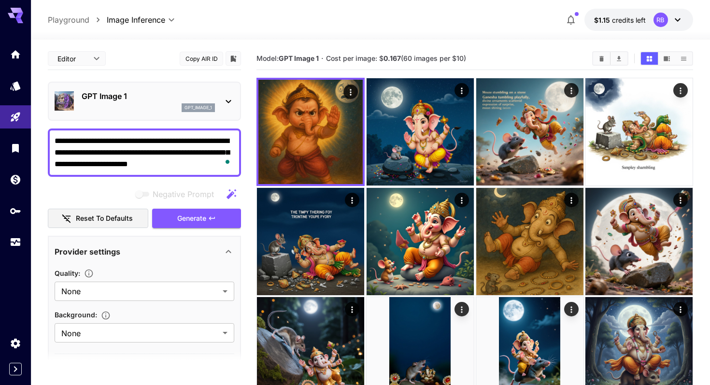
click at [256, 60] on section "Model: GPT Image 1 · Cost per image: $ 0.167 (60 images per $10)" at bounding box center [420, 59] width 328 height 12
click at [256, 60] on span "Model: GPT Image 1" at bounding box center [287, 58] width 62 height 8
drag, startPoint x: 256, startPoint y: 60, endPoint x: 510, endPoint y: 60, distance: 253.1
click at [510, 60] on section "Model: GPT Image 1 · Cost per image: $ 0.167 (60 images per $10)" at bounding box center [420, 59] width 328 height 12
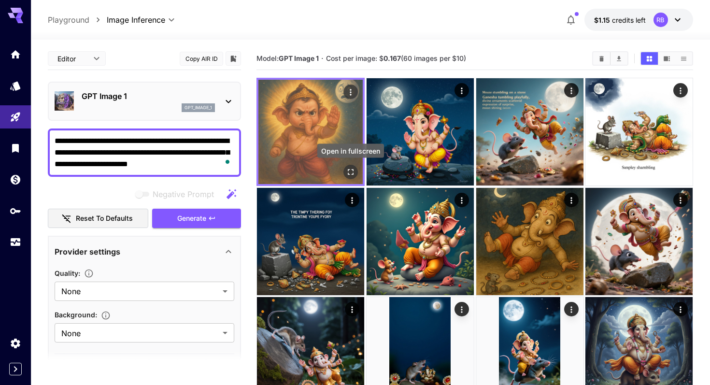
click at [352, 170] on icon "Open in fullscreen" at bounding box center [351, 172] width 10 height 10
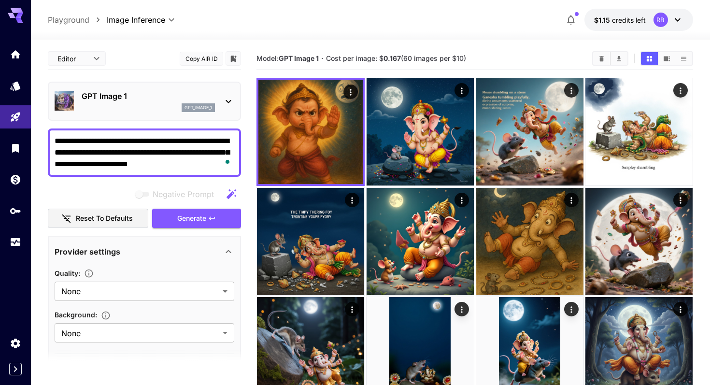
click at [491, 61] on section "Model: GPT Image 1 · Cost per image: $ 0.167 (60 images per $10)" at bounding box center [420, 59] width 328 height 12
click at [500, 50] on div "Model: GPT Image 1 · Cost per image: $ 0.167 (60 images per $10)" at bounding box center [474, 58] width 437 height 23
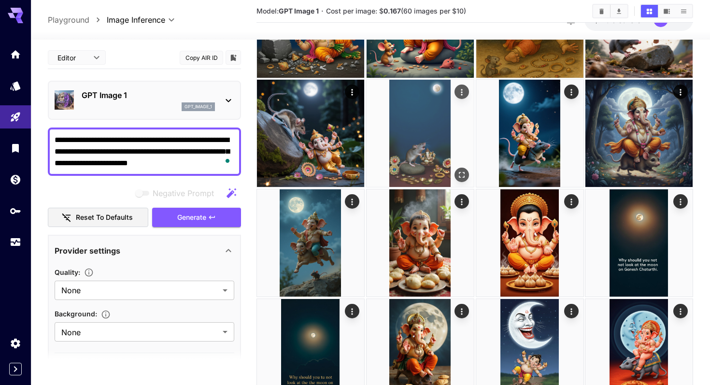
scroll to position [112, 0]
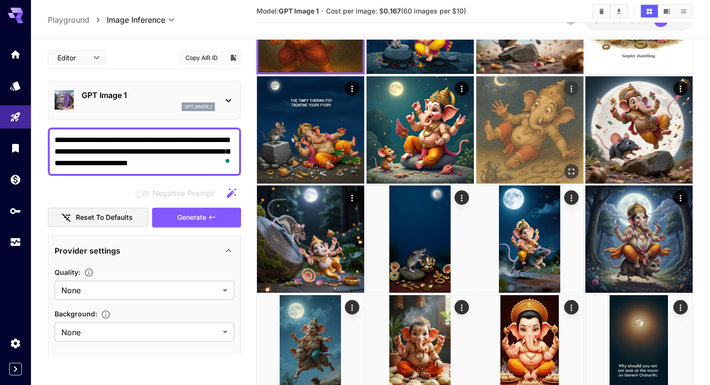
click at [543, 142] on img at bounding box center [529, 129] width 107 height 107
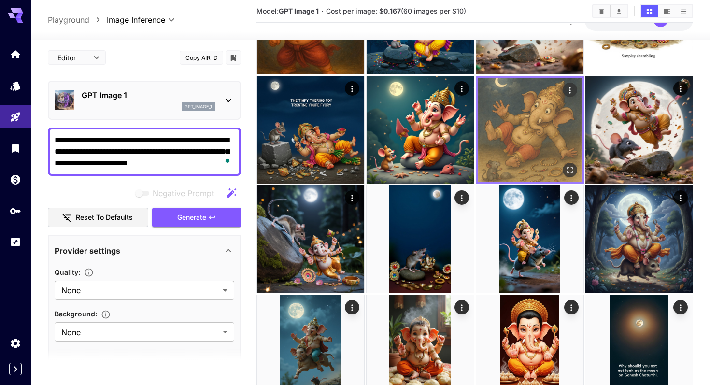
click at [567, 165] on icon "Open in fullscreen" at bounding box center [570, 170] width 10 height 10
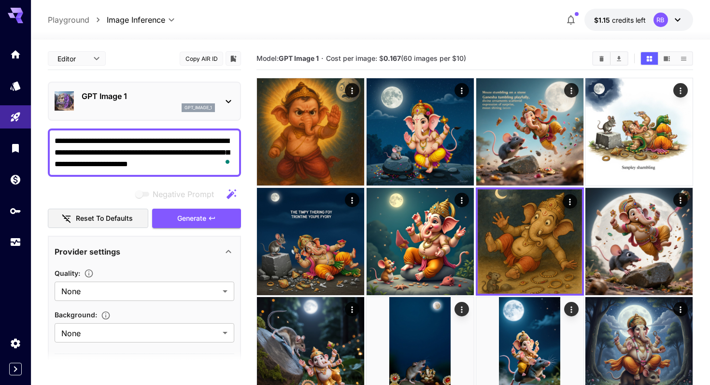
click at [544, 51] on div "Model: GPT Image 1 · Cost per image: $ 0.167 (60 images per $10)" at bounding box center [474, 58] width 437 height 14
drag, startPoint x: 254, startPoint y: 58, endPoint x: 512, endPoint y: 62, distance: 258.5
click at [512, 62] on section "Model: GPT Image 1 · Cost per image: $ 0.167 (60 images per $10)" at bounding box center [420, 59] width 328 height 12
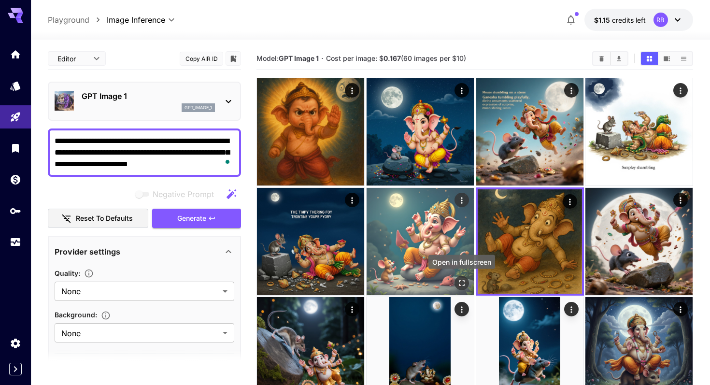
click at [464, 284] on icon "Open in fullscreen" at bounding box center [462, 283] width 6 height 6
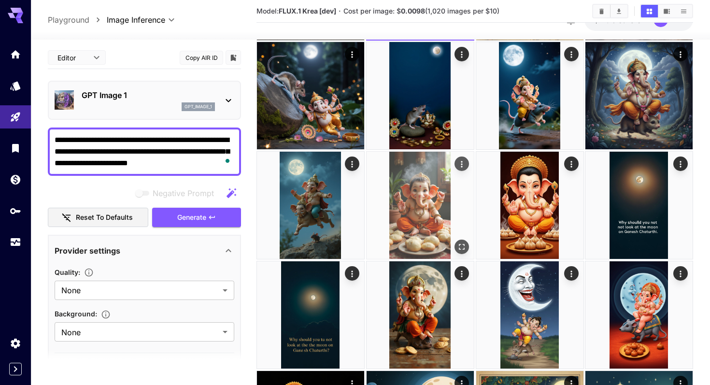
scroll to position [231, 0]
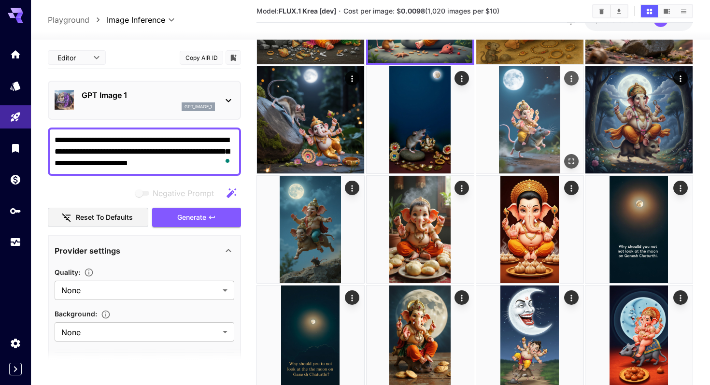
click at [571, 158] on icon "Open in fullscreen" at bounding box center [571, 162] width 10 height 10
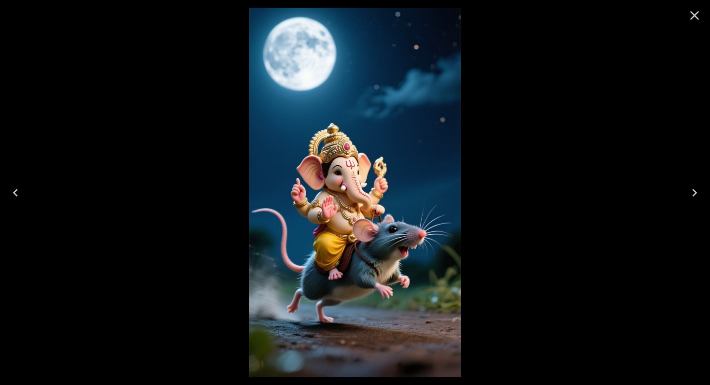
click at [438, 237] on img at bounding box center [354, 193] width 211 height 370
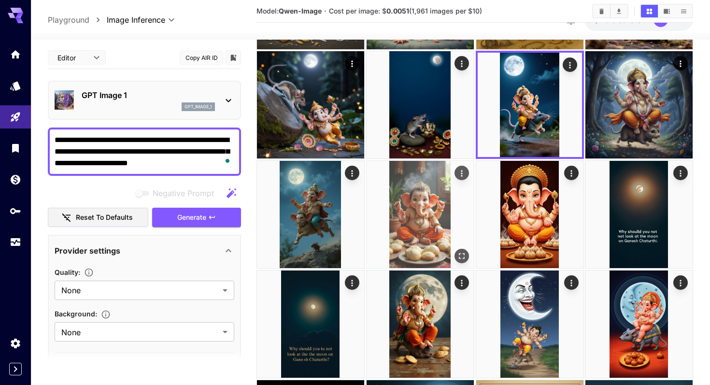
scroll to position [377, 0]
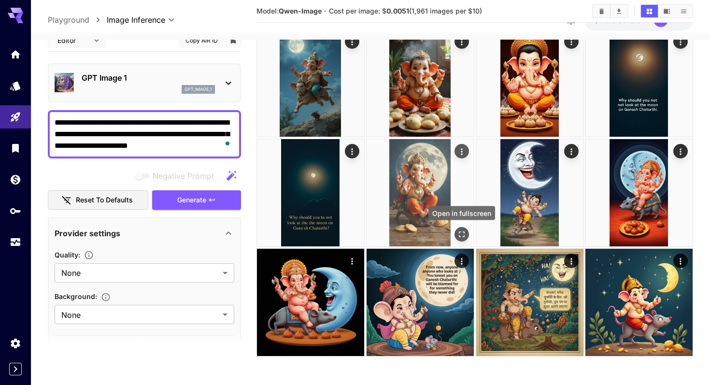
click at [462, 231] on icon "Open in fullscreen" at bounding box center [461, 234] width 10 height 10
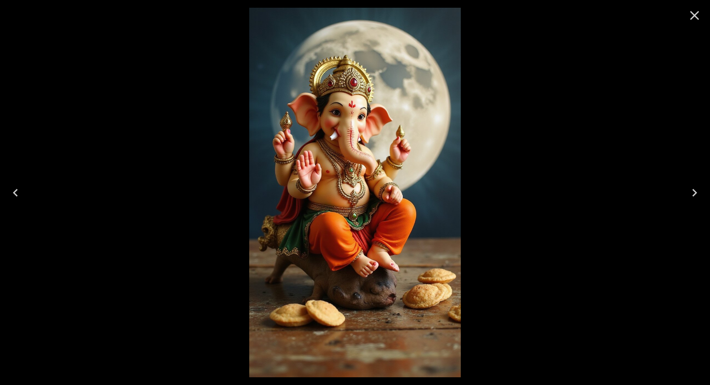
click at [433, 254] on img at bounding box center [354, 193] width 211 height 370
click at [433, 255] on img at bounding box center [354, 193] width 211 height 370
click at [411, 164] on img at bounding box center [354, 193] width 211 height 370
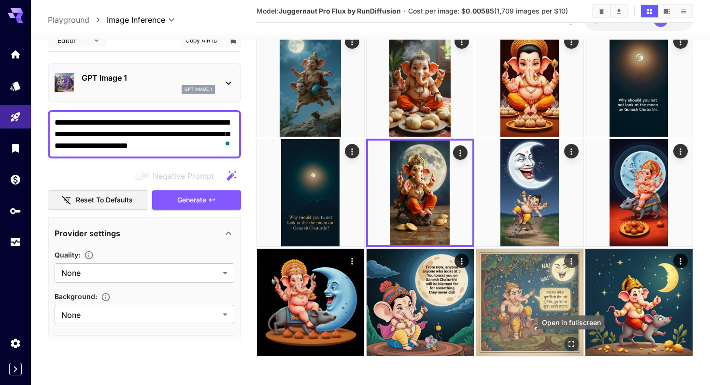
click at [574, 346] on icon "Open in fullscreen" at bounding box center [571, 344] width 10 height 10
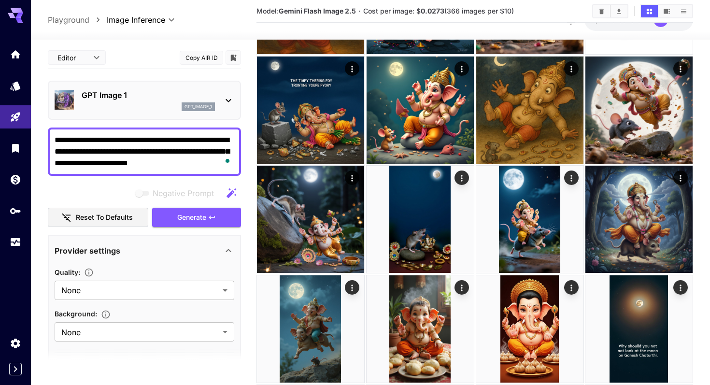
scroll to position [3, 0]
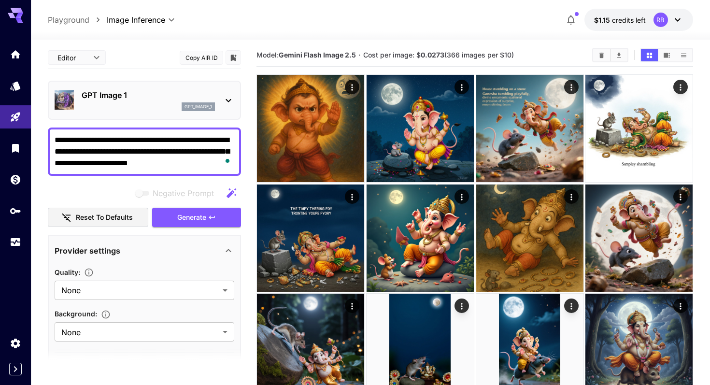
click at [127, 103] on div "gpt_image_1" at bounding box center [148, 106] width 133 height 9
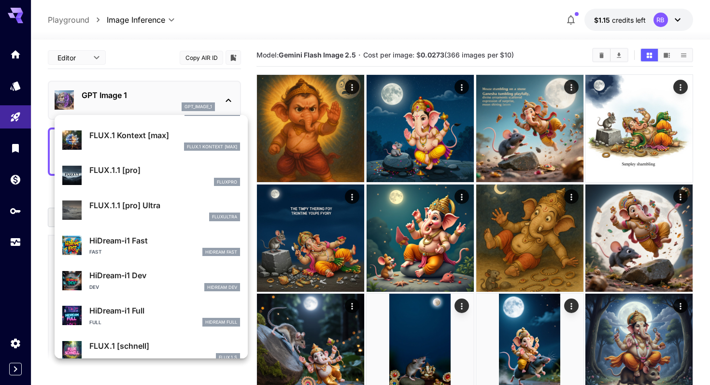
scroll to position [746, 0]
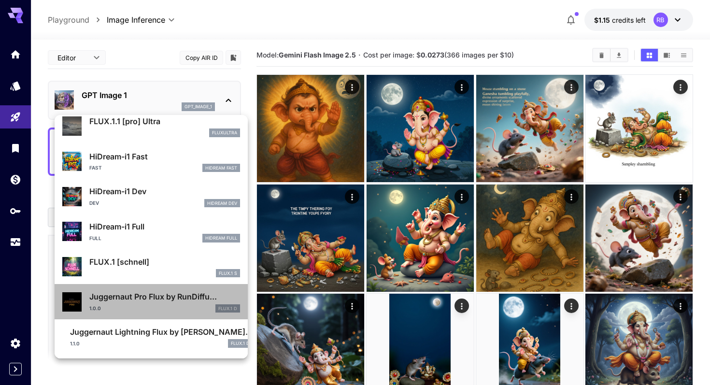
click at [141, 305] on div "1.0.0 FLUX.1 D" at bounding box center [164, 308] width 151 height 9
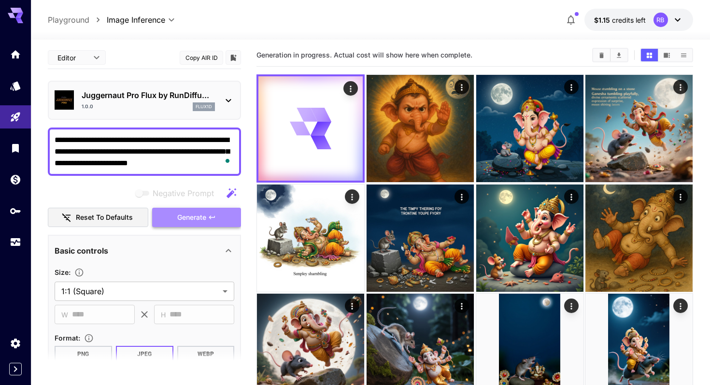
click at [213, 218] on icon "button" at bounding box center [212, 218] width 8 height 8
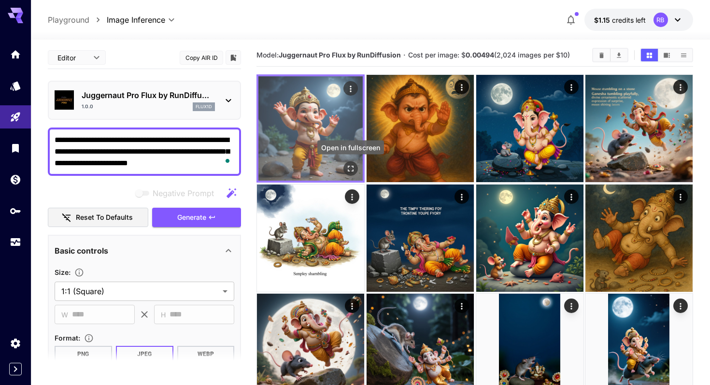
click at [354, 171] on icon "Open in fullscreen" at bounding box center [351, 169] width 10 height 10
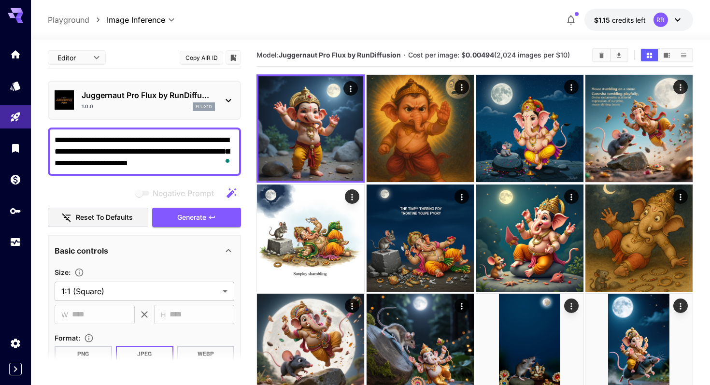
click at [210, 100] on p "Juggernaut Pro Flux by RunDiffu..." at bounding box center [148, 95] width 133 height 12
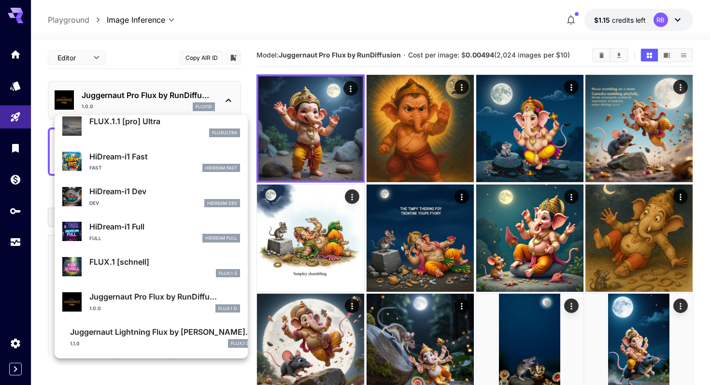
scroll to position [746, 0]
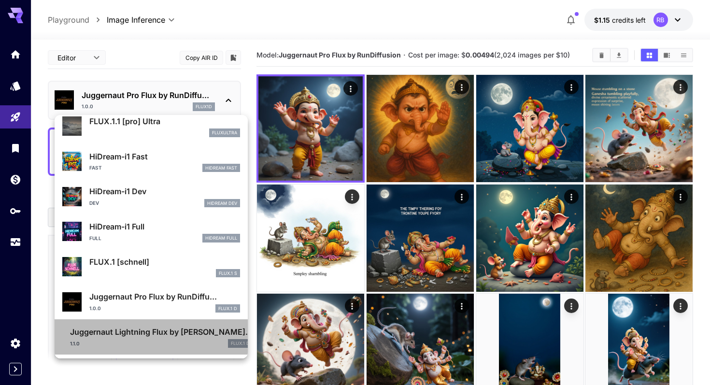
click at [167, 334] on p "Juggernaut Lightning Flux by Ru..." at bounding box center [161, 332] width 183 height 12
type input "*"
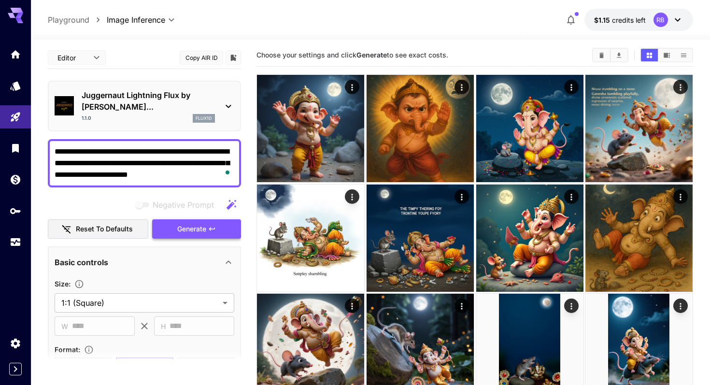
click at [200, 223] on span "Generate" at bounding box center [191, 229] width 29 height 12
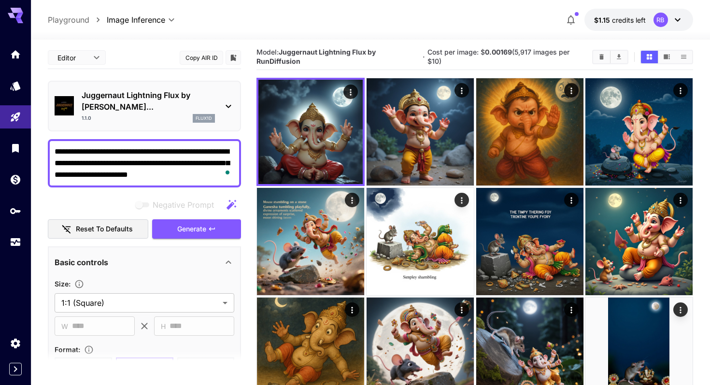
click at [196, 98] on p "Juggernaut Lightning Flux by Ru..." at bounding box center [148, 100] width 133 height 23
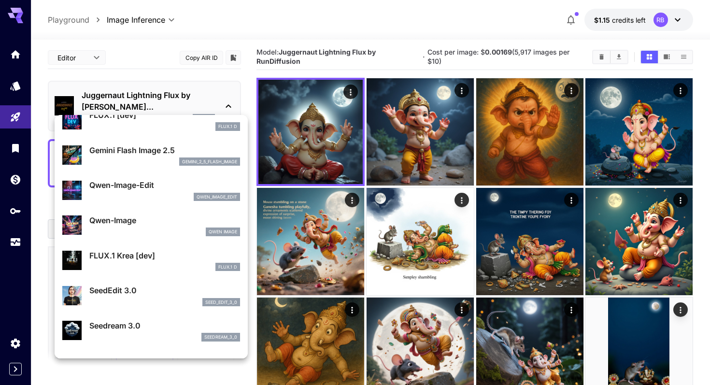
scroll to position [50, 0]
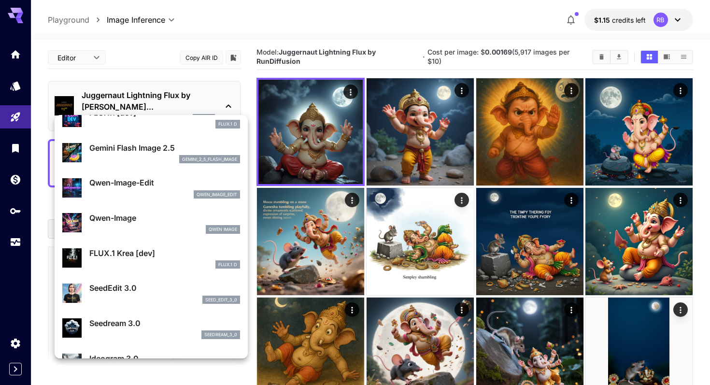
click at [151, 277] on li "SeedEdit 3.0 seed_edit_3_0" at bounding box center [151, 292] width 193 height 35
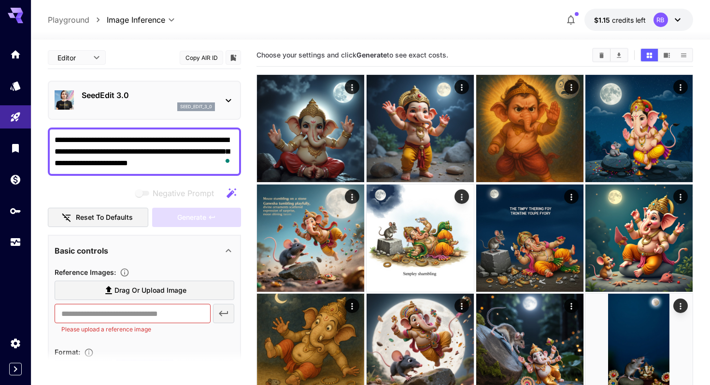
click at [203, 100] on p "SeedEdit 3.0" at bounding box center [148, 95] width 133 height 12
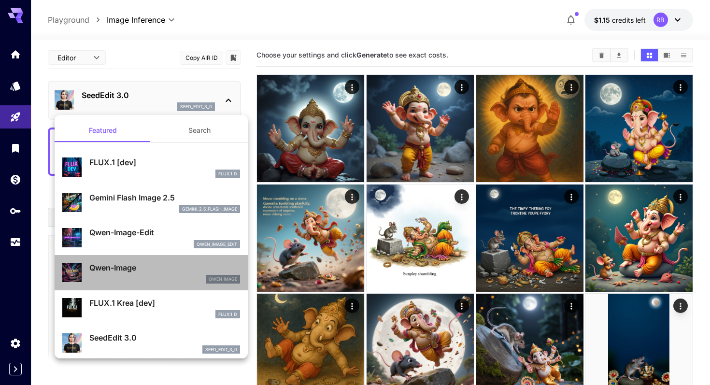
click at [137, 269] on p "Qwen-Image" at bounding box center [164, 268] width 151 height 12
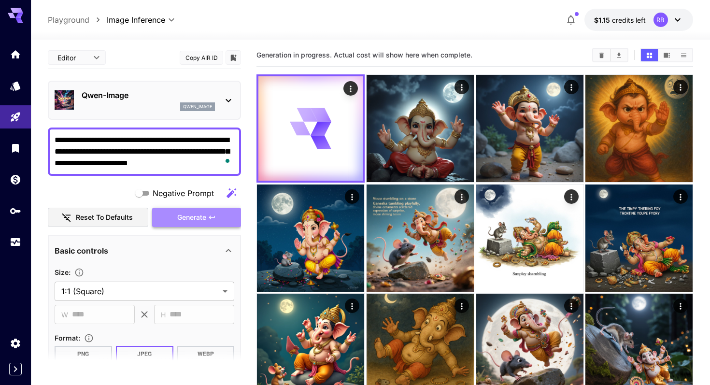
click at [203, 227] on button "Generate" at bounding box center [196, 218] width 89 height 20
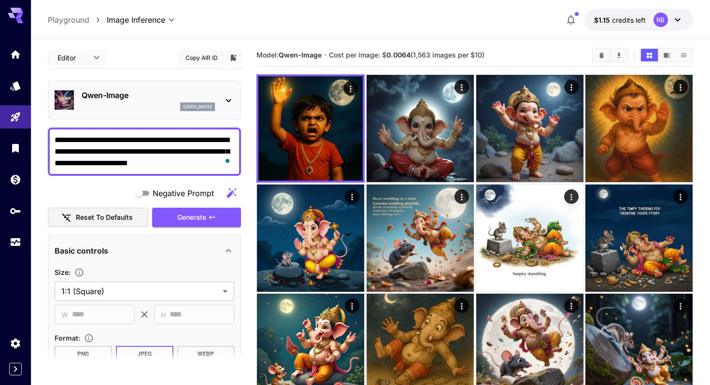
click at [196, 101] on div "Qwen-Image qwen_image" at bounding box center [148, 100] width 133 height 22
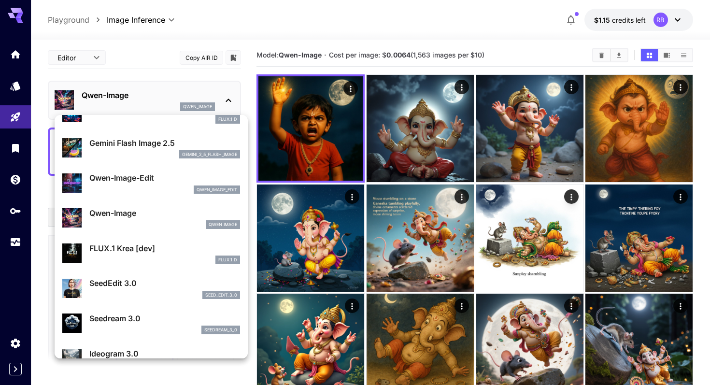
scroll to position [54, 0]
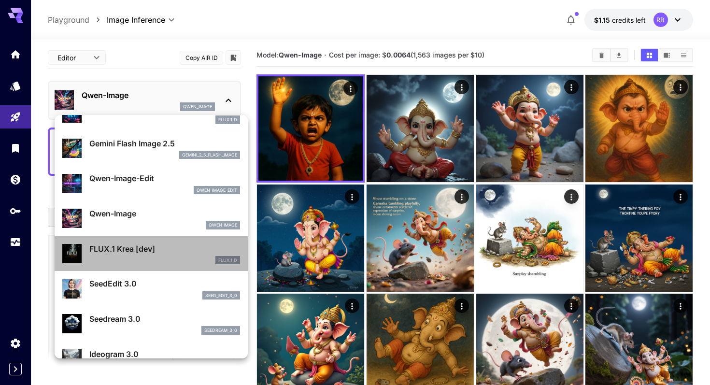
click at [186, 255] on div "FLUX.1 Krea [dev] FLUX.1 D" at bounding box center [164, 254] width 151 height 22
type input "***"
type input "**"
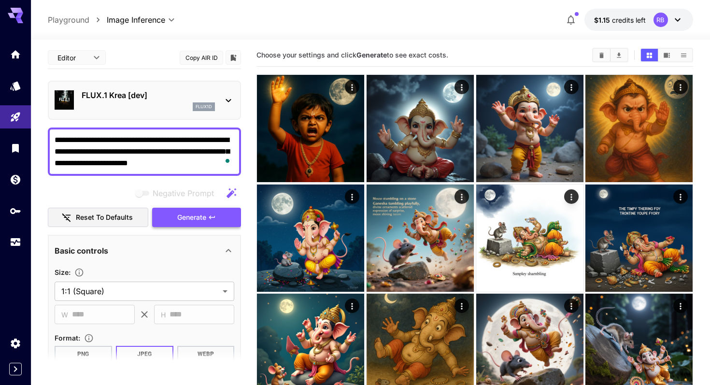
click at [202, 212] on span "Generate" at bounding box center [191, 218] width 29 height 12
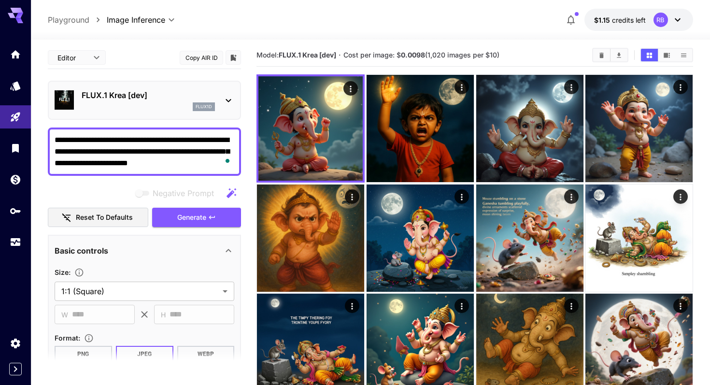
click at [177, 97] on p "FLUX.1 Krea [dev]" at bounding box center [148, 95] width 133 height 12
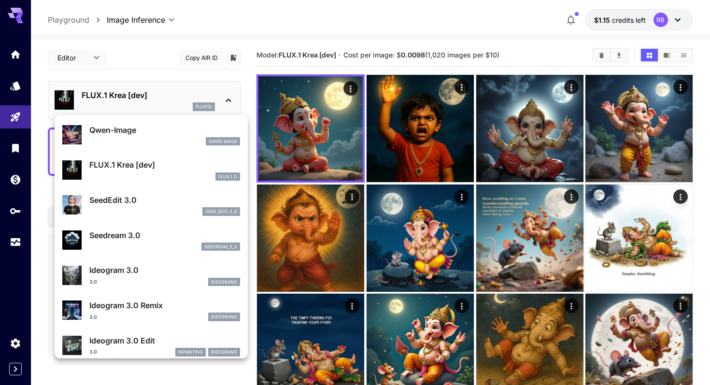
scroll to position [139, 0]
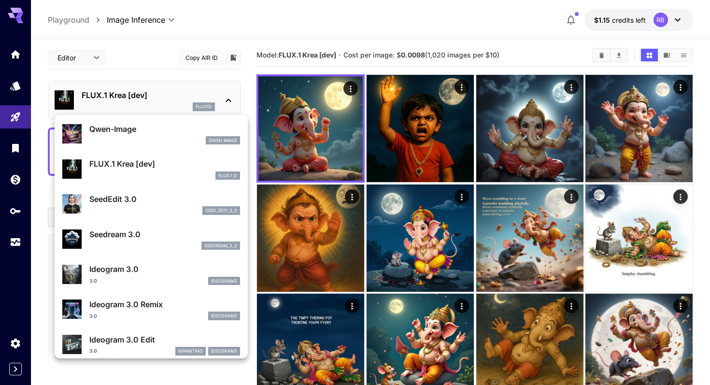
click at [166, 292] on li "Ideogram 3.0 Remix 3.0 ideogram3" at bounding box center [151, 309] width 193 height 35
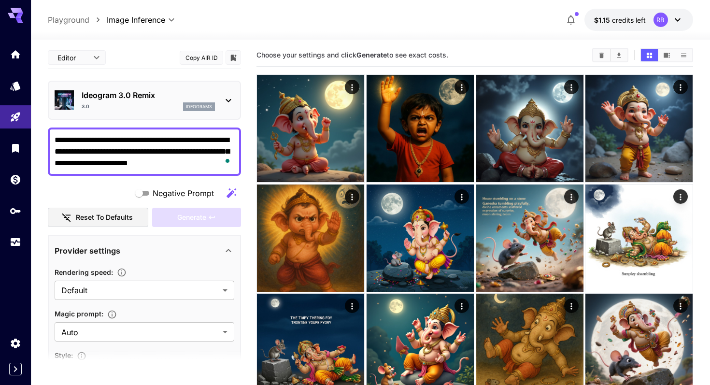
click at [195, 98] on p "Ideogram 3.0 Remix" at bounding box center [148, 95] width 133 height 12
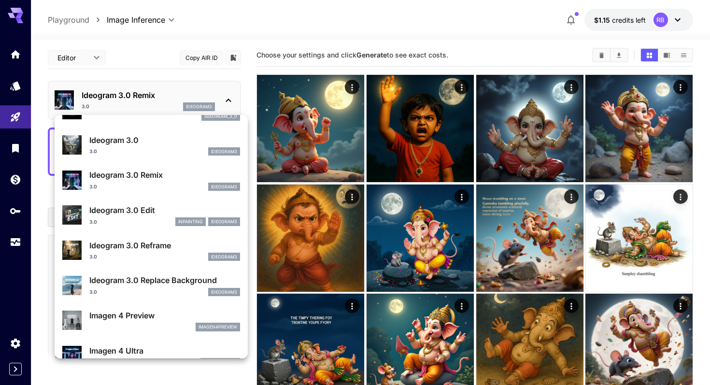
scroll to position [276, 0]
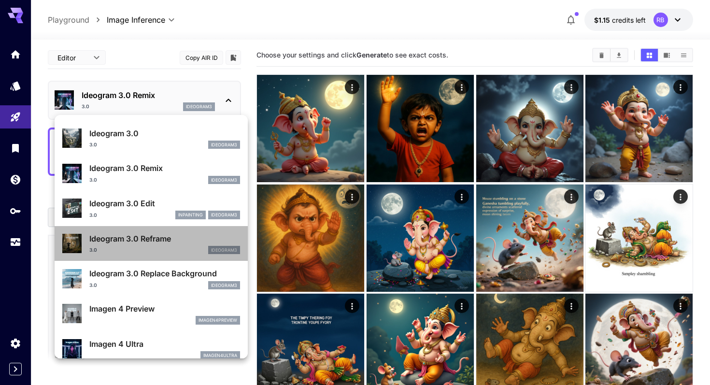
click at [185, 244] on p "Ideogram 3.0 Reframe" at bounding box center [164, 239] width 151 height 12
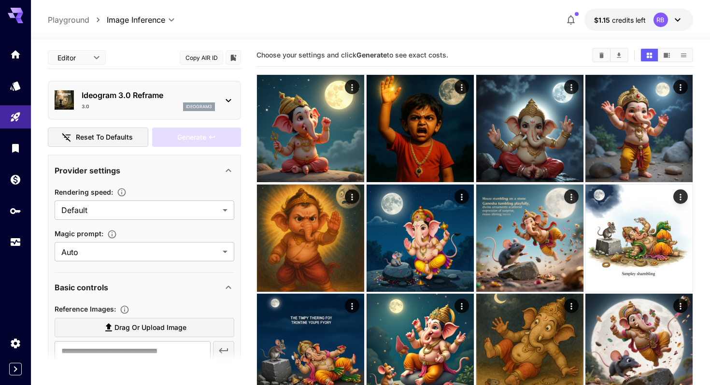
click at [186, 95] on p "Ideogram 3.0 Reframe" at bounding box center [148, 95] width 133 height 12
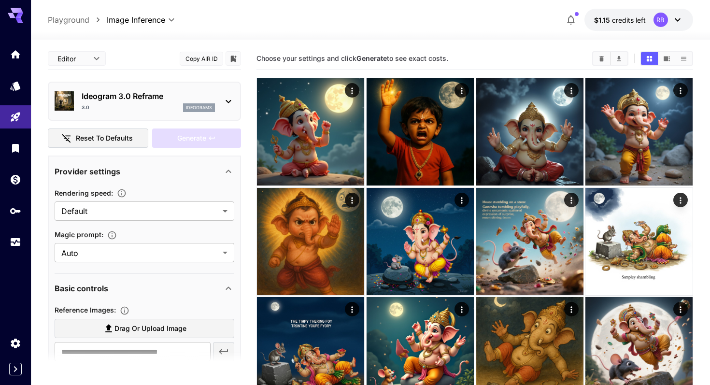
click at [200, 101] on p "Ideogram 3.0 Reframe" at bounding box center [148, 96] width 133 height 12
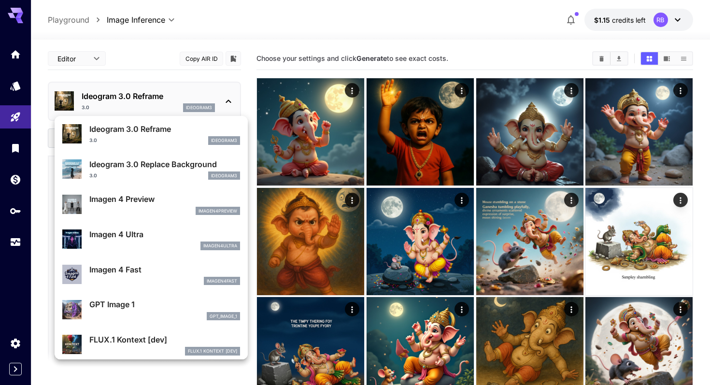
scroll to position [388, 0]
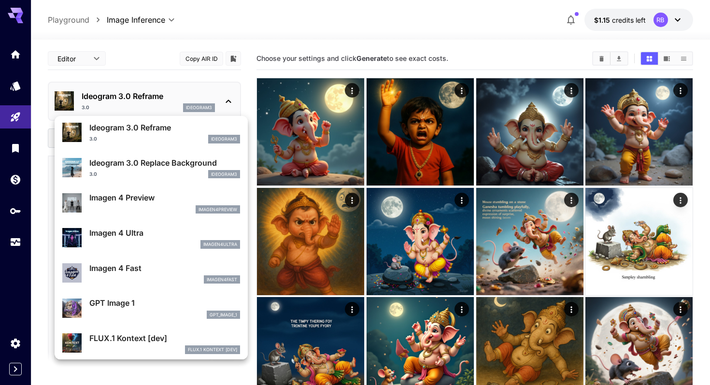
click at [190, 208] on div "imagen4preview" at bounding box center [164, 209] width 151 height 9
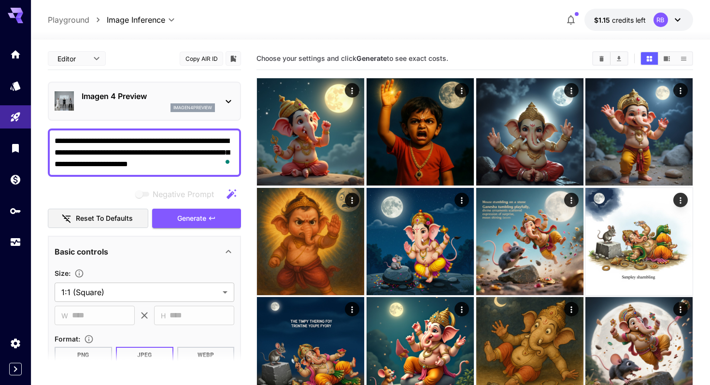
click at [184, 96] on p "Imagen 4 Preview" at bounding box center [148, 96] width 133 height 12
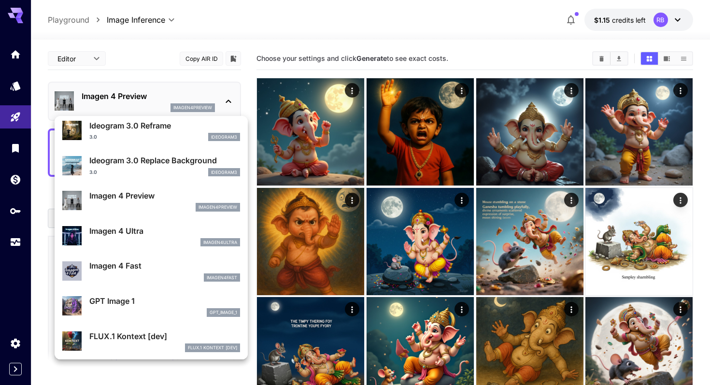
scroll to position [400, 0]
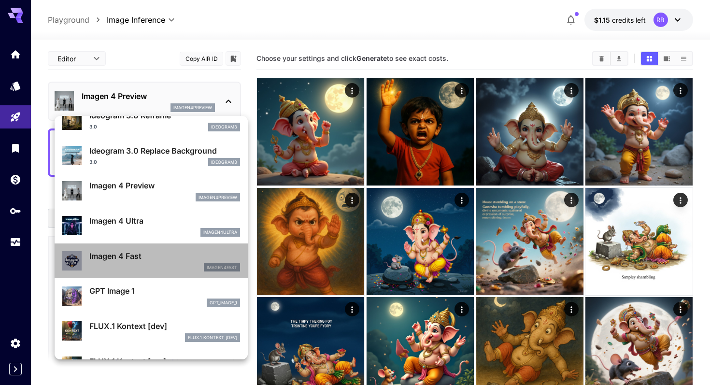
click at [184, 265] on div "imagen4fast" at bounding box center [164, 267] width 151 height 9
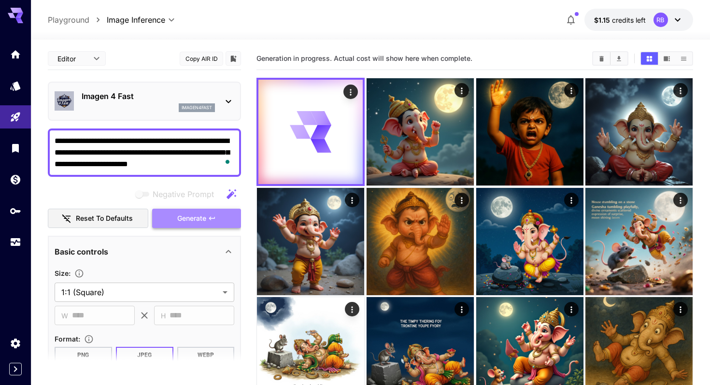
click at [191, 225] on button "Generate" at bounding box center [196, 219] width 89 height 20
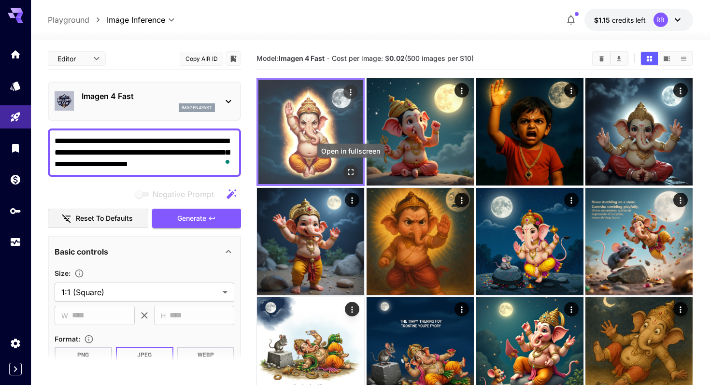
click at [350, 171] on icon "Open in fullscreen" at bounding box center [351, 172] width 10 height 10
click at [350, 179] on img at bounding box center [310, 132] width 104 height 104
click at [351, 173] on icon "Open in fullscreen" at bounding box center [351, 172] width 10 height 10
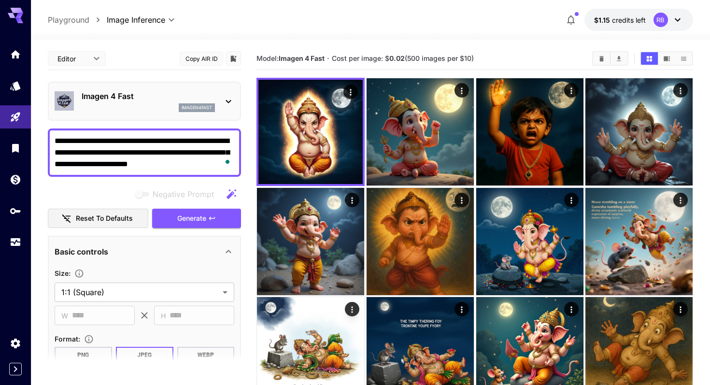
click at [416, 14] on div "**********" at bounding box center [370, 20] width 645 height 22
click at [343, 39] on div at bounding box center [370, 34] width 679 height 12
click at [192, 90] on p "Imagen 4 Fast" at bounding box center [148, 96] width 133 height 12
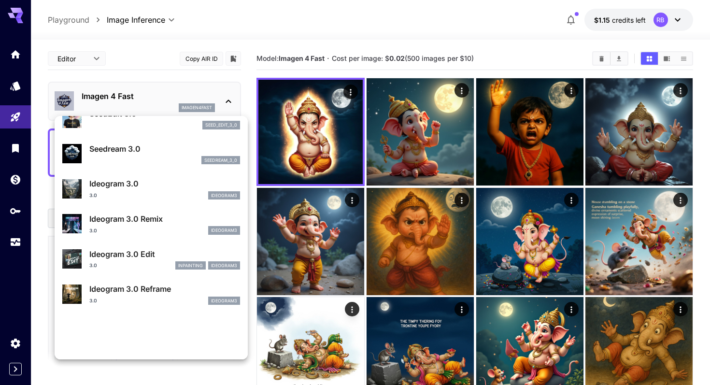
scroll to position [349, 0]
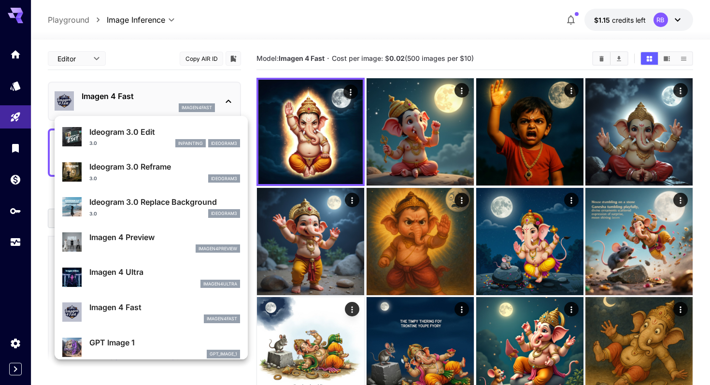
click at [462, 199] on div at bounding box center [355, 192] width 710 height 385
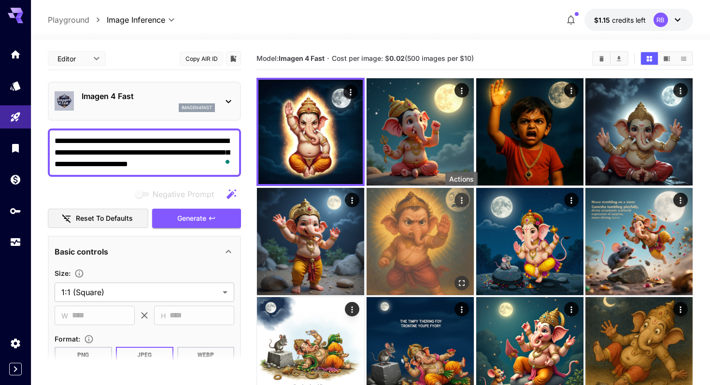
click at [461, 203] on icon "Actions" at bounding box center [461, 200] width 1 height 6
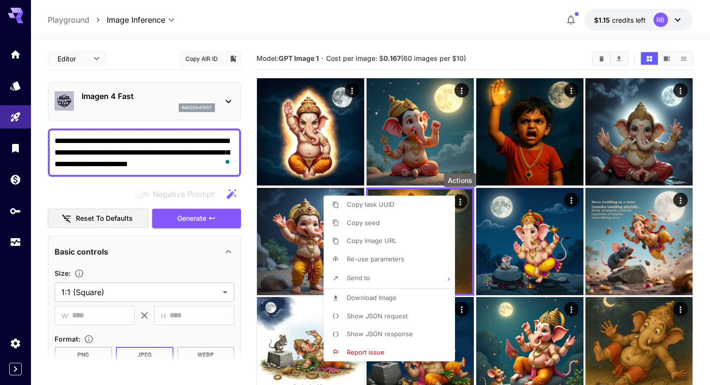
drag, startPoint x: 382, startPoint y: 343, endPoint x: 396, endPoint y: 332, distance: 17.9
click at [396, 332] on div "Copy task UUID Copy seed Copy image URL Re-use parameters Send to Download Imag…" at bounding box center [389, 279] width 131 height 166
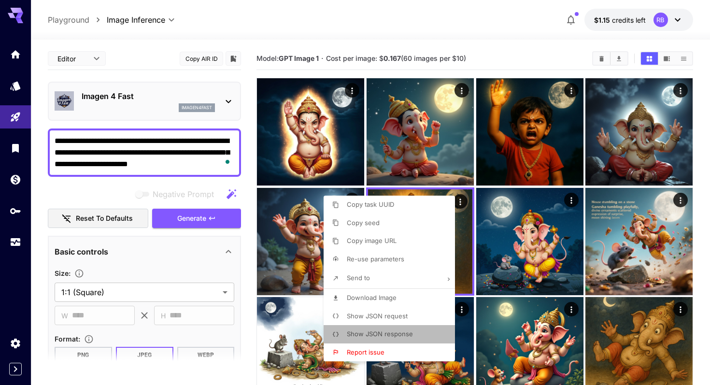
click at [396, 332] on span "Show JSON response" at bounding box center [380, 334] width 66 height 8
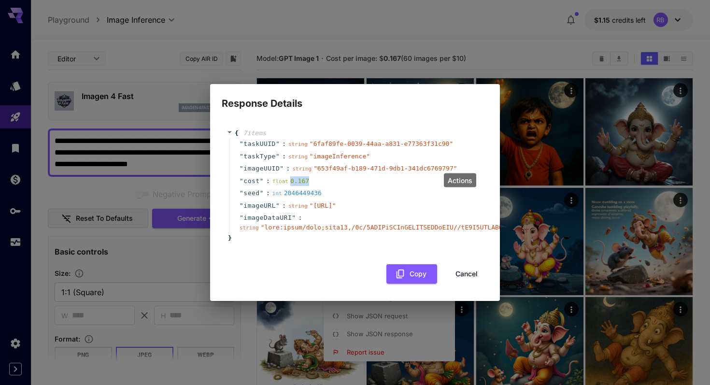
copy div "0.167"
drag, startPoint x: 291, startPoint y: 171, endPoint x: 309, endPoint y: 171, distance: 18.4
click at [0, 0] on div "Response Details { 7 item s " taskUUID " : string " 6faf89fe-0039-44aa-a831-e77…" at bounding box center [355, 192] width 710 height 385
click at [429, 12] on div "Response Details { 7 item s " taskUUID " : string " 6faf89fe-0039-44aa-a831-e77…" at bounding box center [355, 192] width 710 height 385
click at [419, 25] on div "Response Details { 7 item s " taskUUID " : string " 6faf89fe-0039-44aa-a831-e77…" at bounding box center [355, 192] width 710 height 385
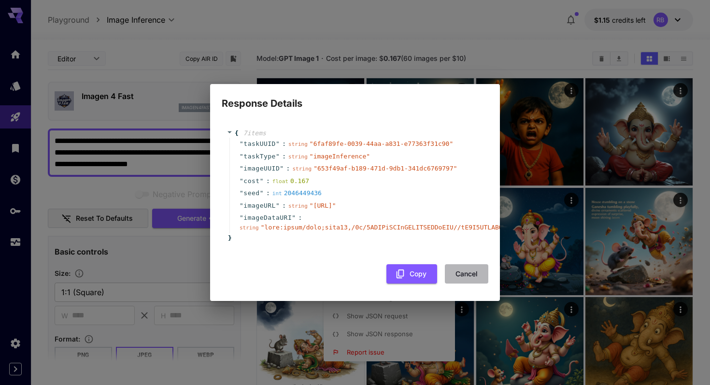
click at [470, 284] on button "Cancel" at bounding box center [466, 274] width 43 height 20
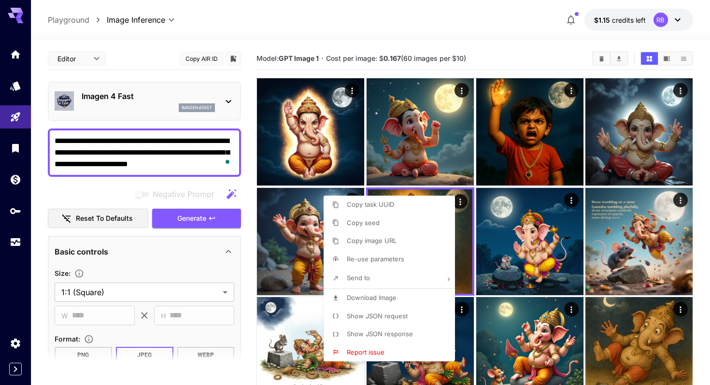
click at [468, 34] on div at bounding box center [355, 192] width 710 height 385
